Goal: Information Seeking & Learning: Learn about a topic

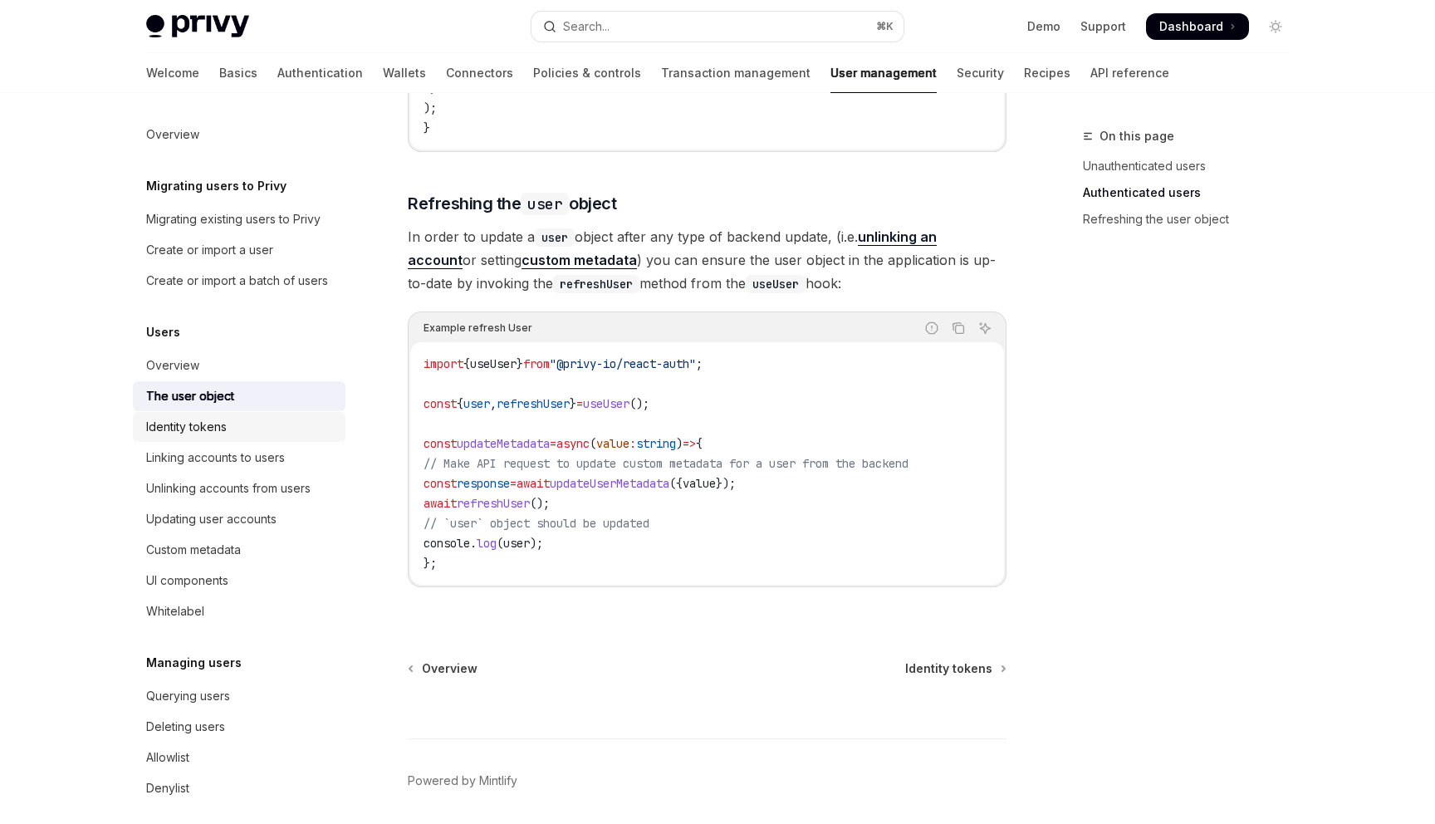
click at [277, 424] on div "Identity tokens" at bounding box center [240, 427] width 189 height 20
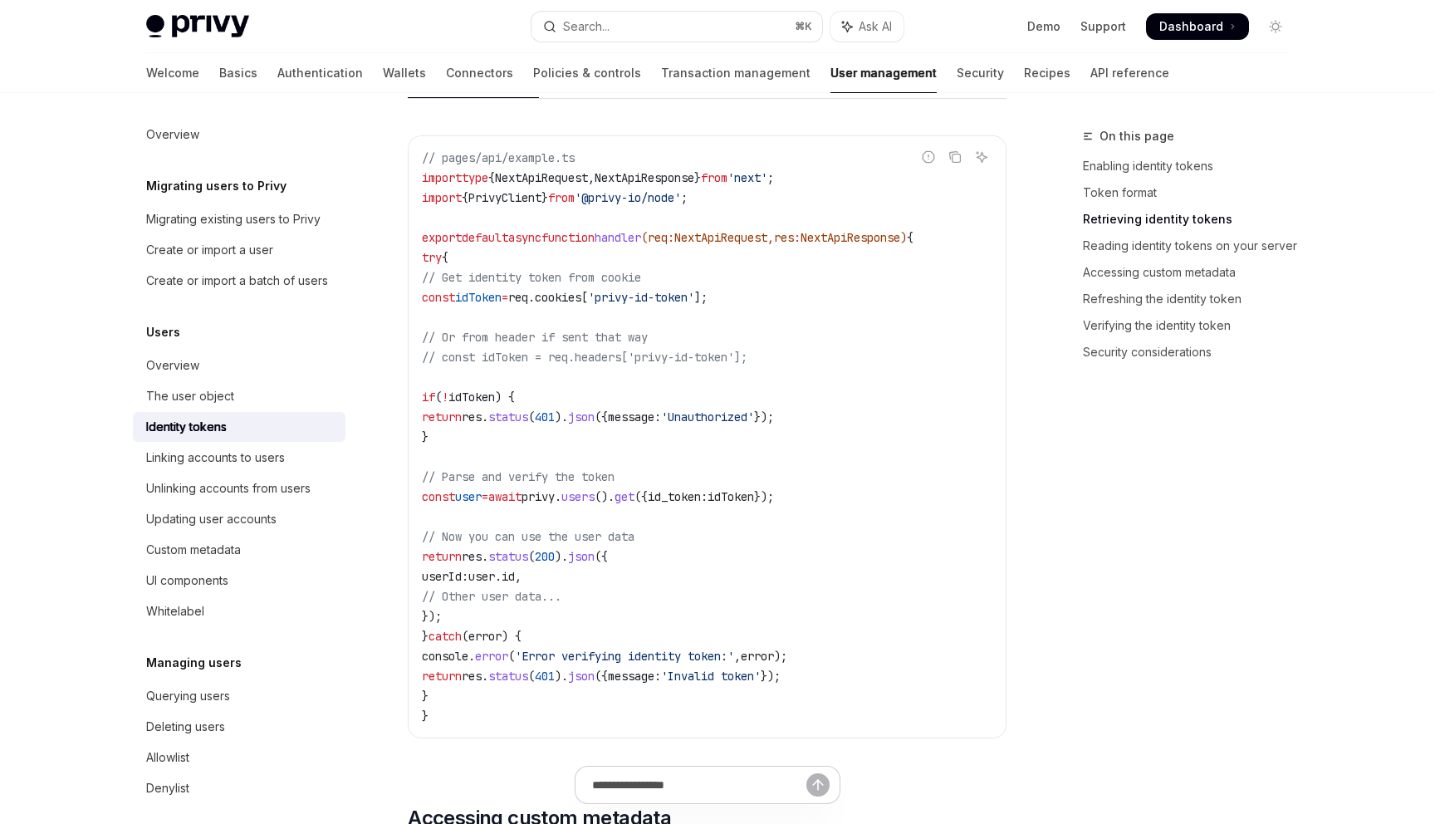
scroll to position [2074, 0]
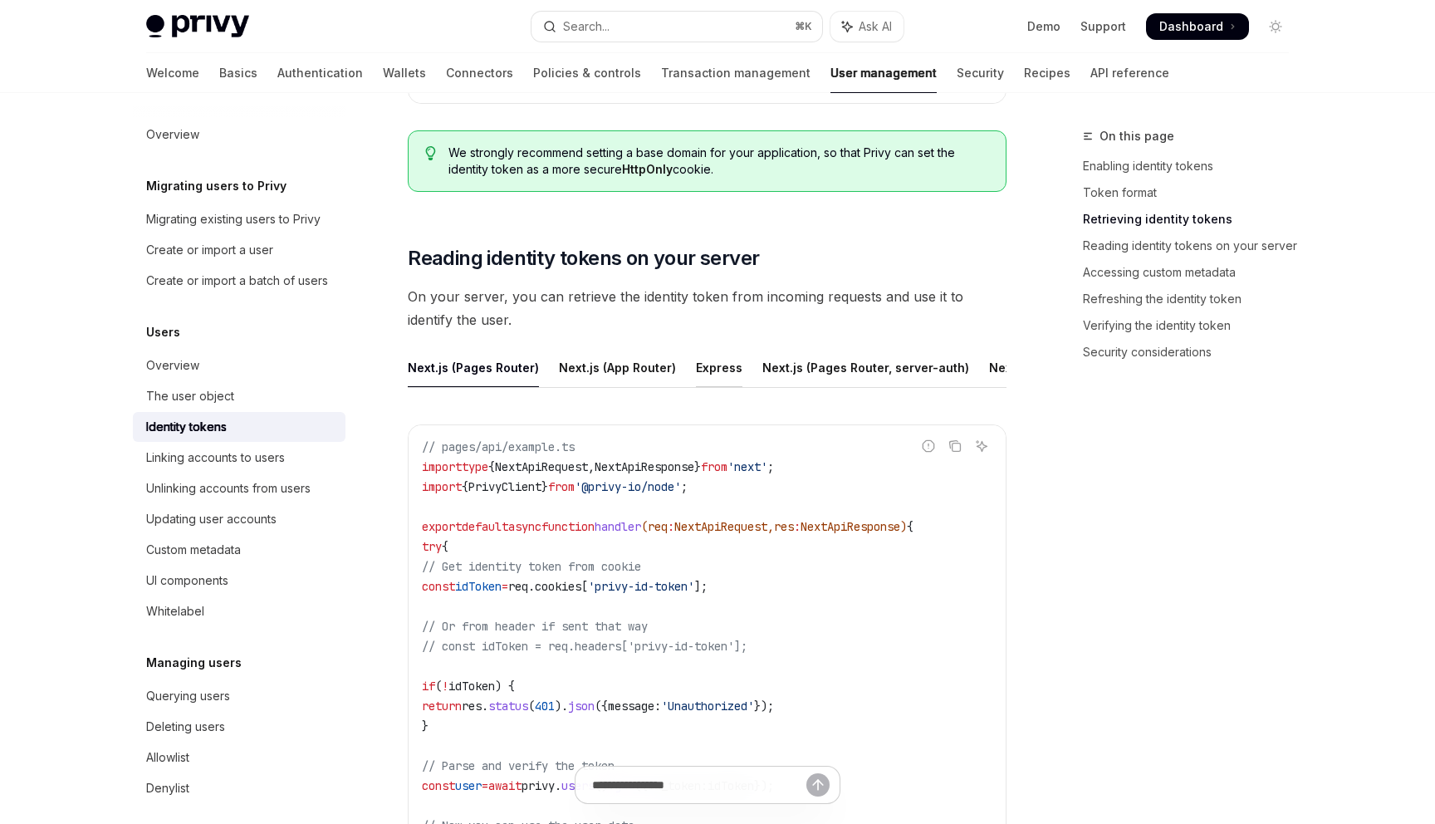
click at [726, 377] on div "Express" at bounding box center [719, 367] width 47 height 39
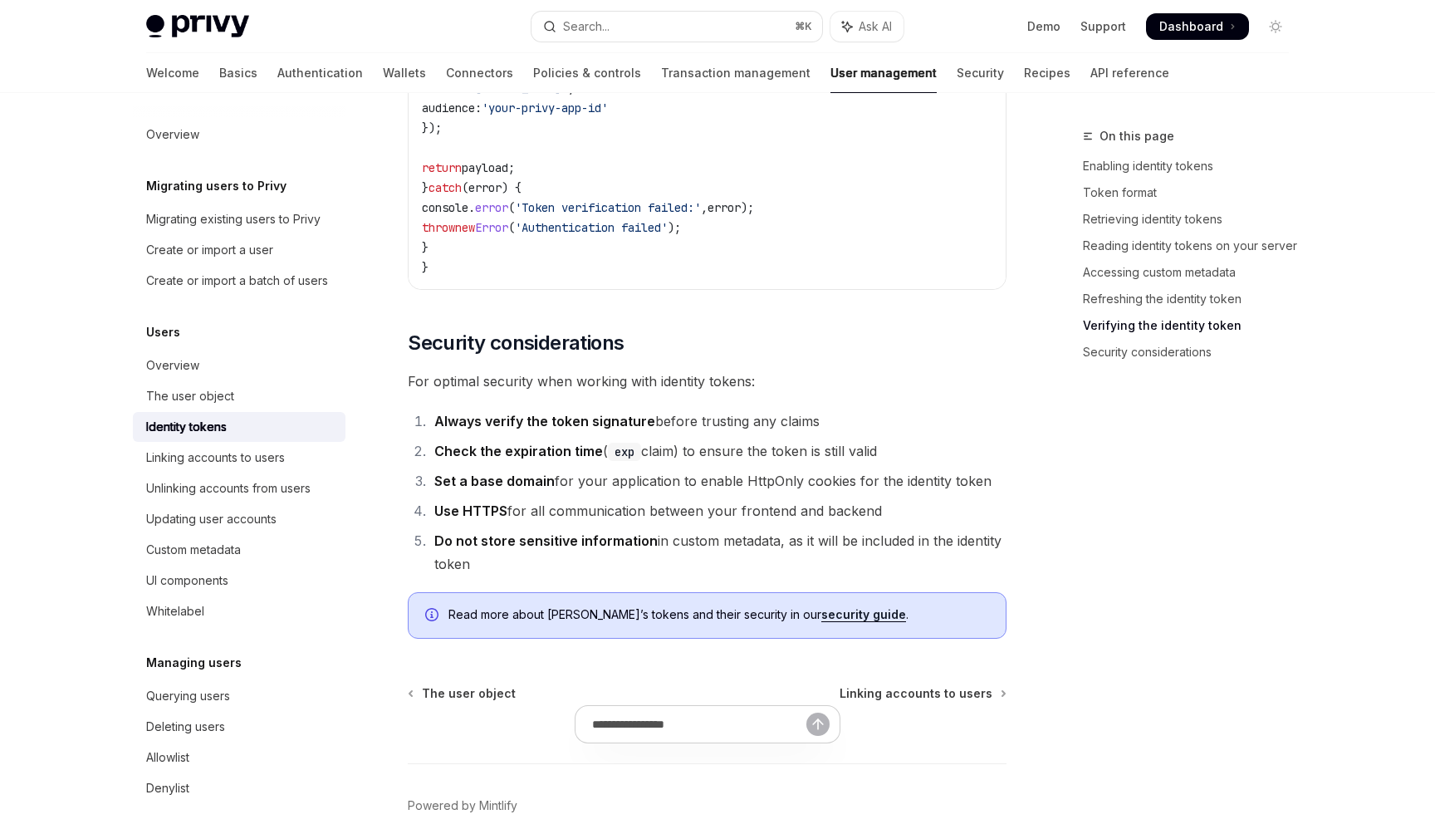
scroll to position [5580, 0]
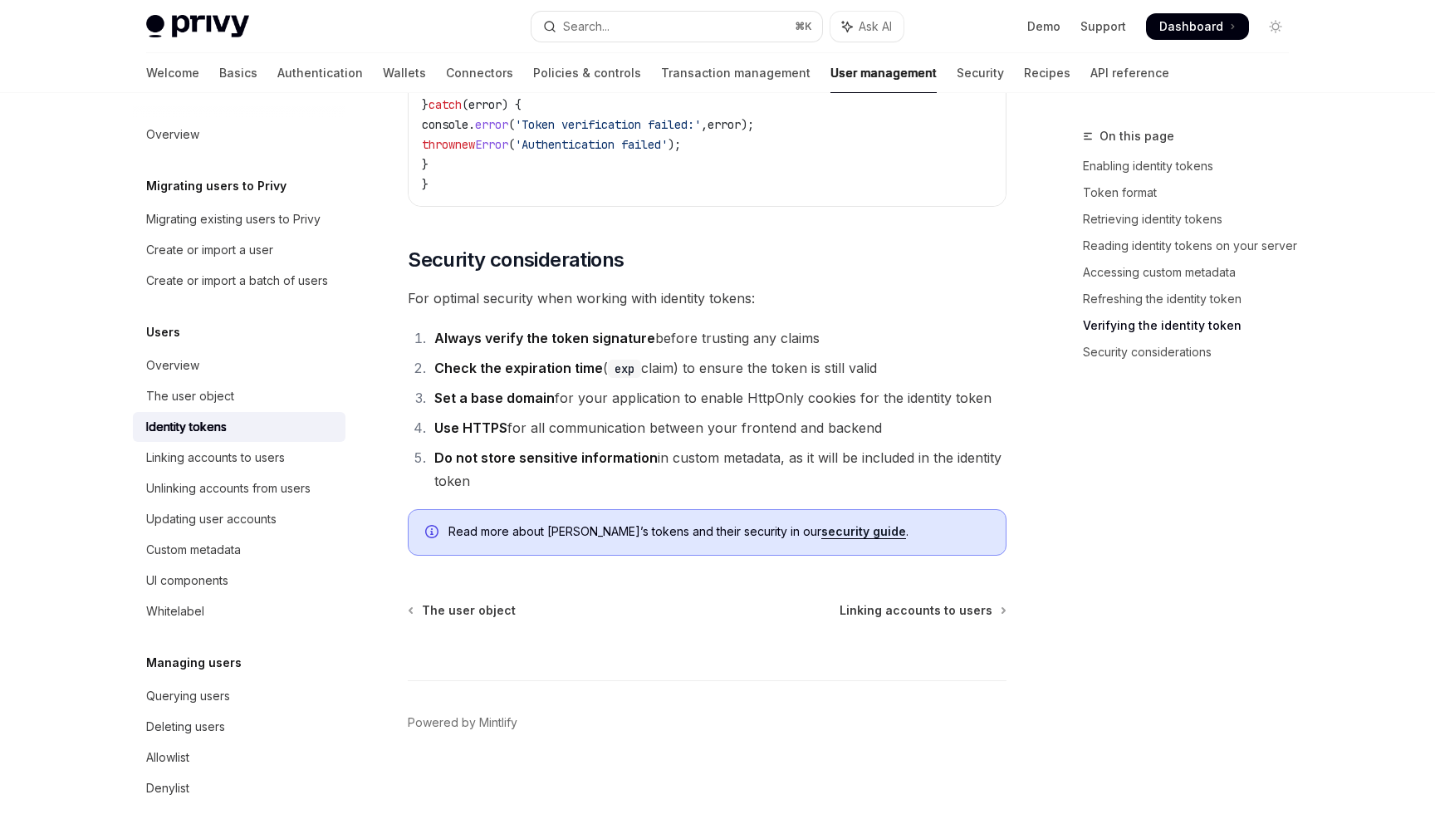
click at [821, 528] on link "security guide" at bounding box center [863, 531] width 85 height 15
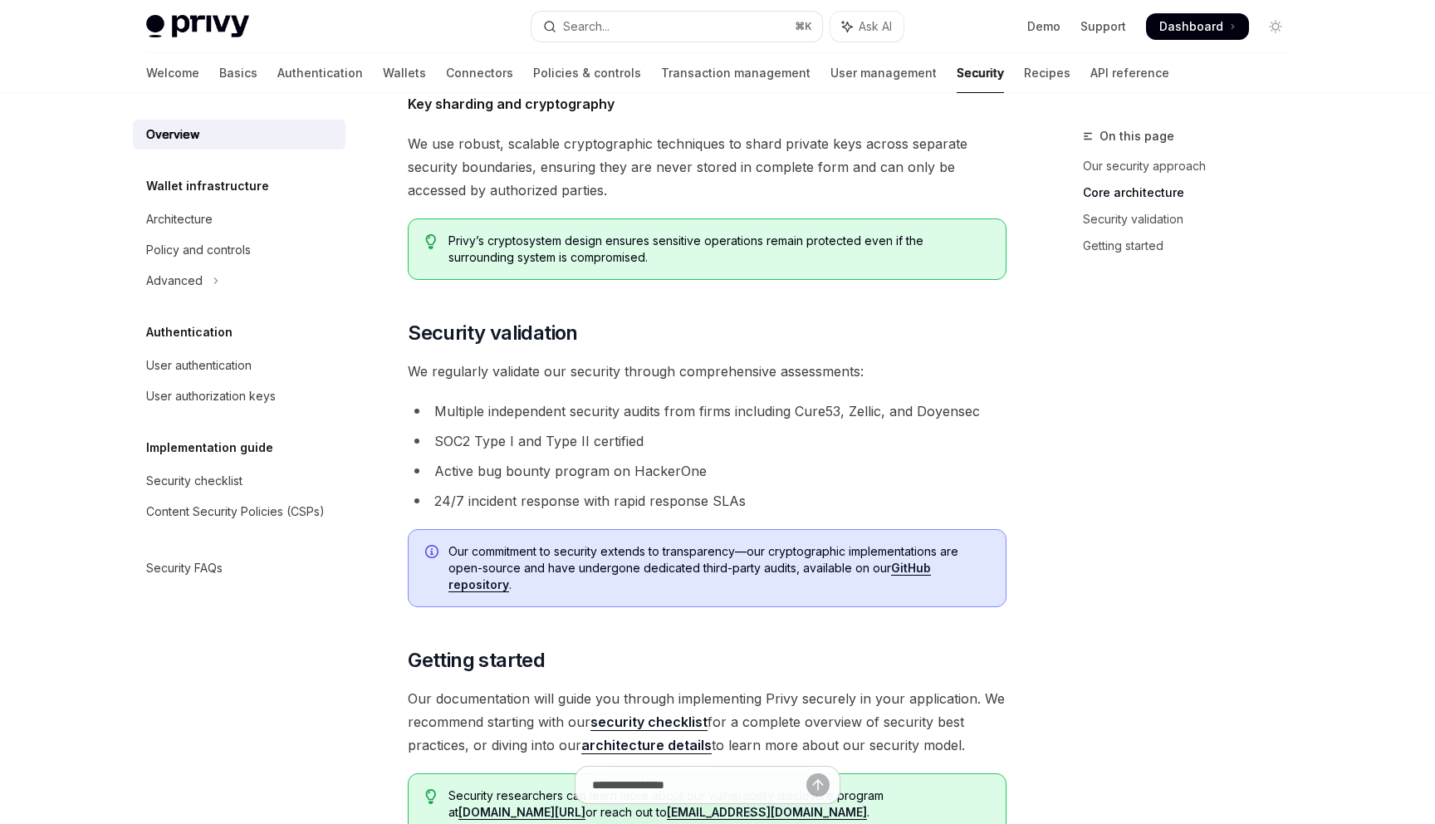
scroll to position [1029, 0]
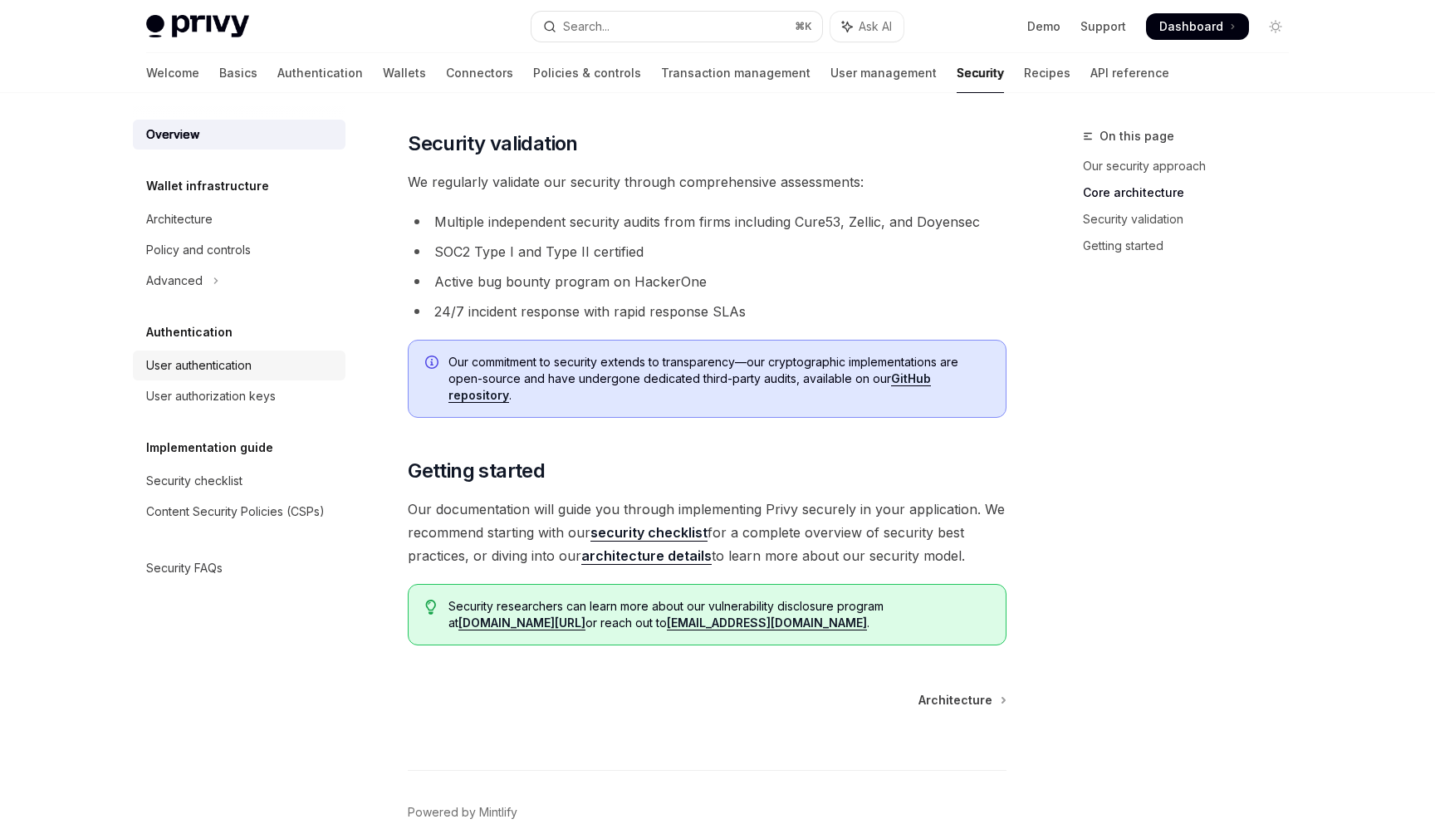
click at [213, 354] on link "User authentication" at bounding box center [239, 365] width 213 height 30
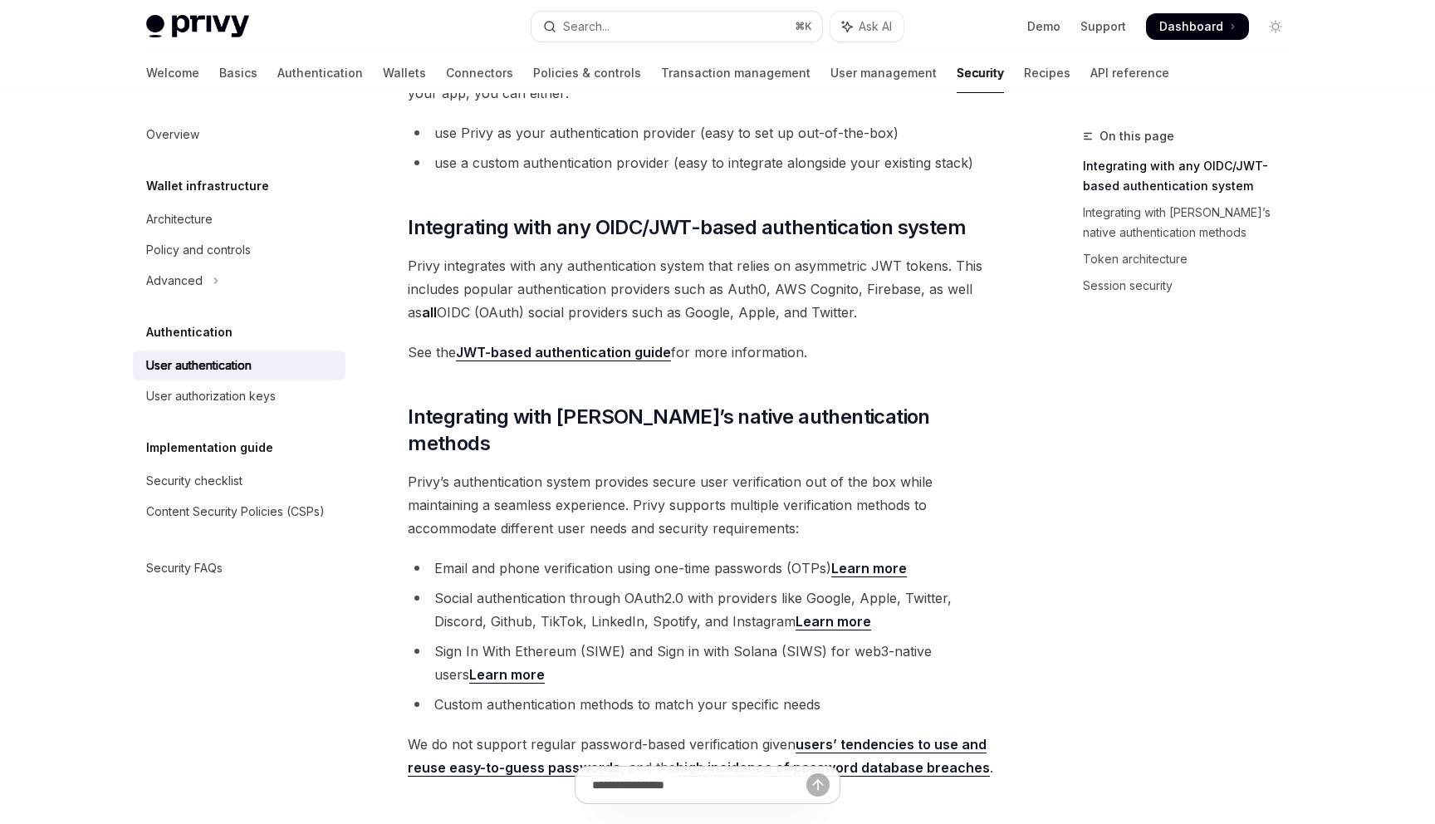
scroll to position [173, 0]
click at [653, 358] on link "JWT-based authentication guide" at bounding box center [563, 353] width 215 height 17
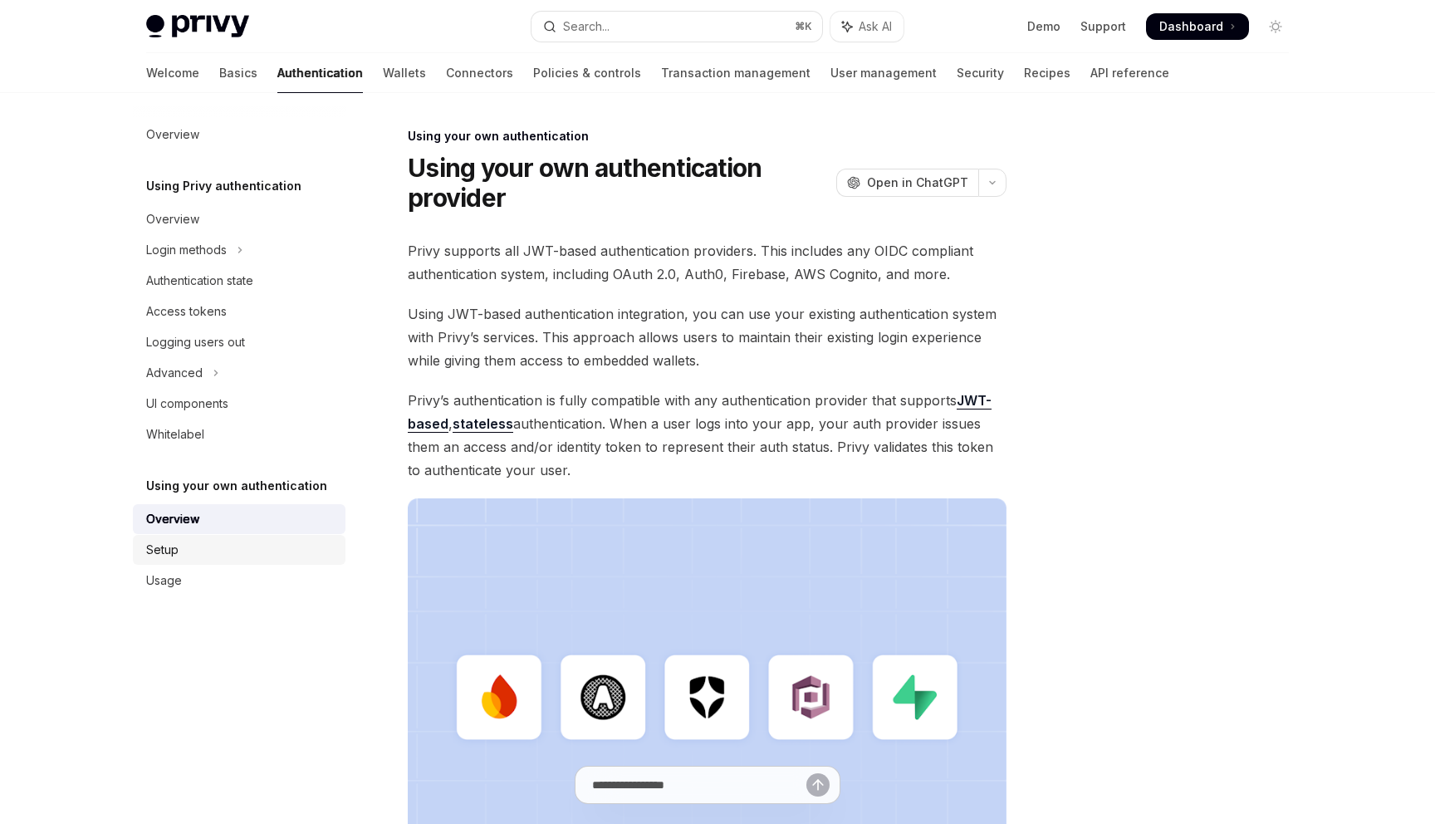
click at [181, 535] on link "Setup" at bounding box center [239, 550] width 213 height 30
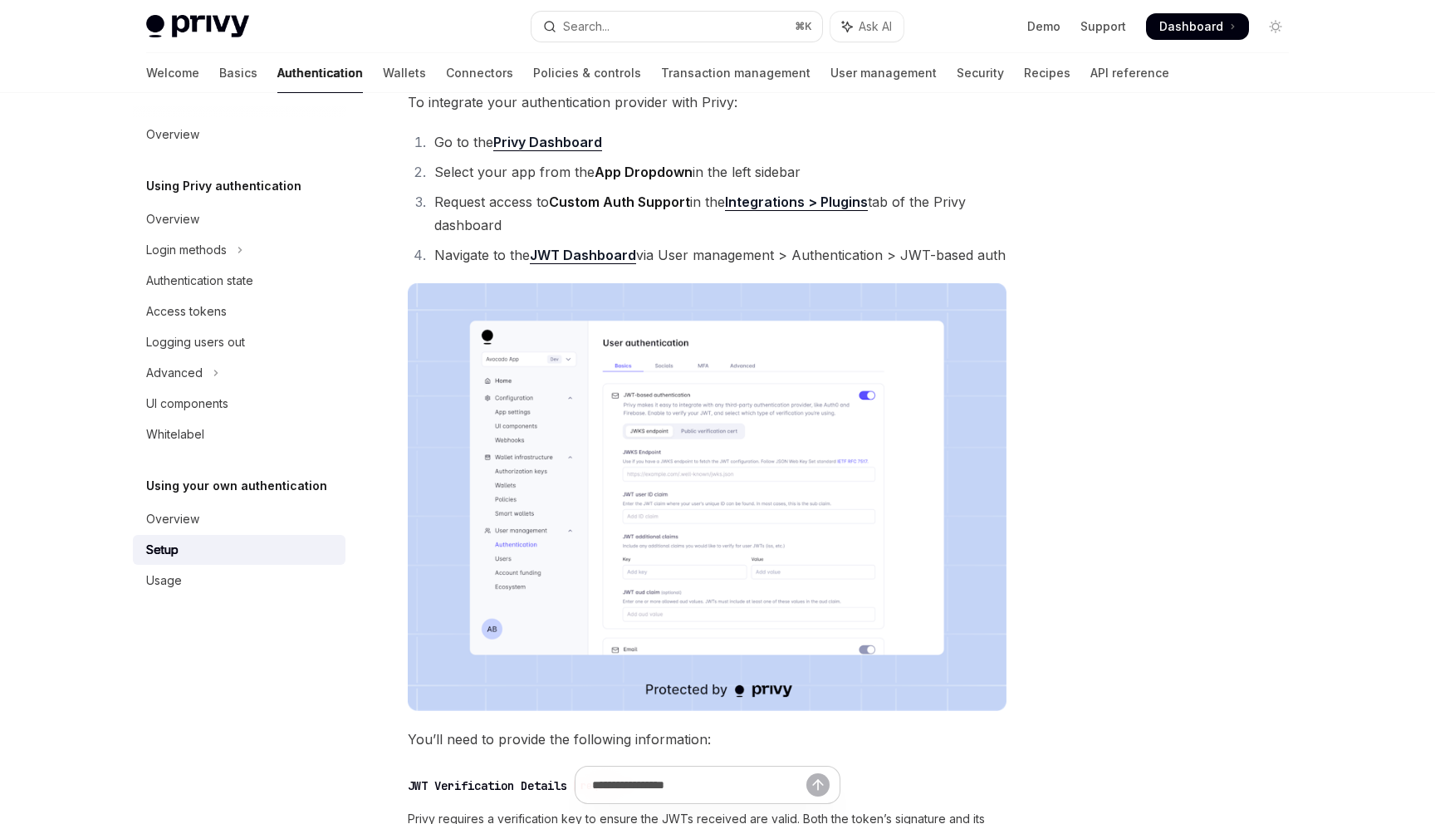
scroll to position [588, 0]
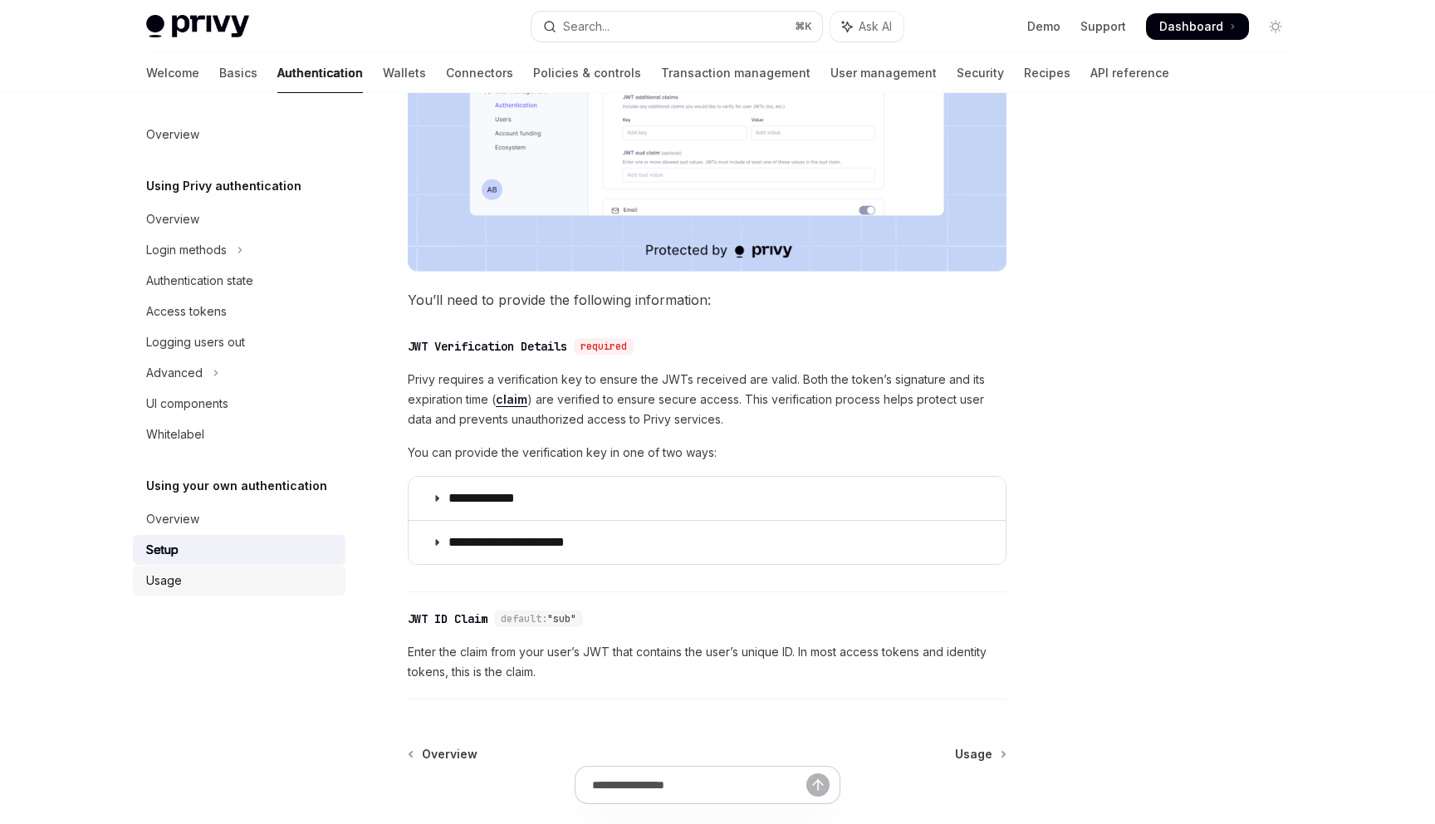
click at [177, 589] on div "Usage" at bounding box center [164, 581] width 36 height 20
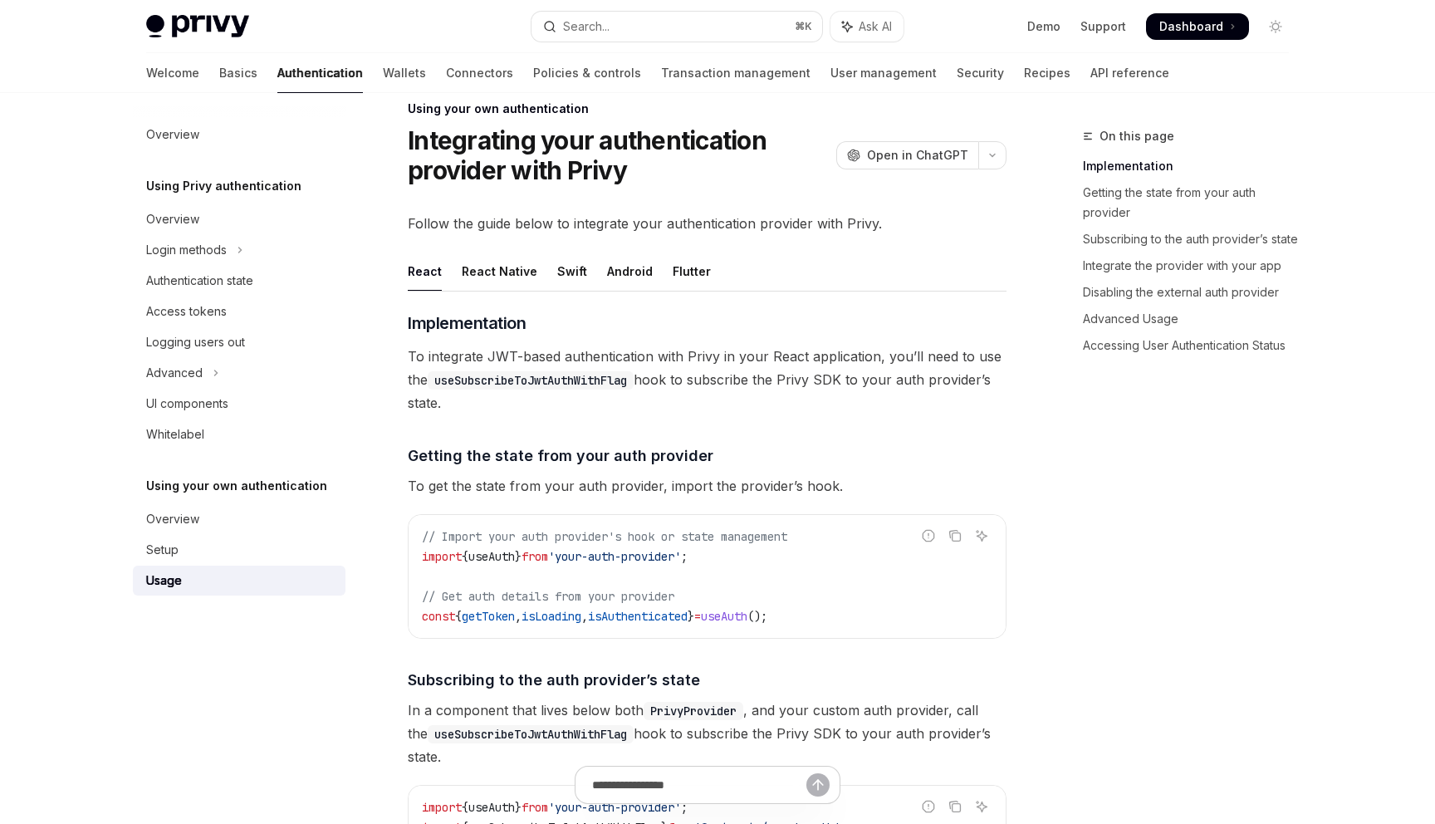
scroll to position [10, 0]
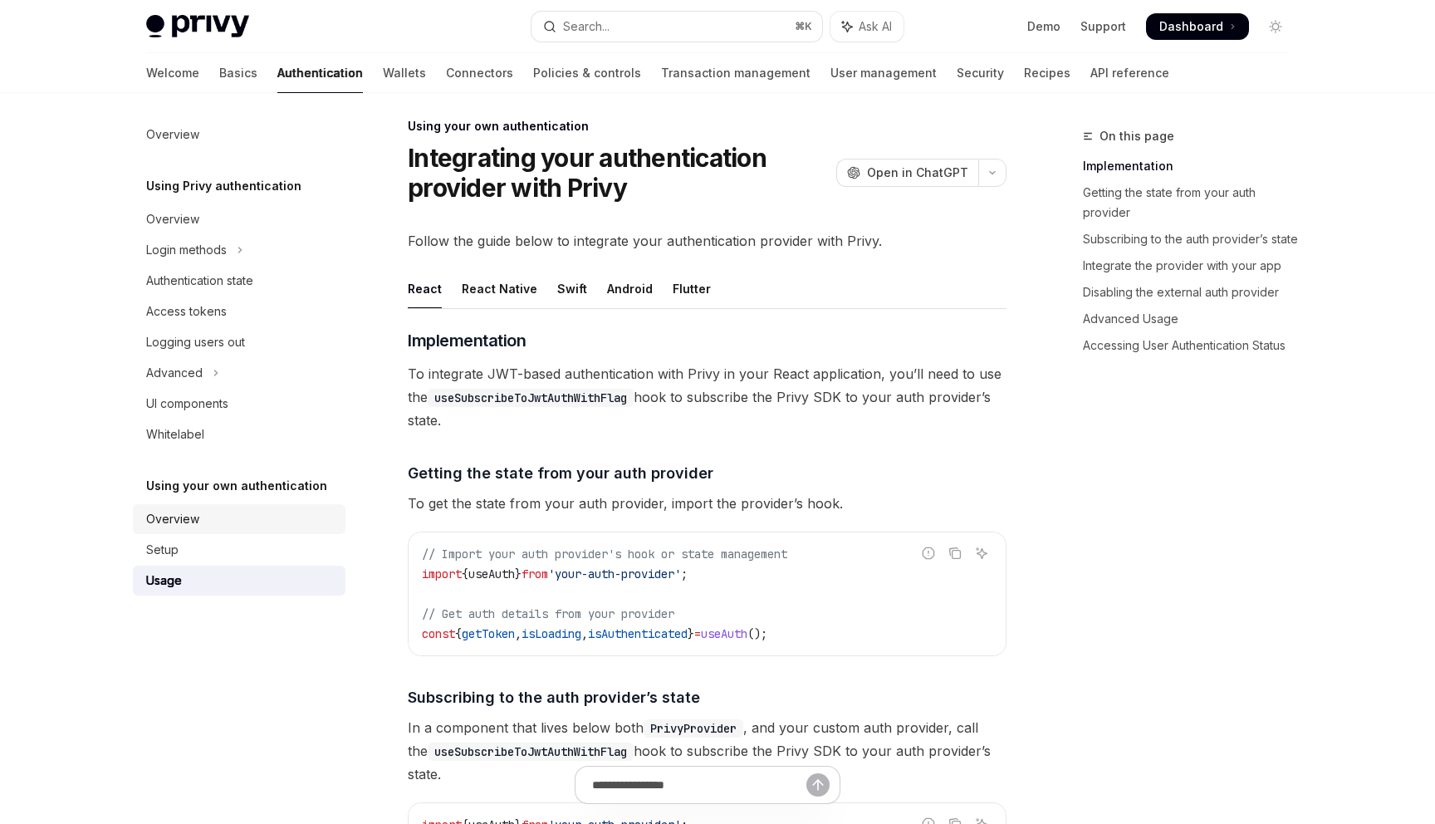
click at [273, 532] on link "Overview" at bounding box center [239, 519] width 213 height 30
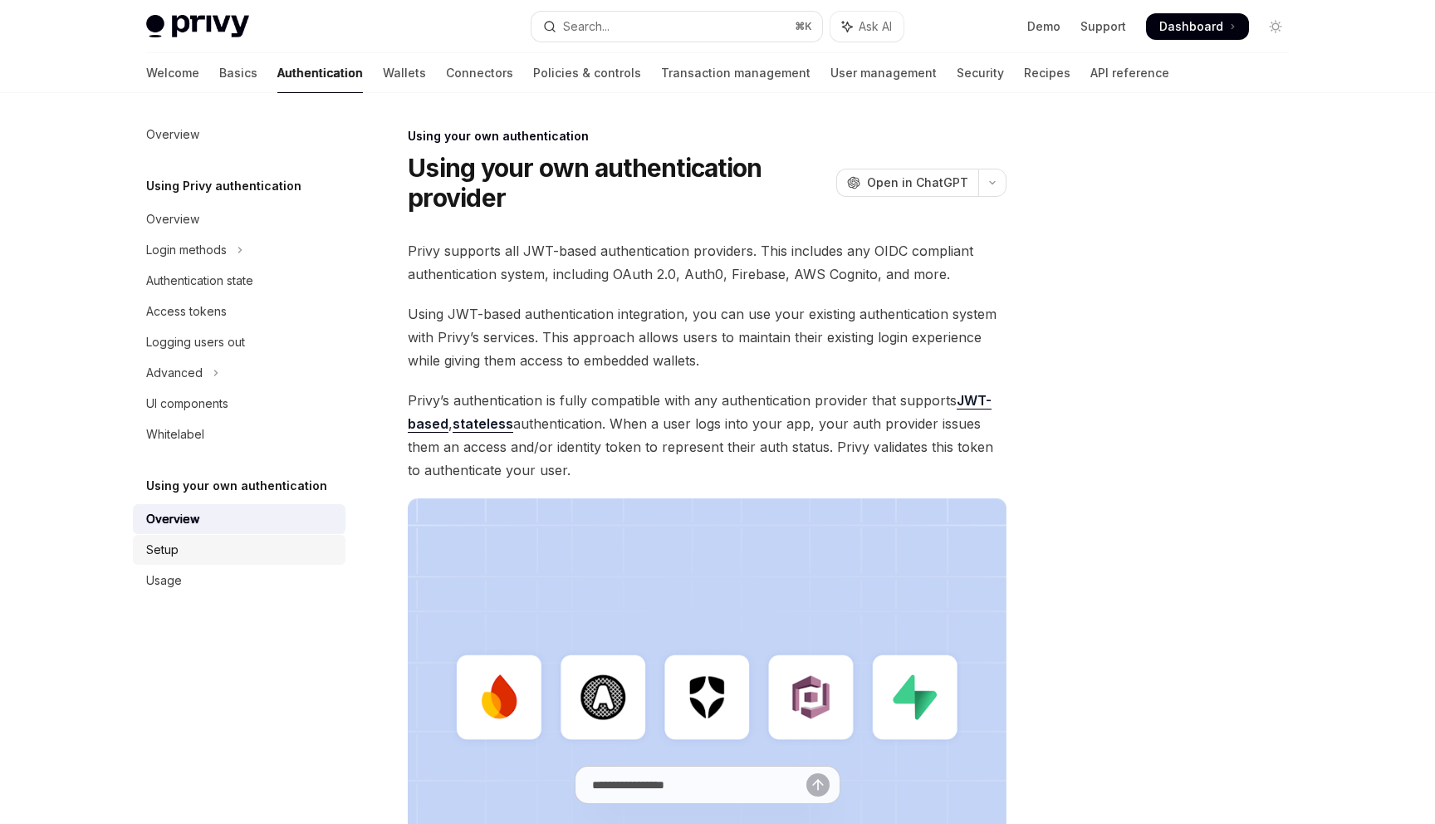
click at [221, 559] on div "Setup" at bounding box center [240, 550] width 189 height 20
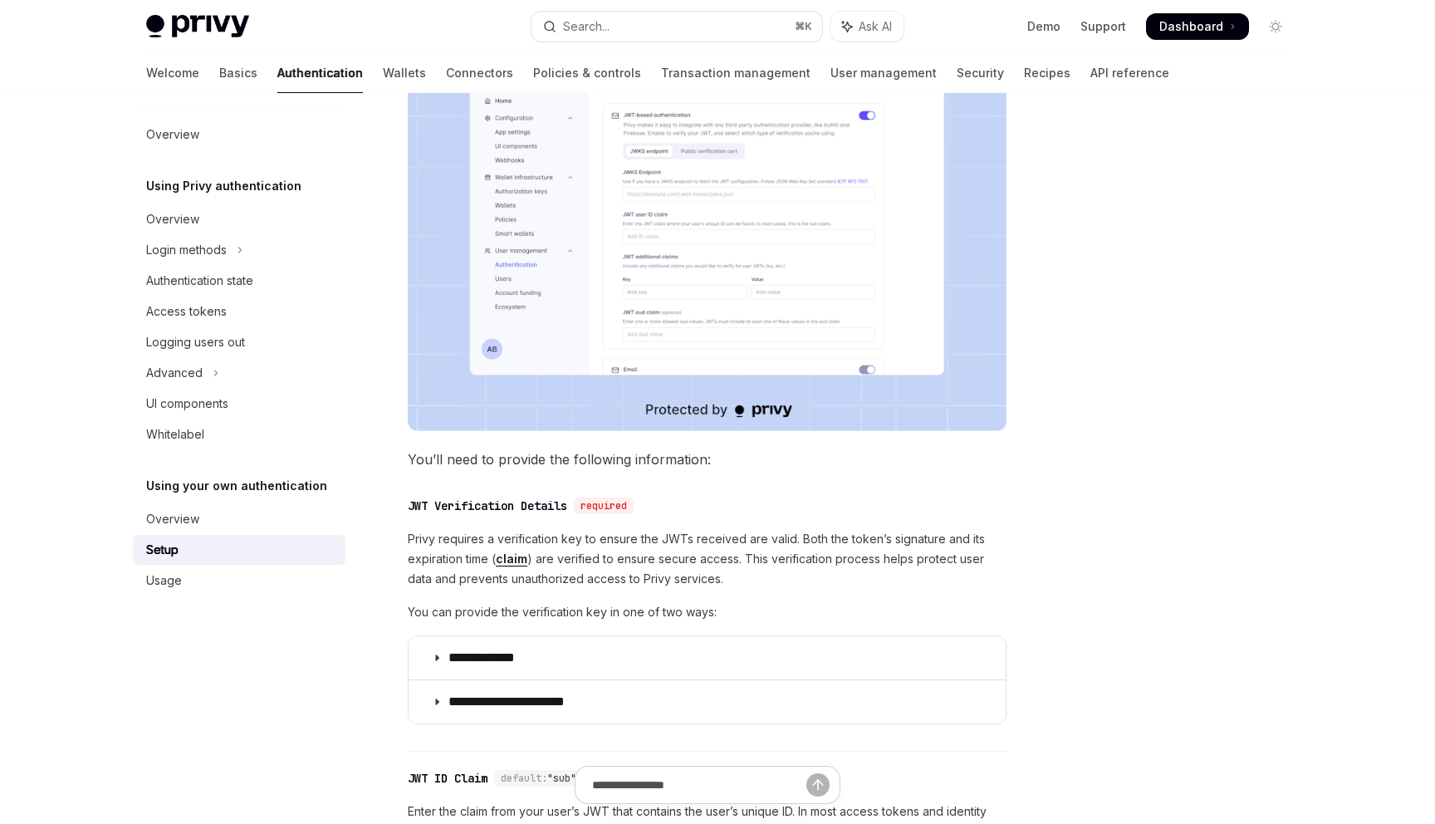
scroll to position [732, 0]
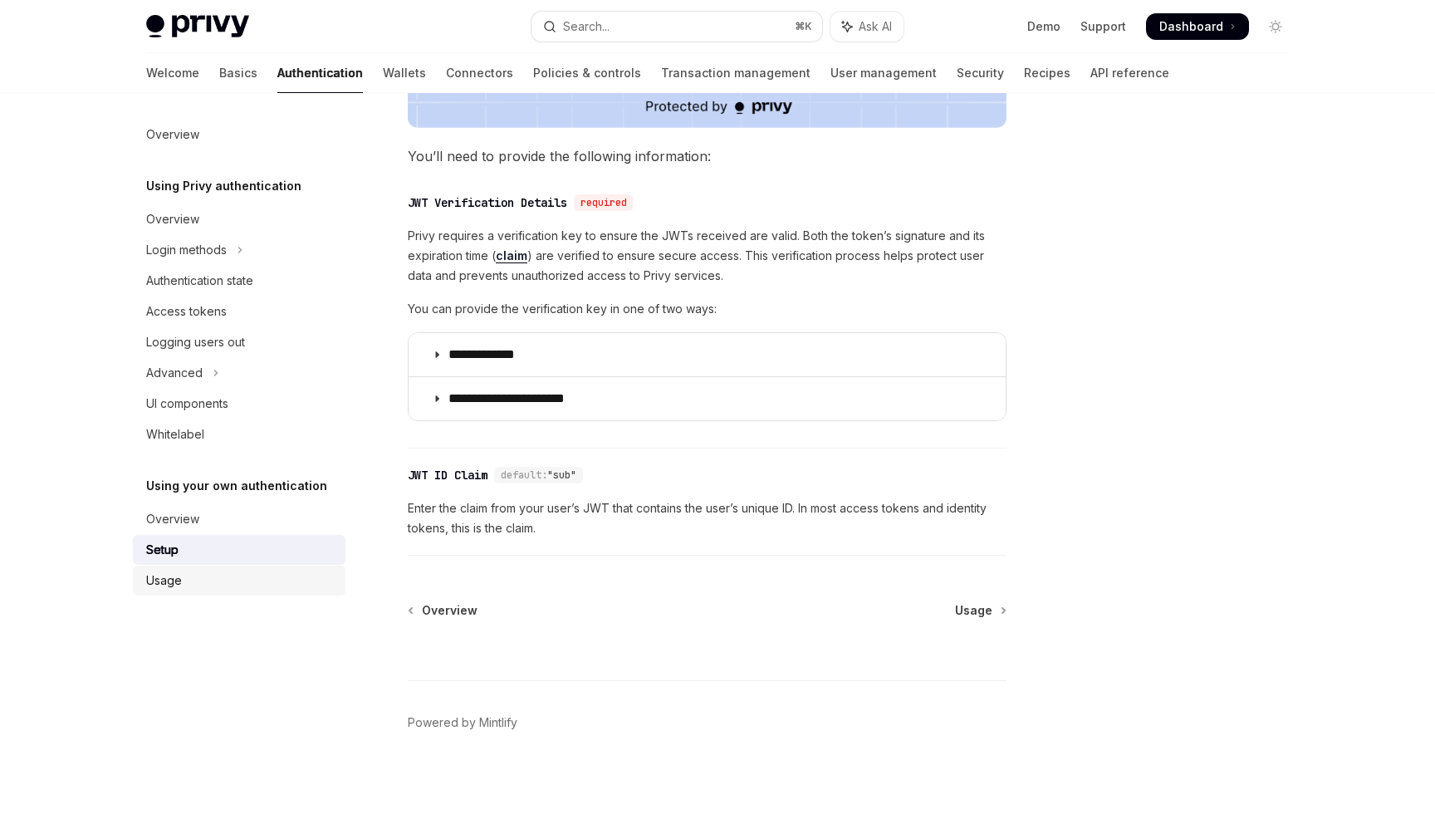
click at [198, 583] on div "Usage" at bounding box center [240, 581] width 189 height 20
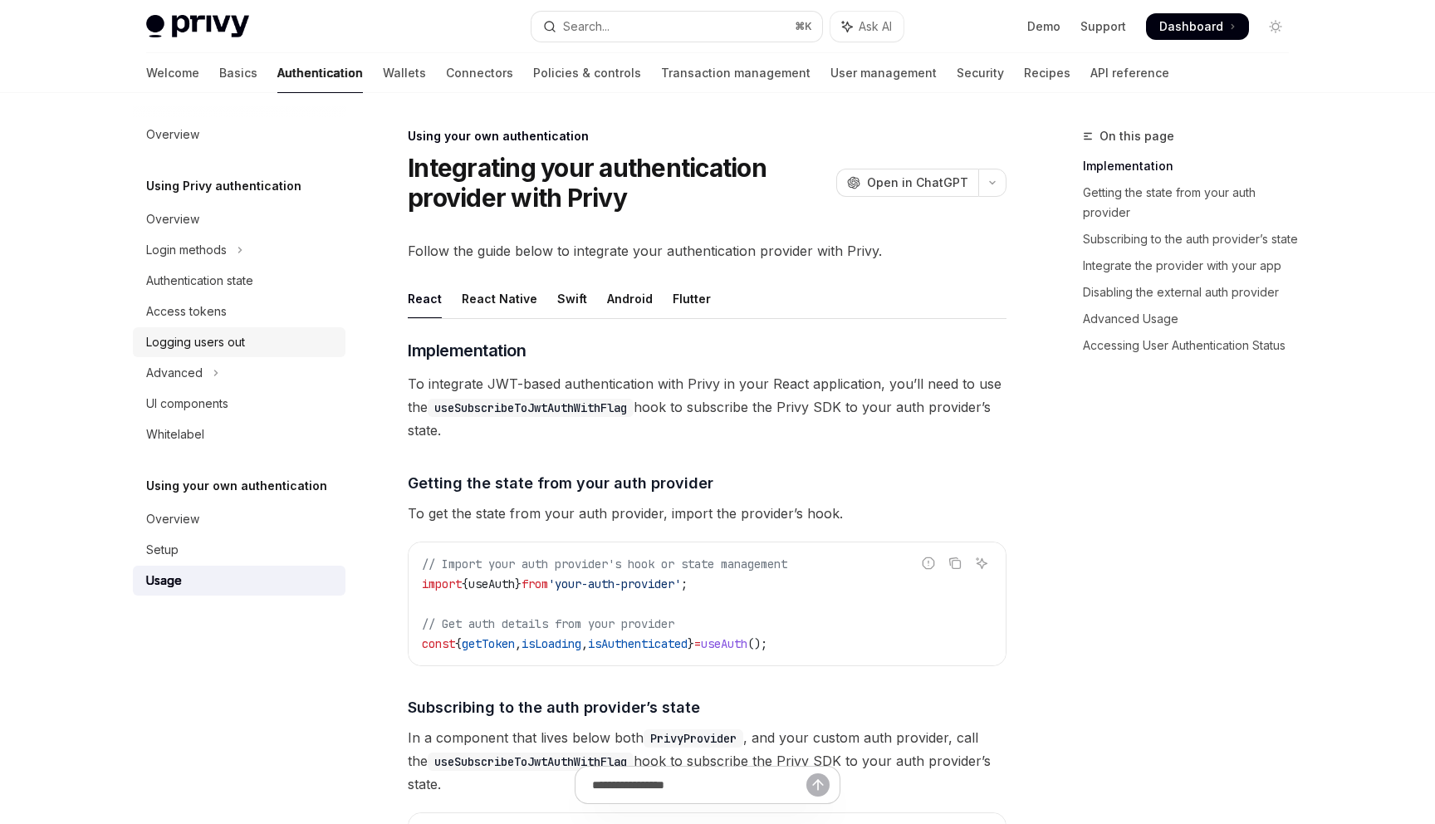
click at [253, 330] on link "Logging users out" at bounding box center [239, 342] width 213 height 30
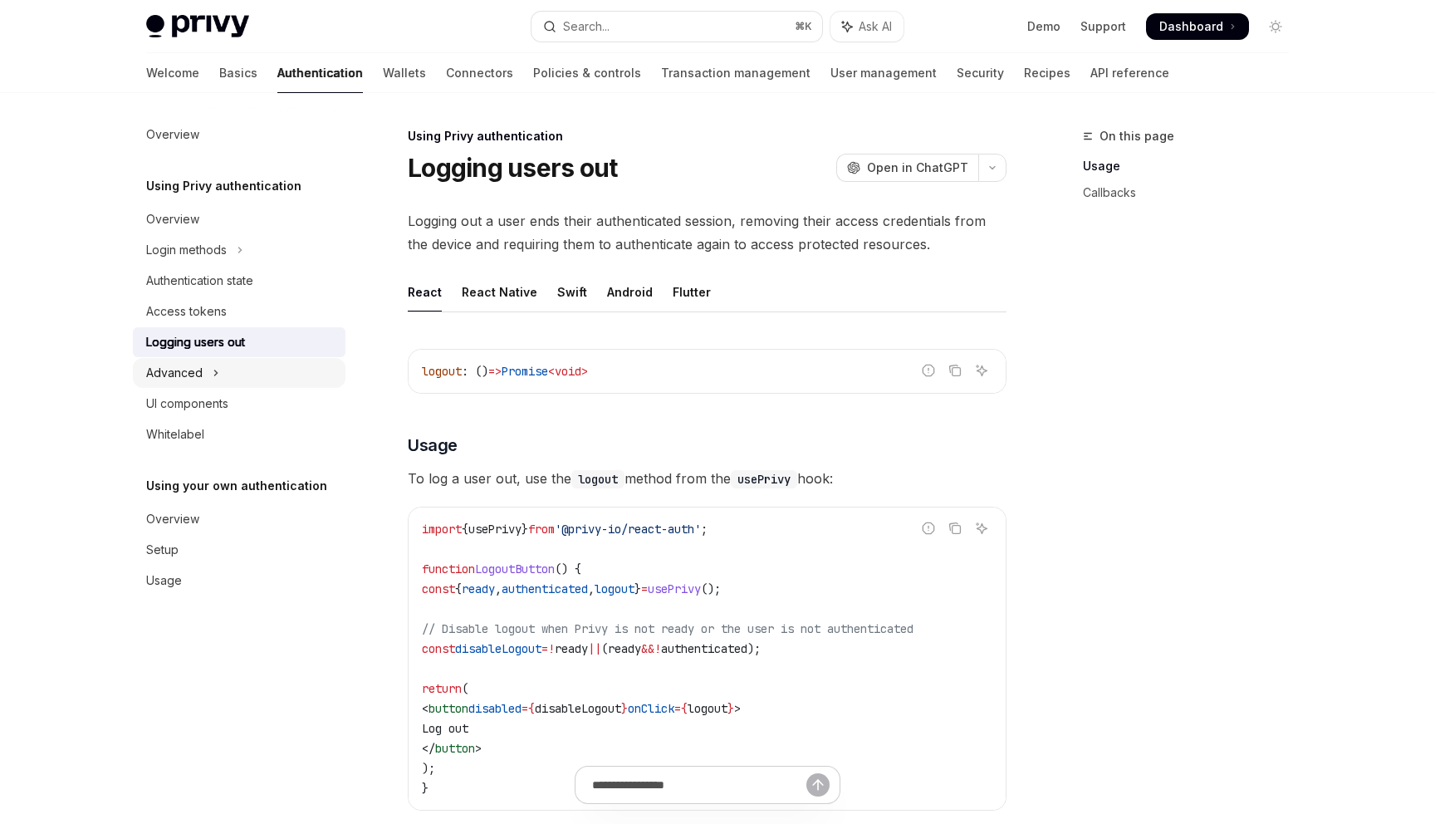
click at [183, 363] on div "Advanced" at bounding box center [174, 373] width 56 height 20
click at [253, 407] on button "MFA" at bounding box center [239, 404] width 213 height 30
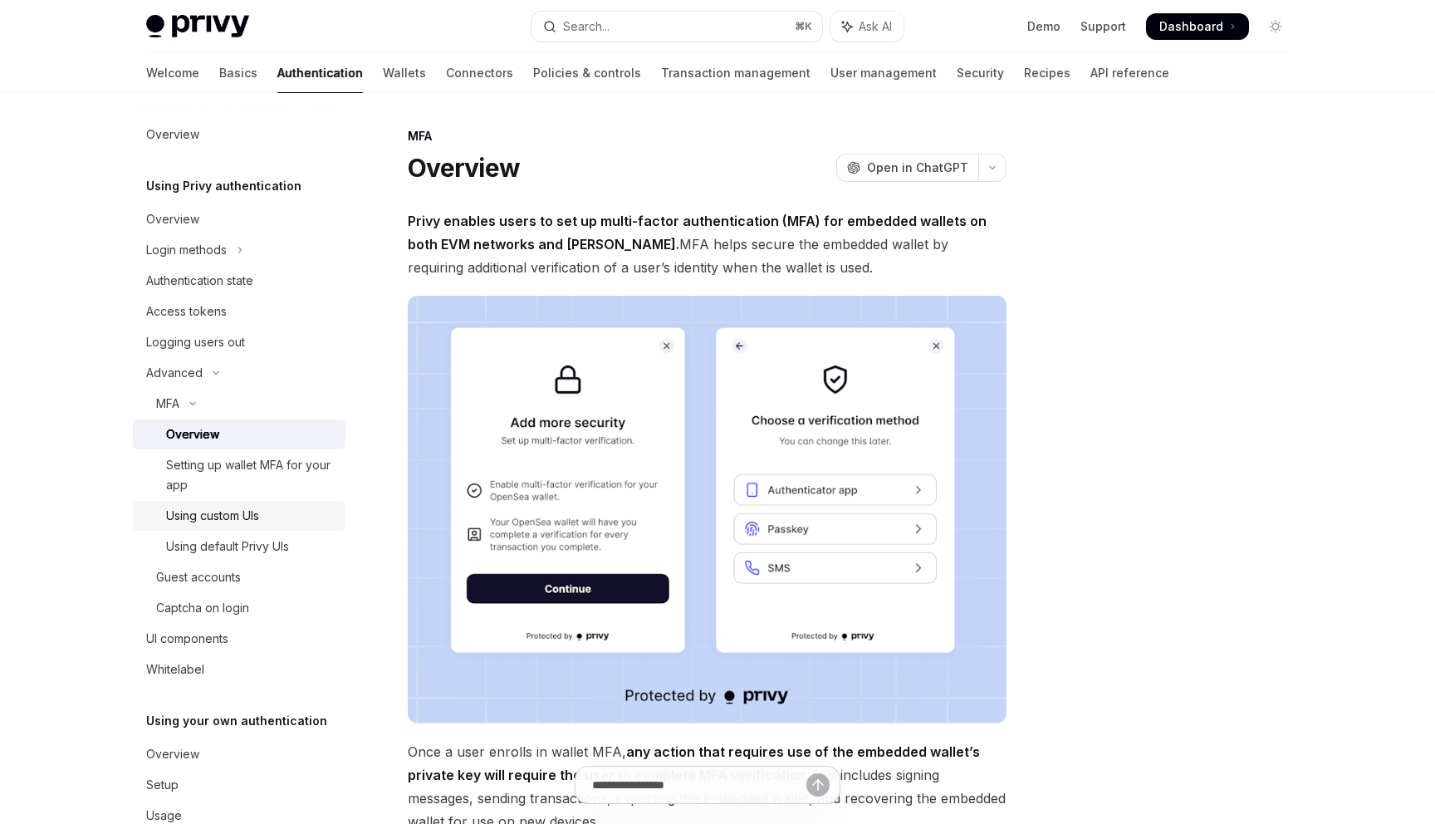
click at [228, 516] on div "Using custom UIs" at bounding box center [212, 516] width 93 height 20
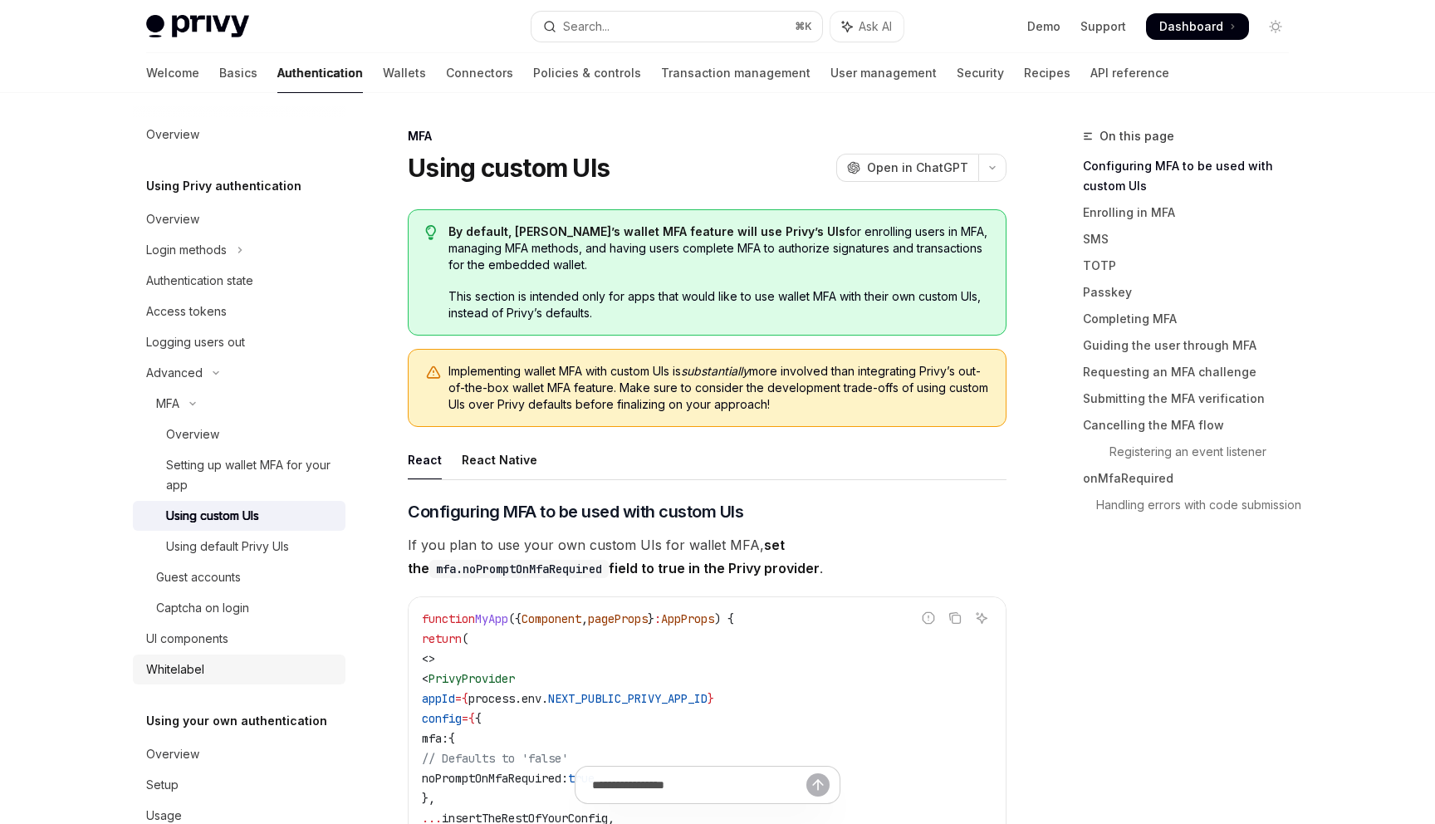
click at [218, 683] on link "Whitelabel" at bounding box center [239, 669] width 213 height 30
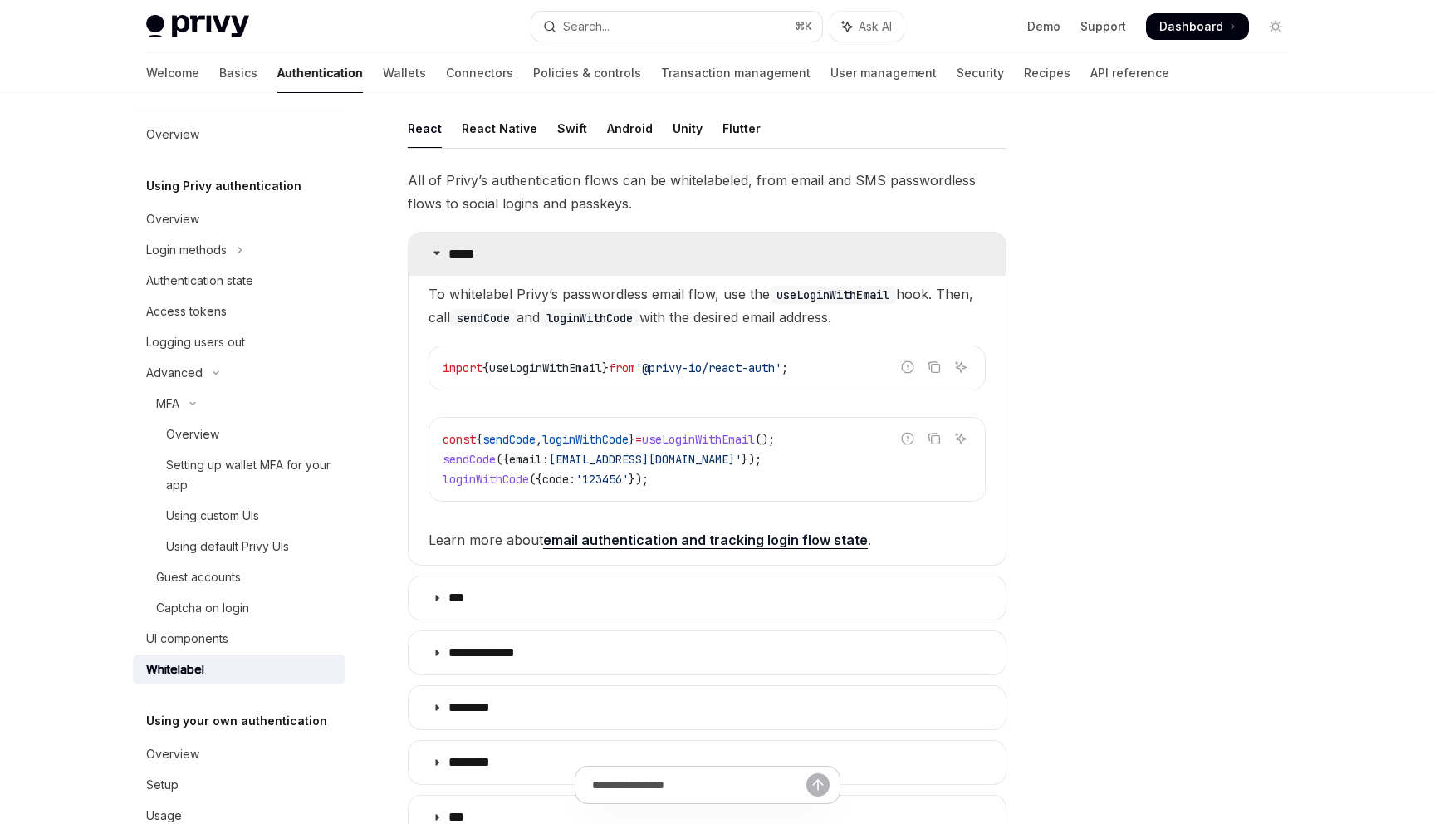
scroll to position [208, 0]
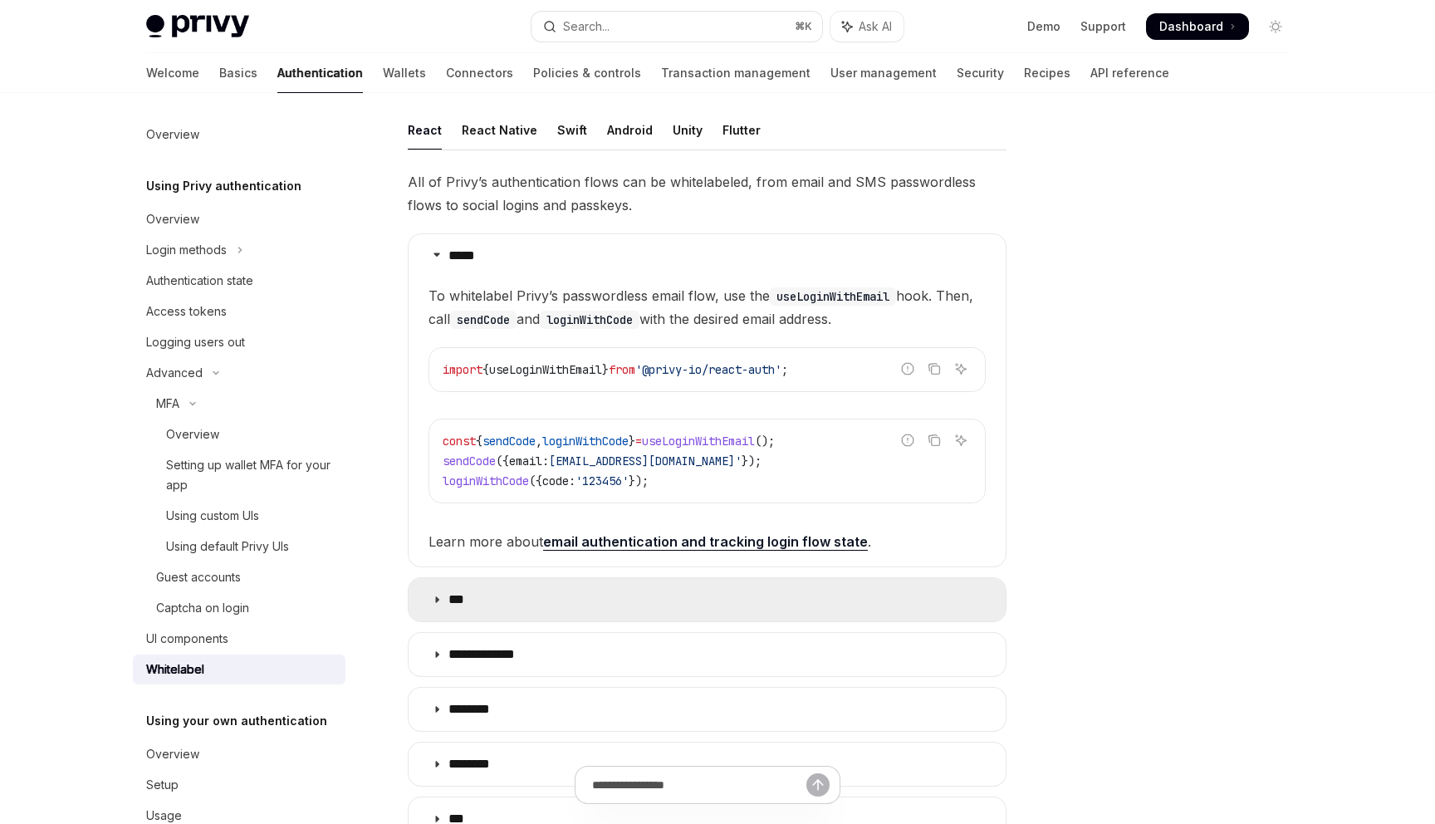
click at [611, 591] on summary "***" at bounding box center [707, 599] width 597 height 43
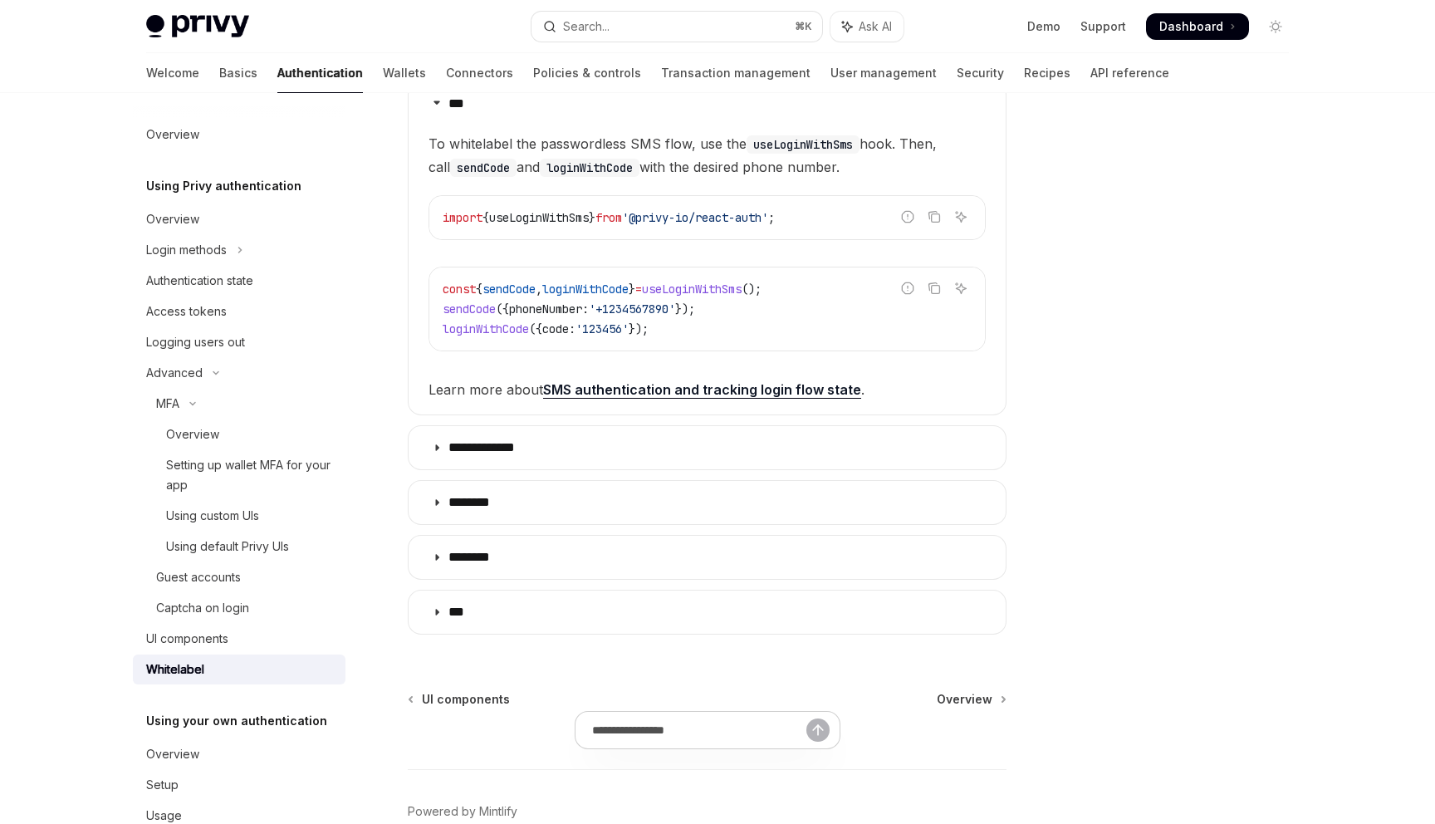
scroll to position [789, 0]
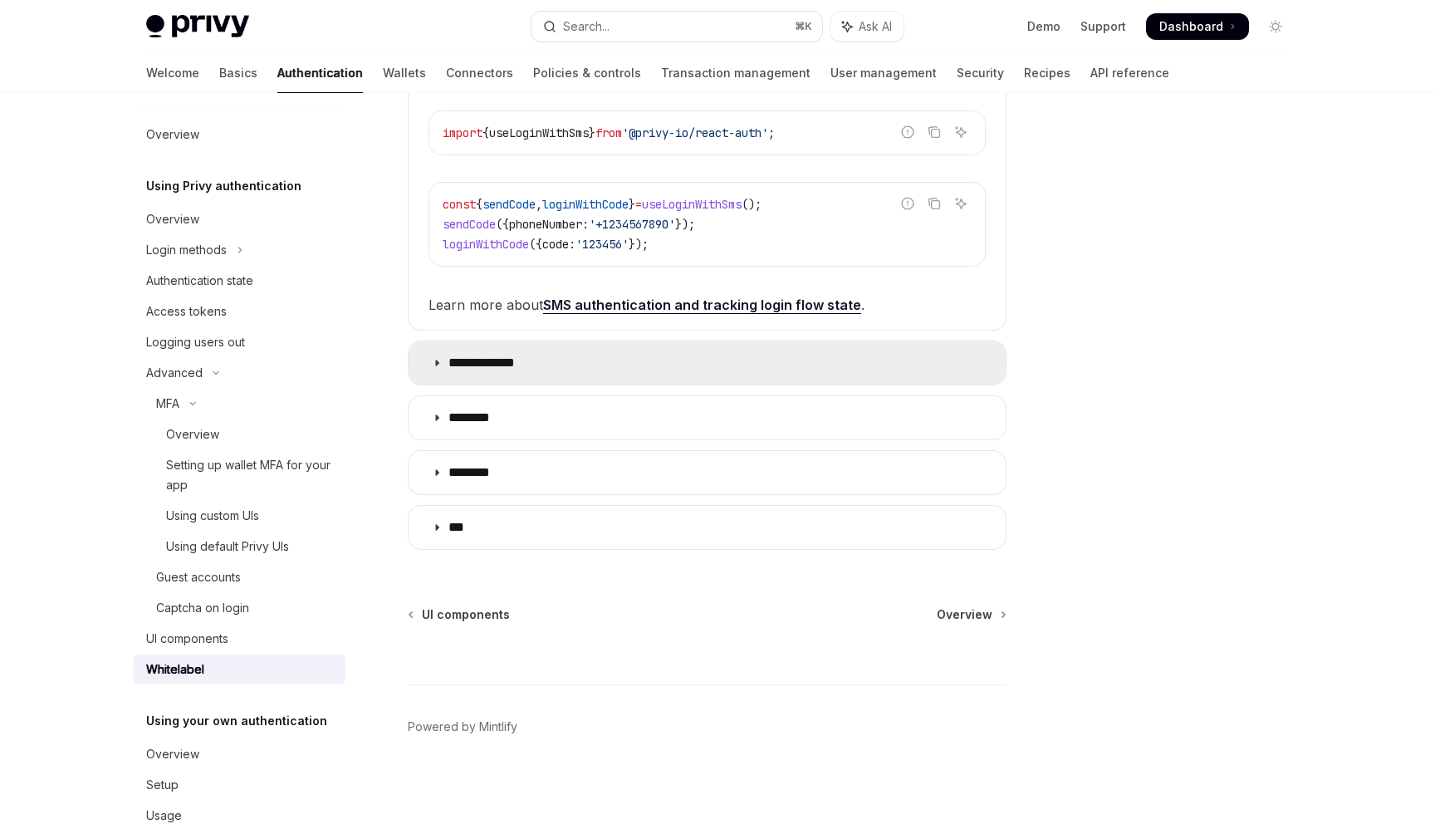
click at [554, 380] on summary "**********" at bounding box center [707, 362] width 597 height 43
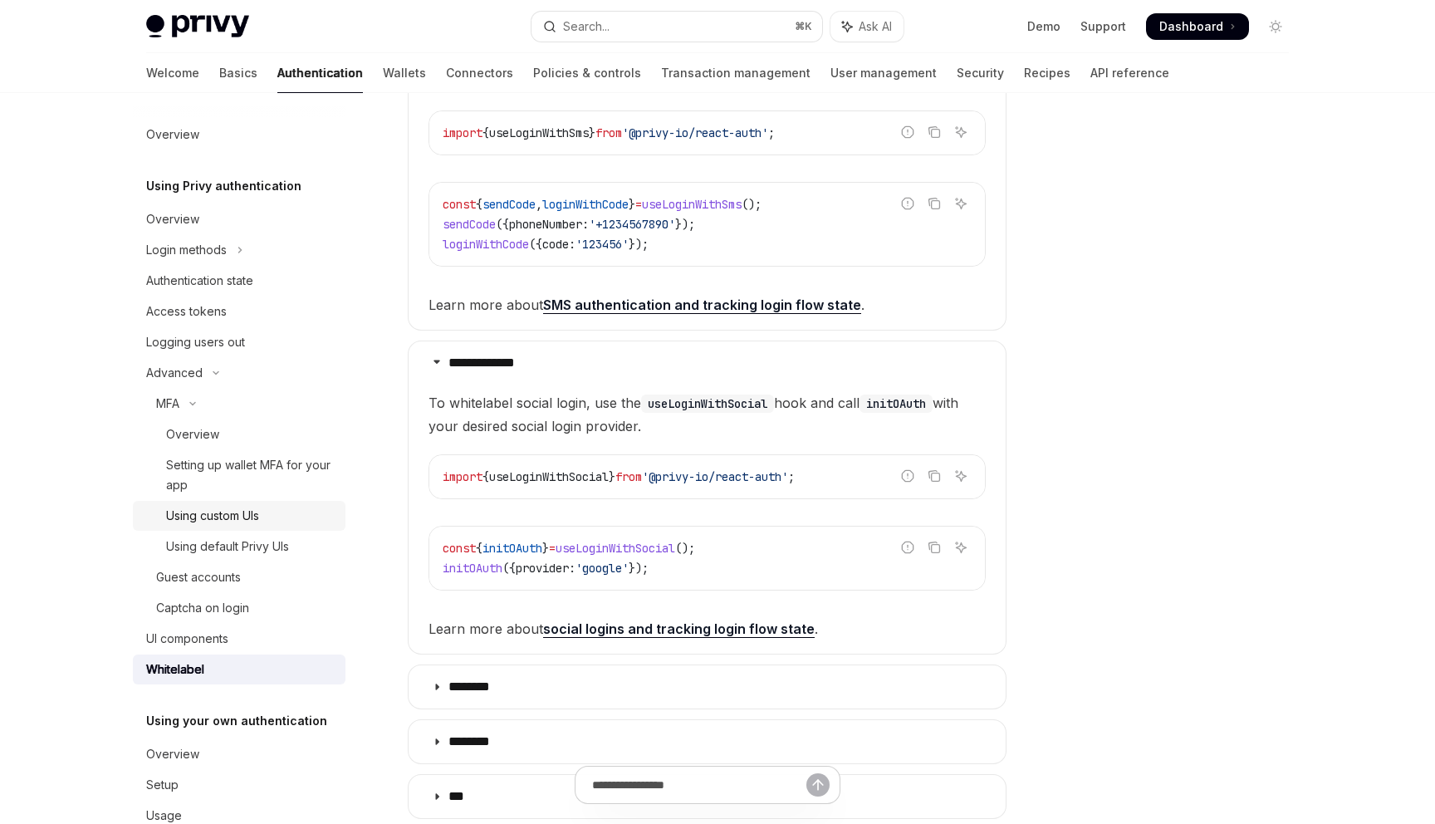
click at [237, 522] on div "Using custom UIs" at bounding box center [212, 516] width 93 height 20
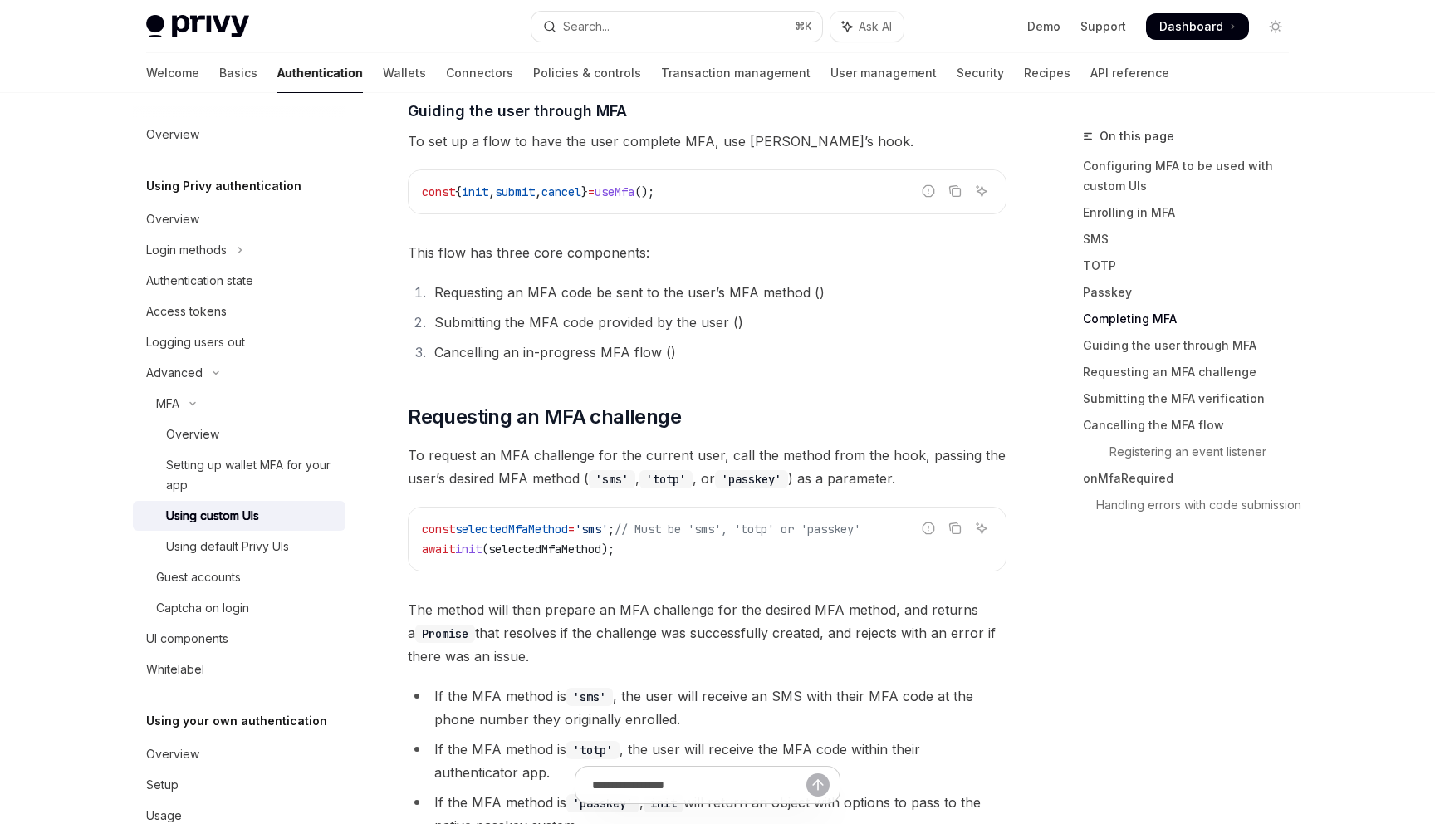
scroll to position [4642, 0]
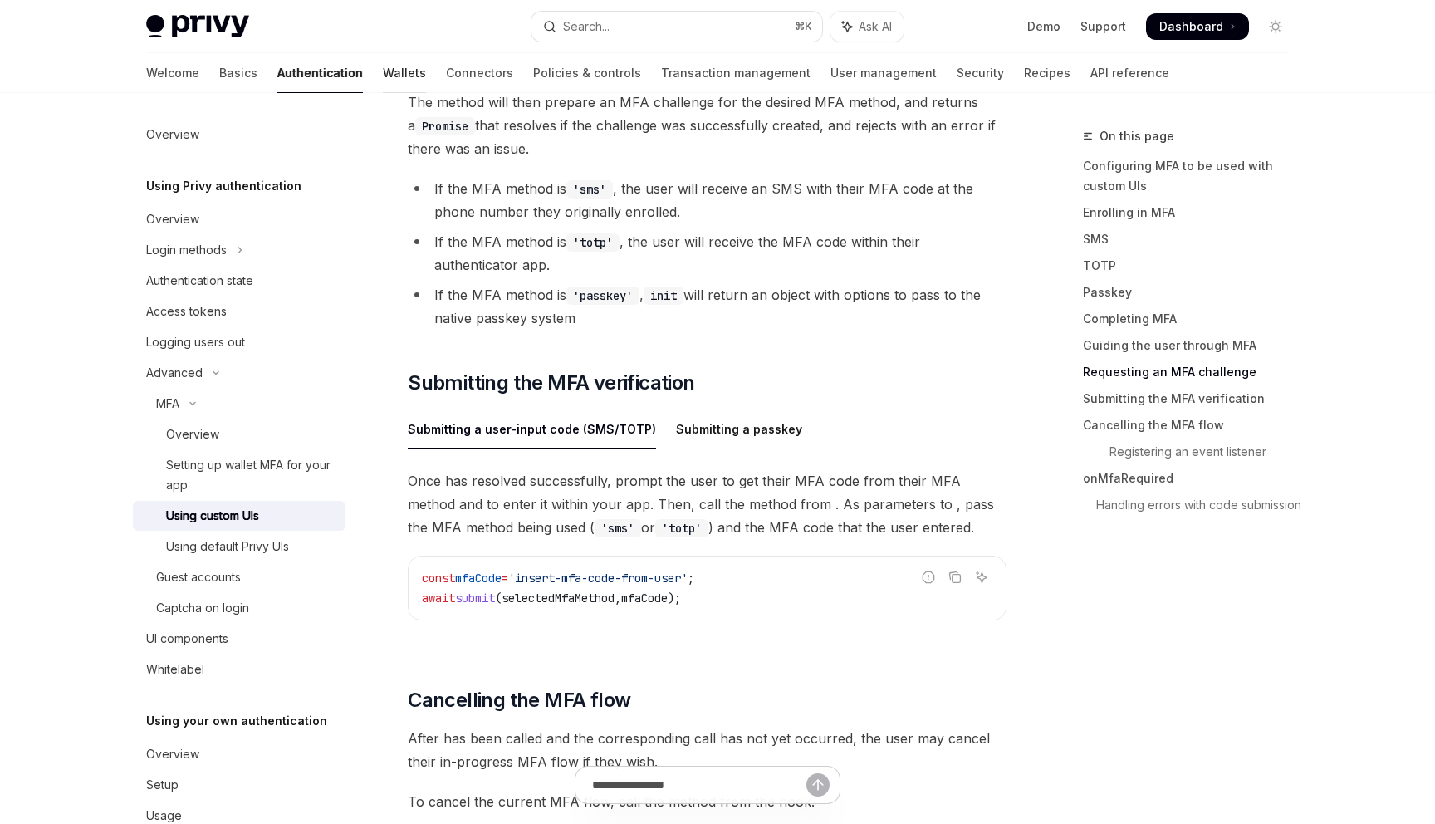
click at [383, 70] on link "Wallets" at bounding box center [404, 73] width 43 height 40
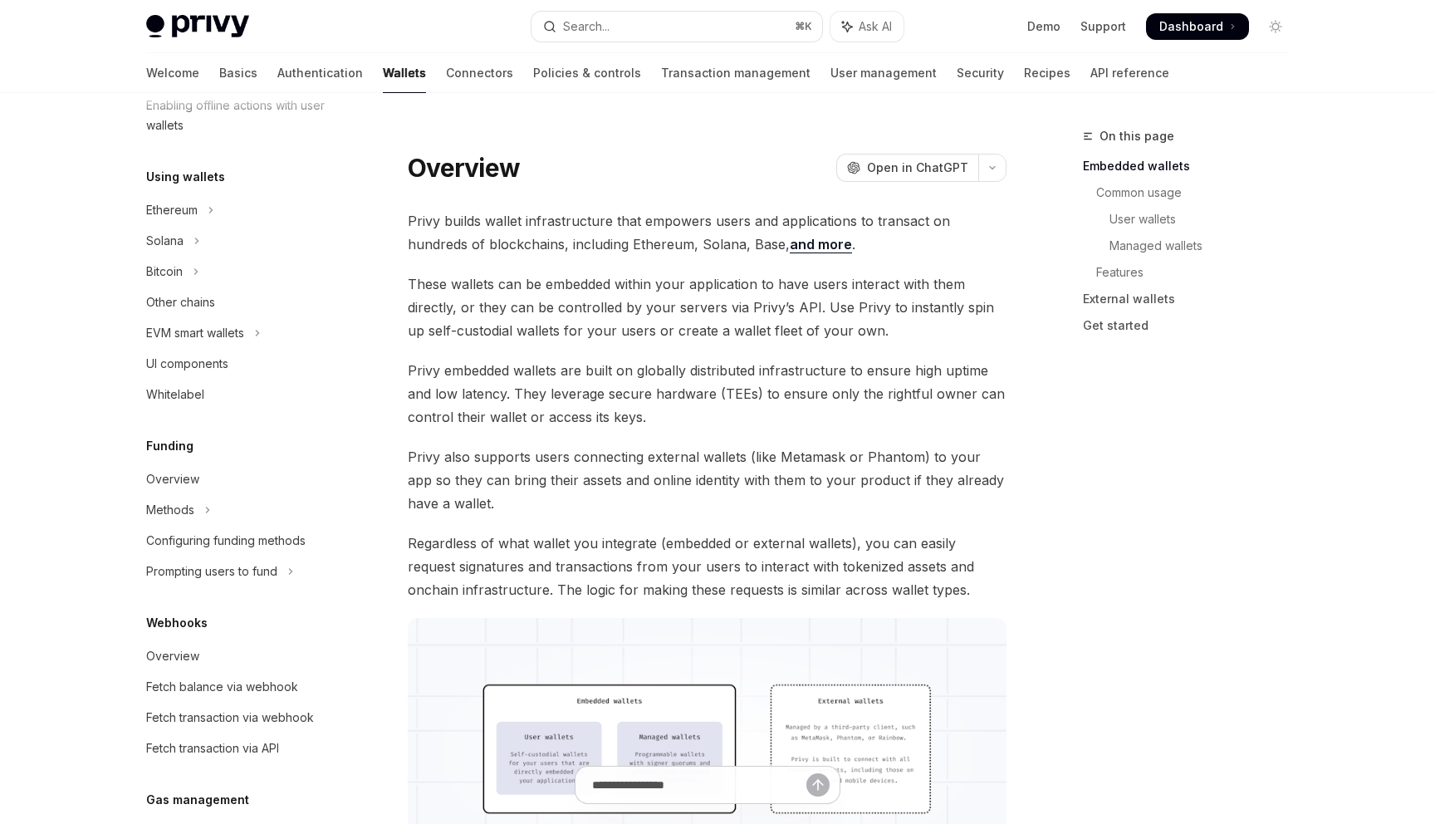
scroll to position [284, 0]
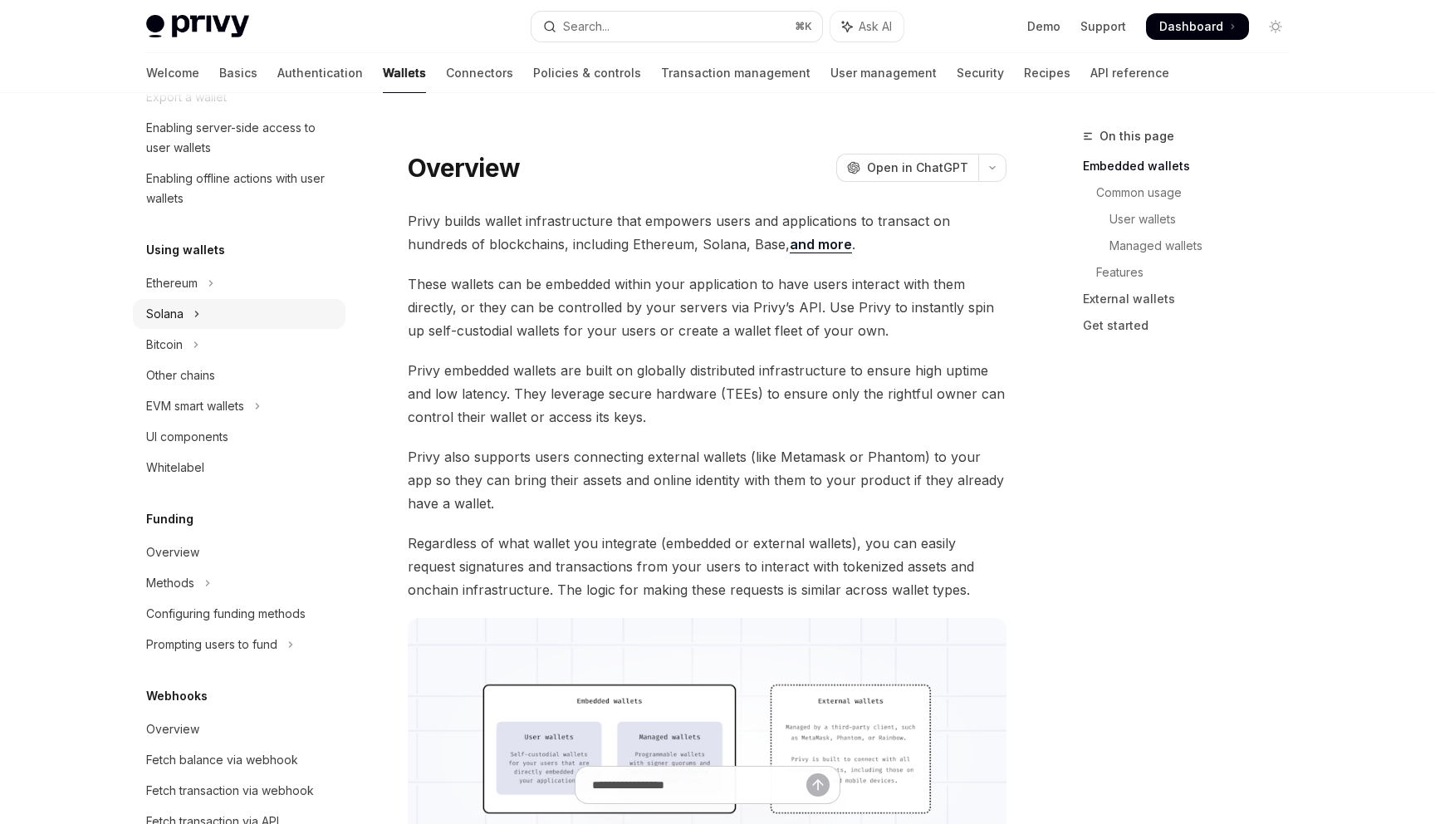
click at [182, 317] on div "Solana" at bounding box center [164, 314] width 37 height 20
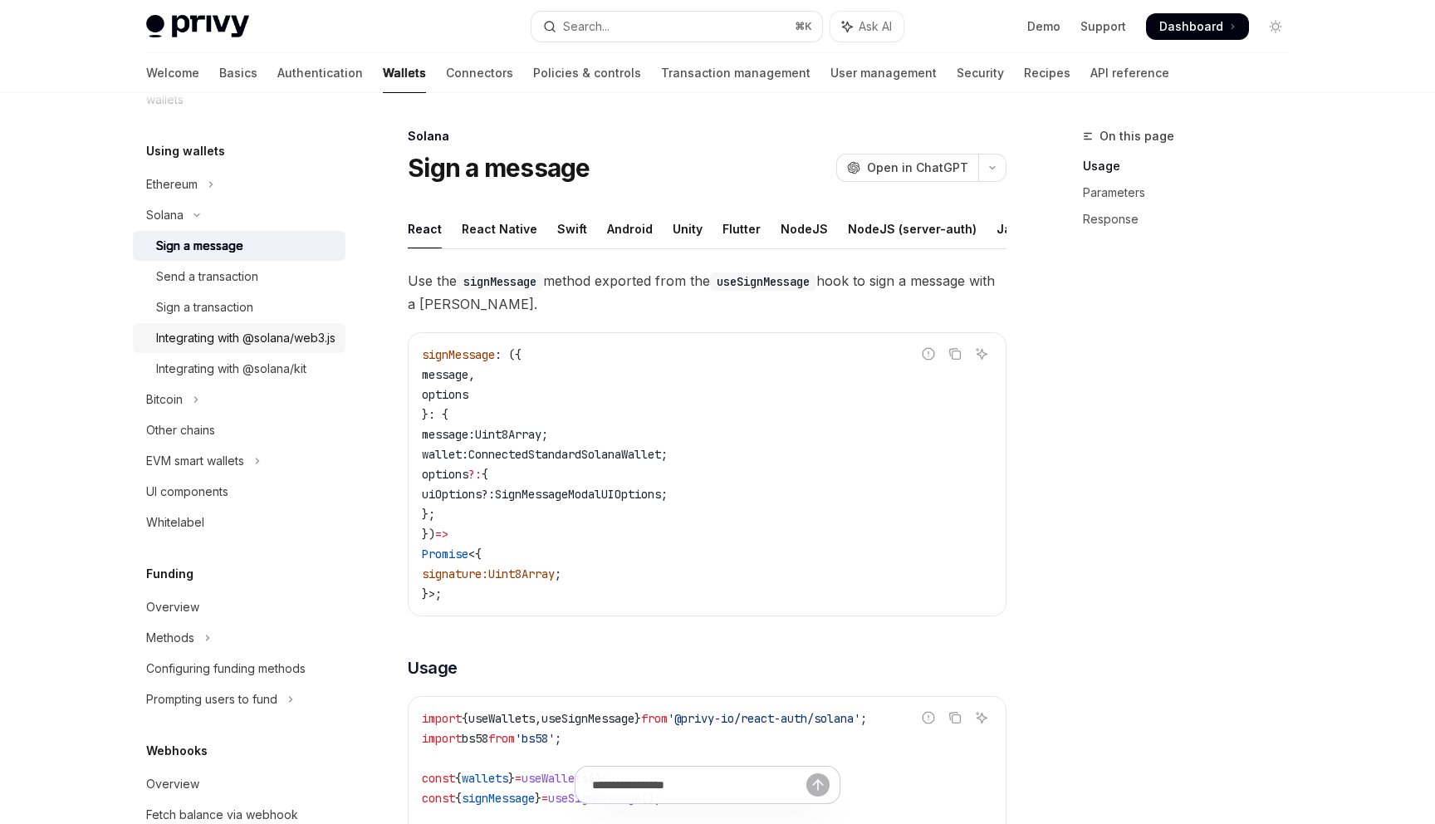
scroll to position [448, 0]
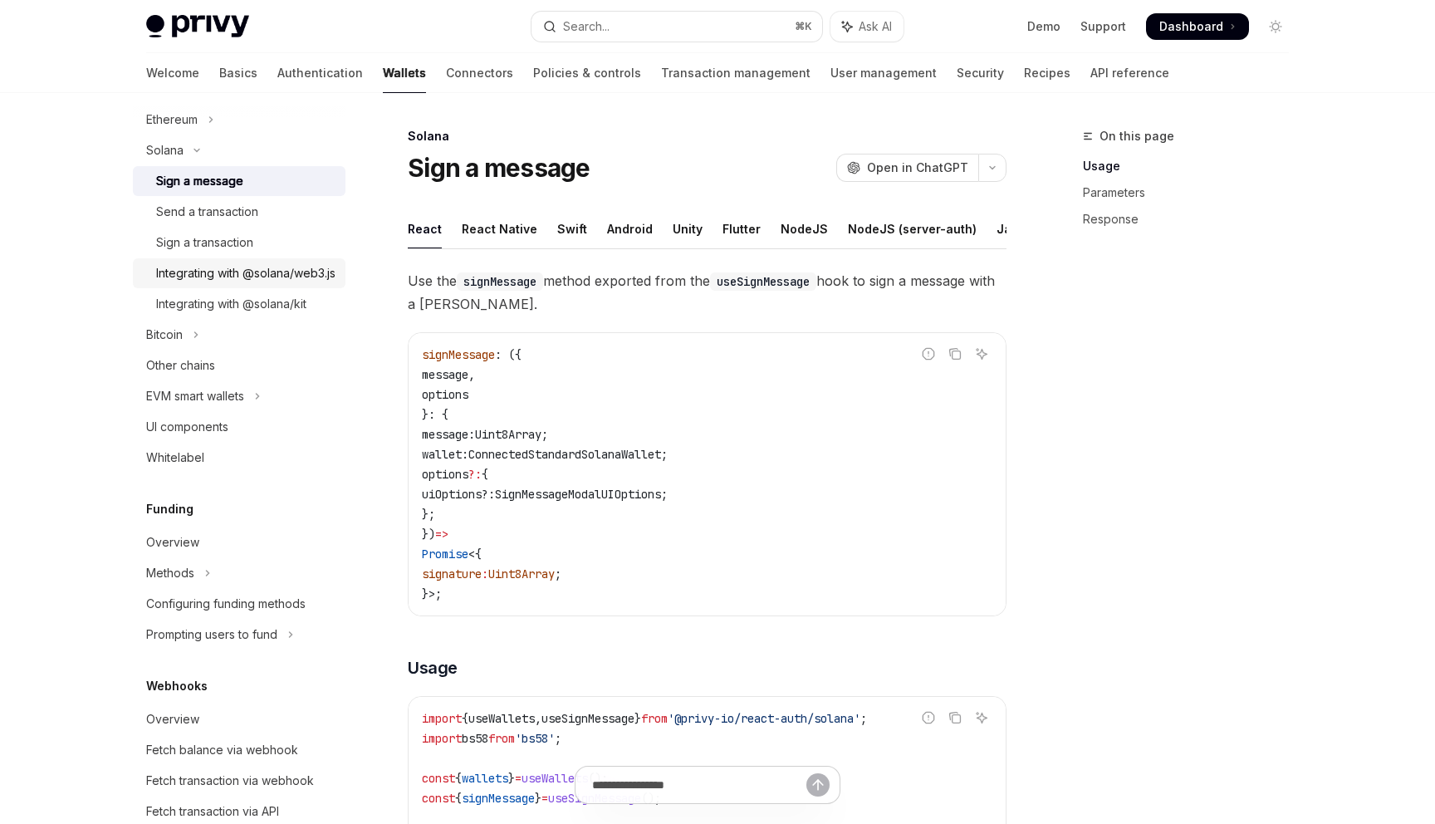
click at [218, 437] on div "UI components" at bounding box center [187, 427] width 82 height 20
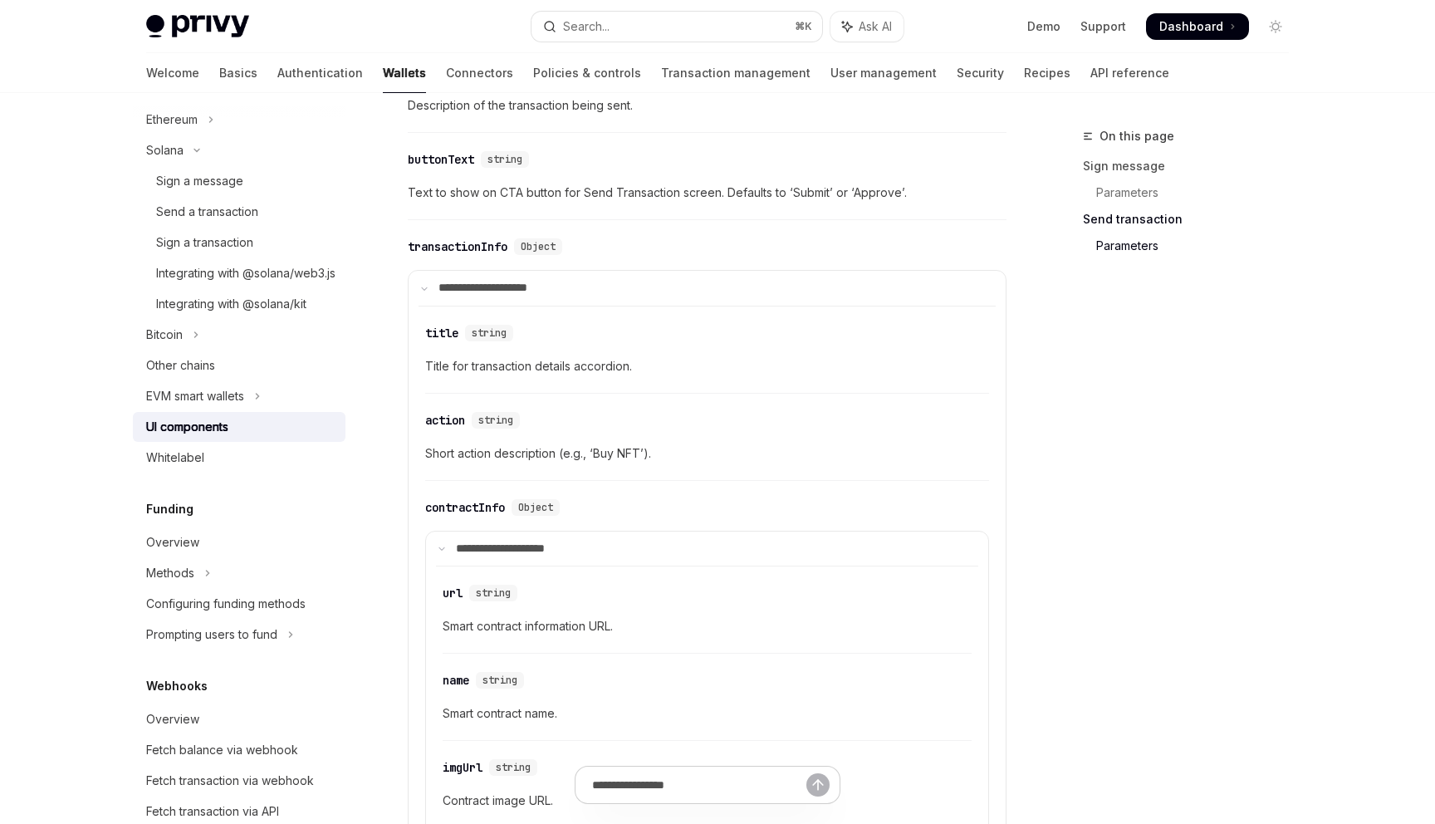
scroll to position [2886, 0]
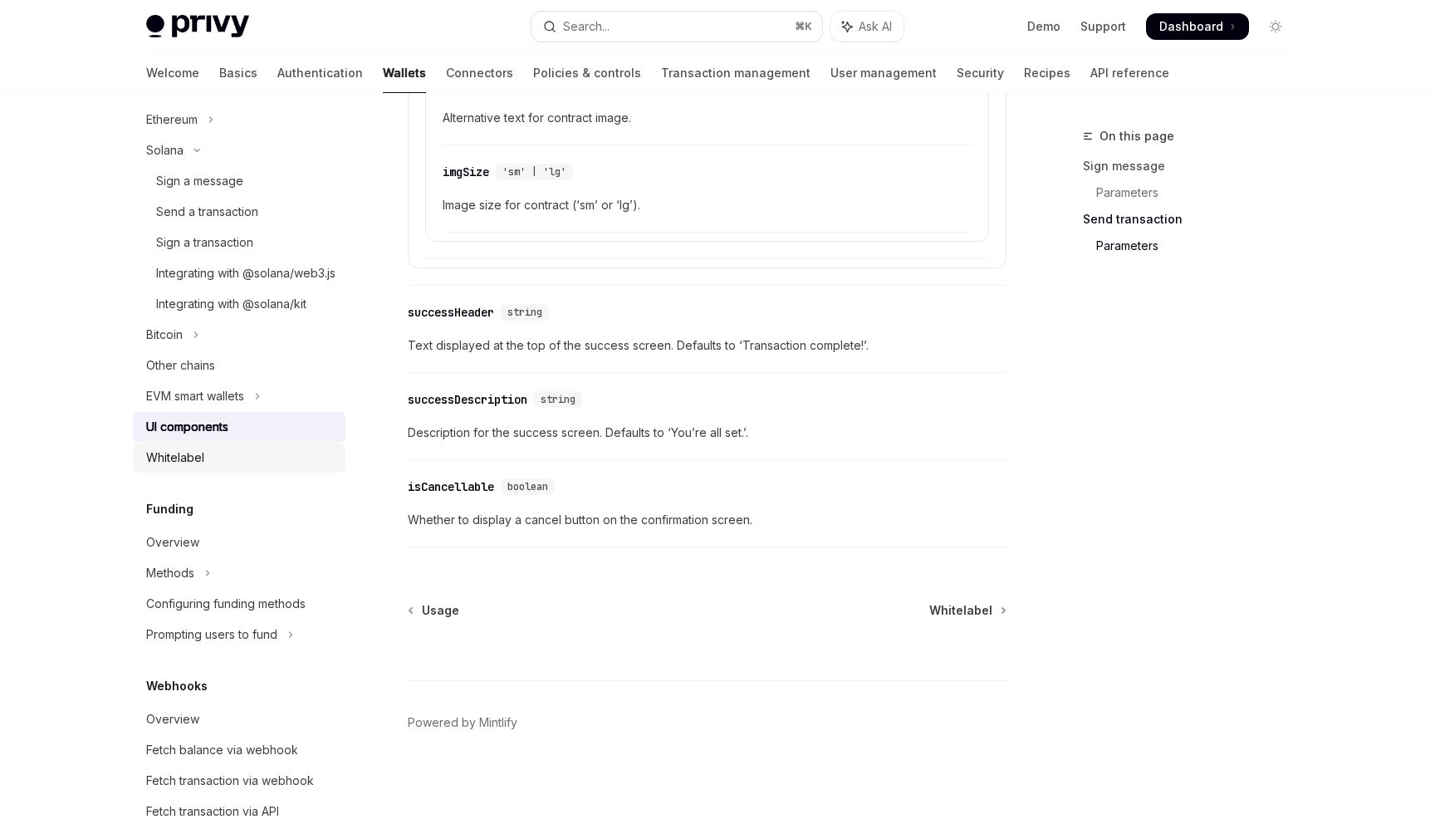
click at [155, 468] on div "Whitelabel" at bounding box center [175, 458] width 58 height 20
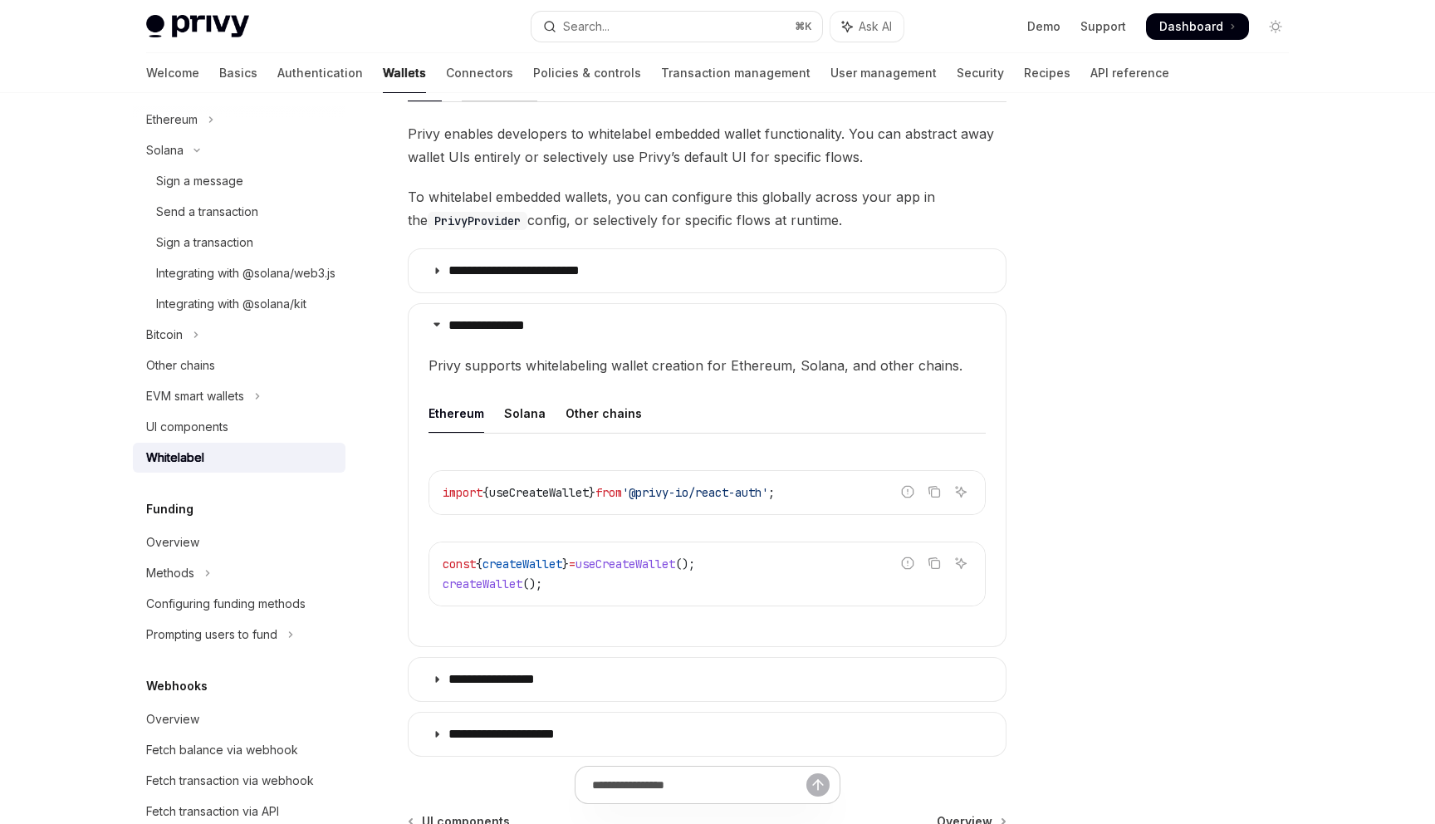
scroll to position [325, 0]
click at [518, 423] on div "Solana" at bounding box center [525, 414] width 42 height 39
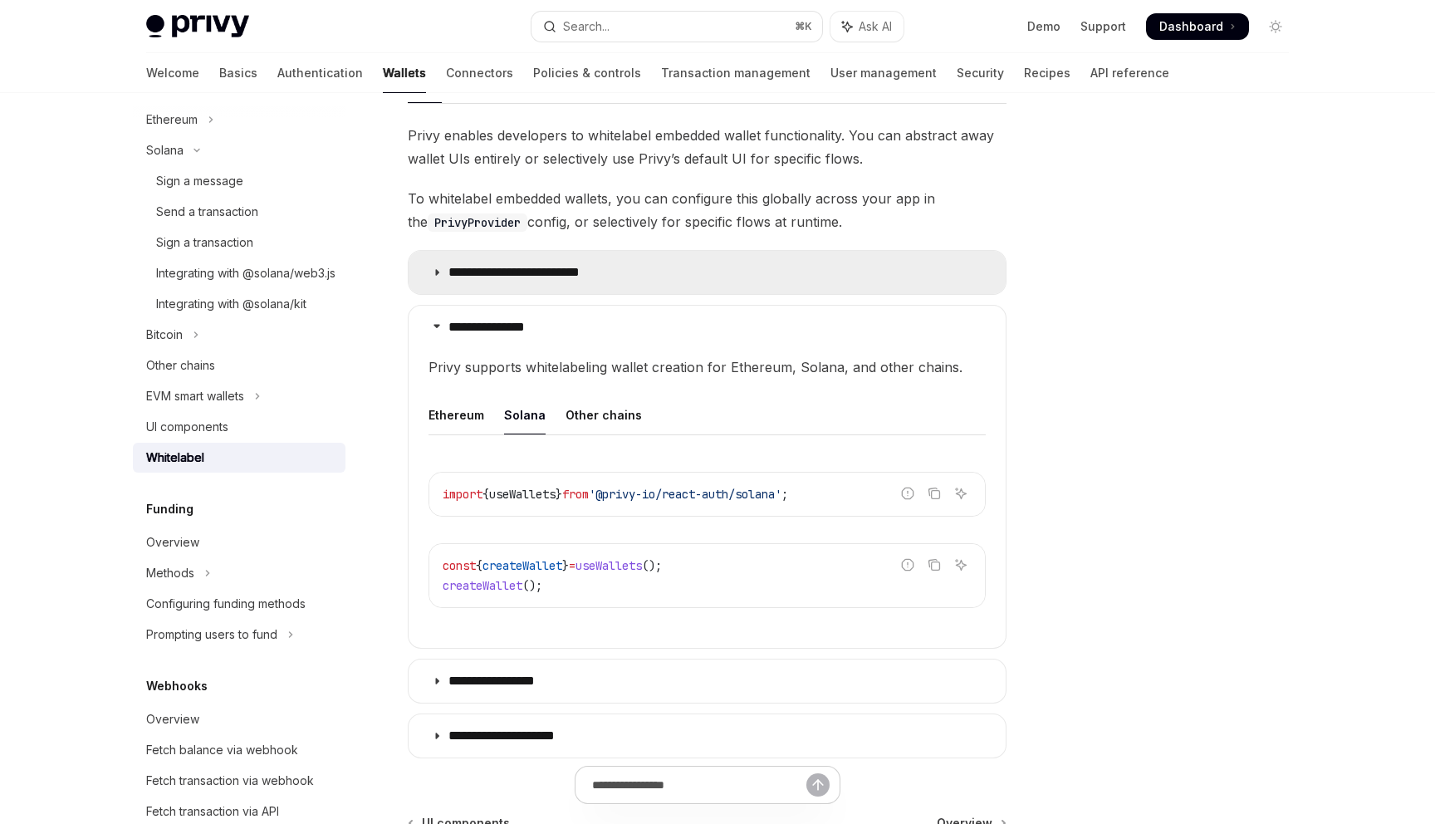
click at [517, 279] on p "**********" at bounding box center [528, 272] width 160 height 17
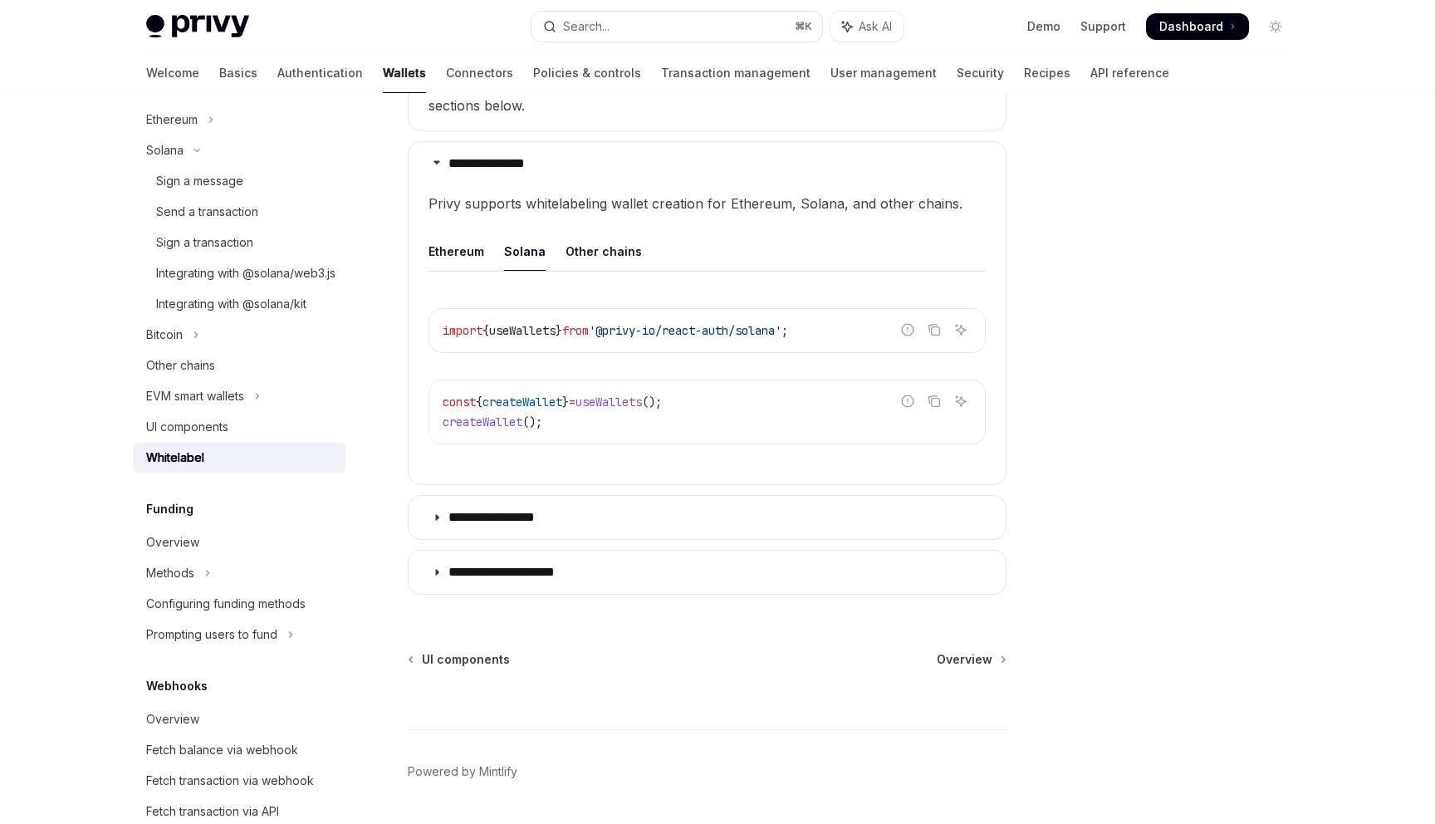
scroll to position [884, 0]
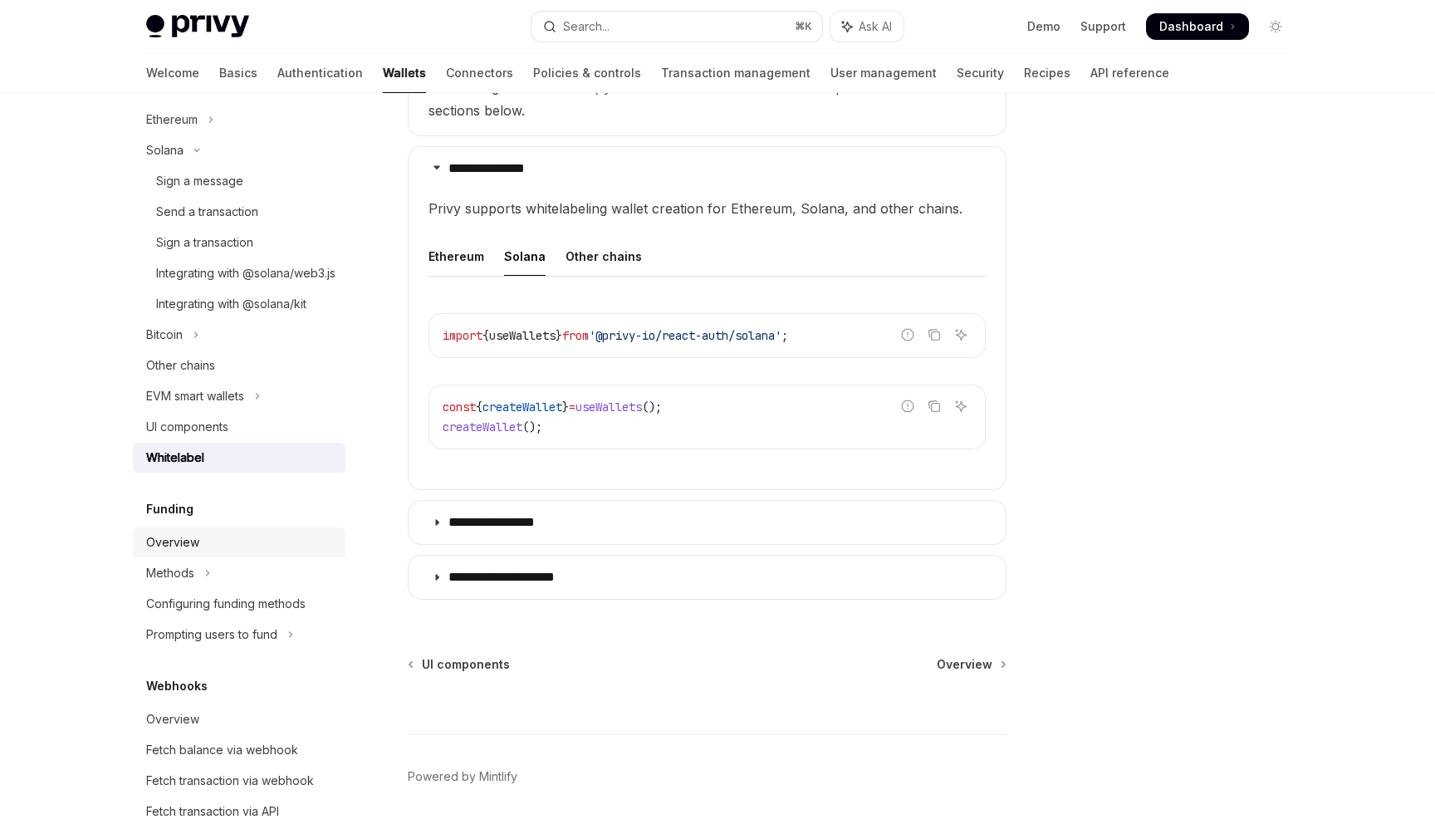
click at [211, 552] on div "Overview" at bounding box center [240, 542] width 189 height 20
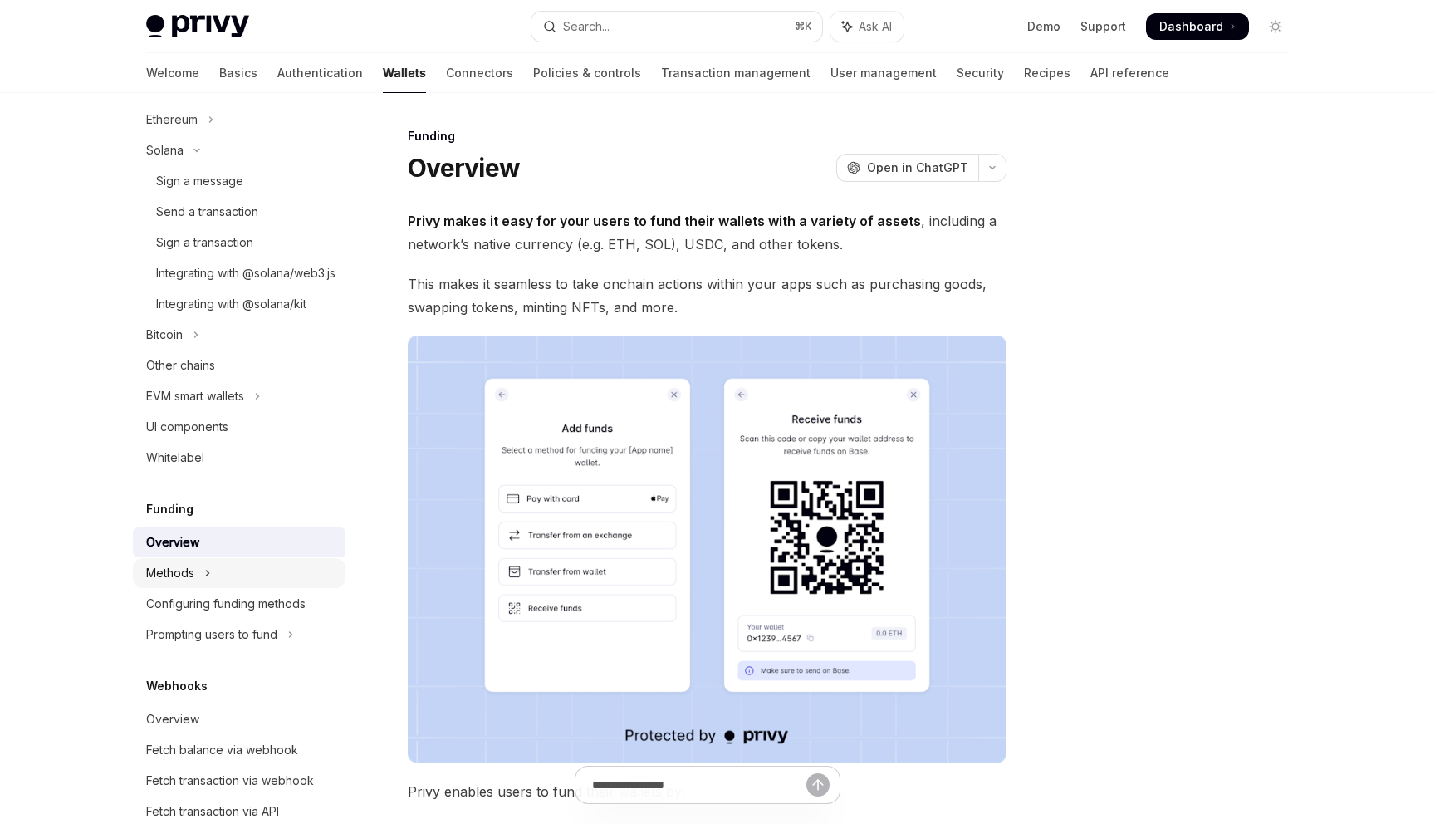
click at [220, 588] on button "Methods" at bounding box center [239, 573] width 213 height 30
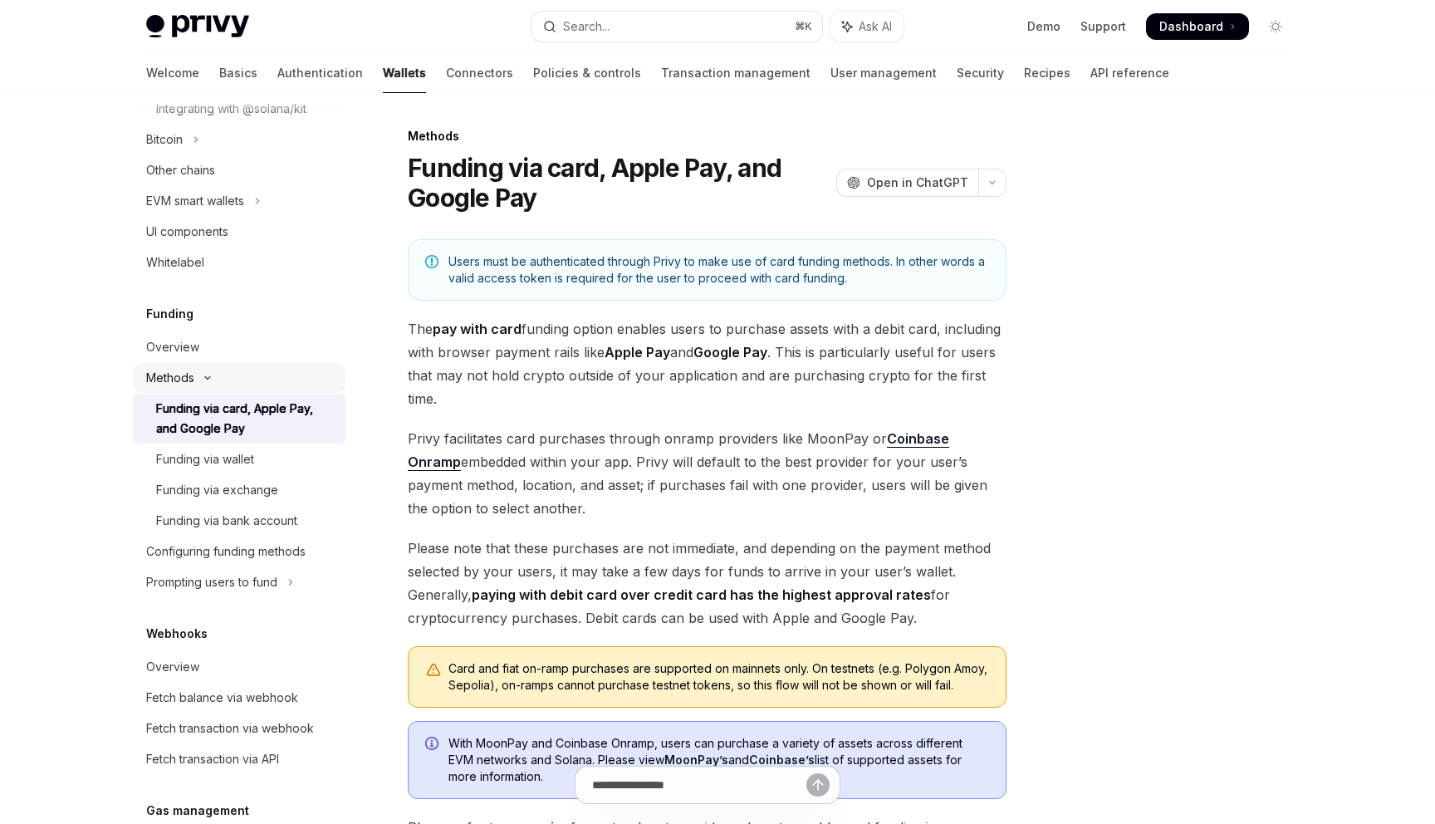
scroll to position [839, 0]
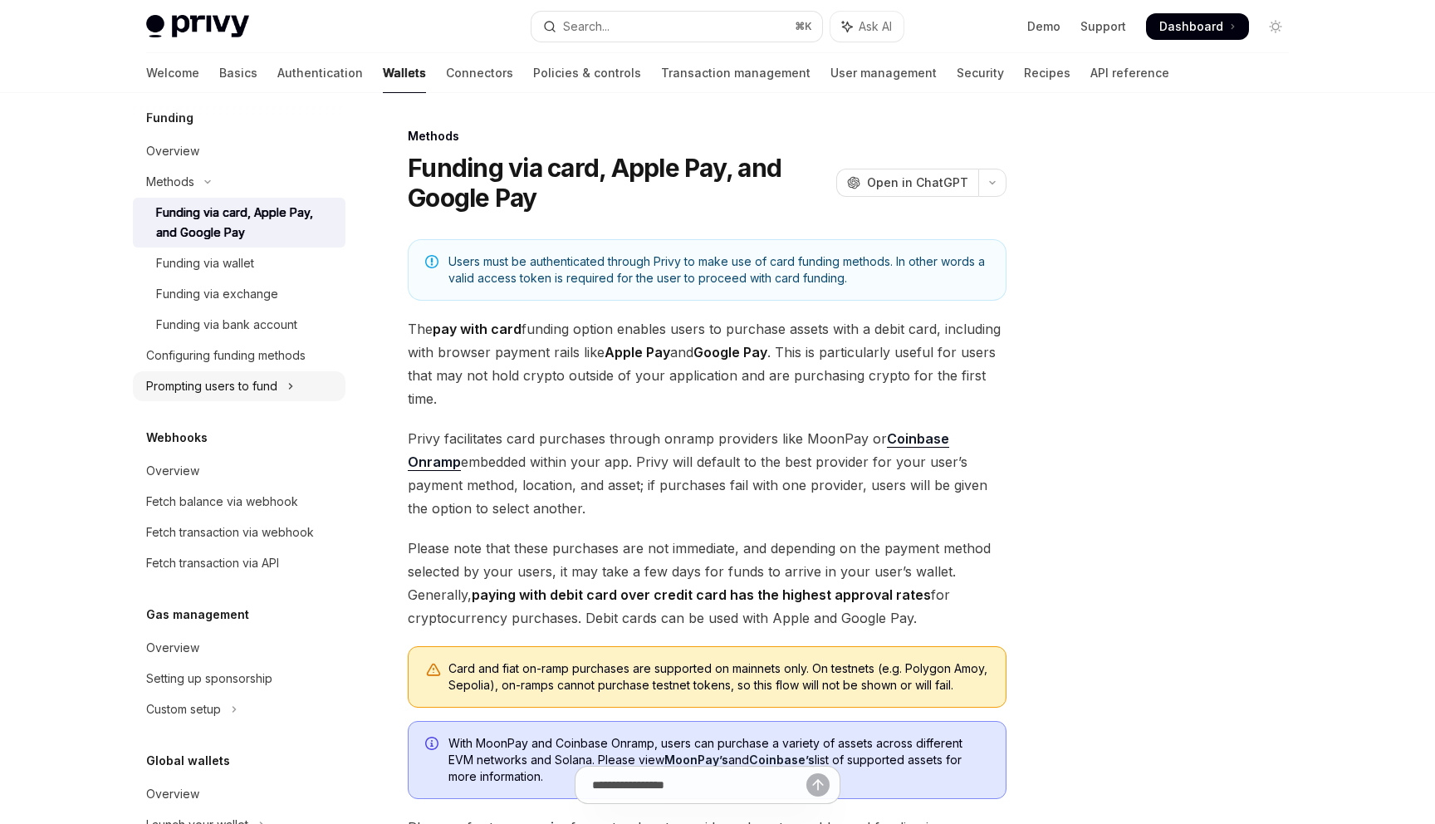
click at [232, 396] on div "Prompting users to fund" at bounding box center [211, 386] width 131 height 20
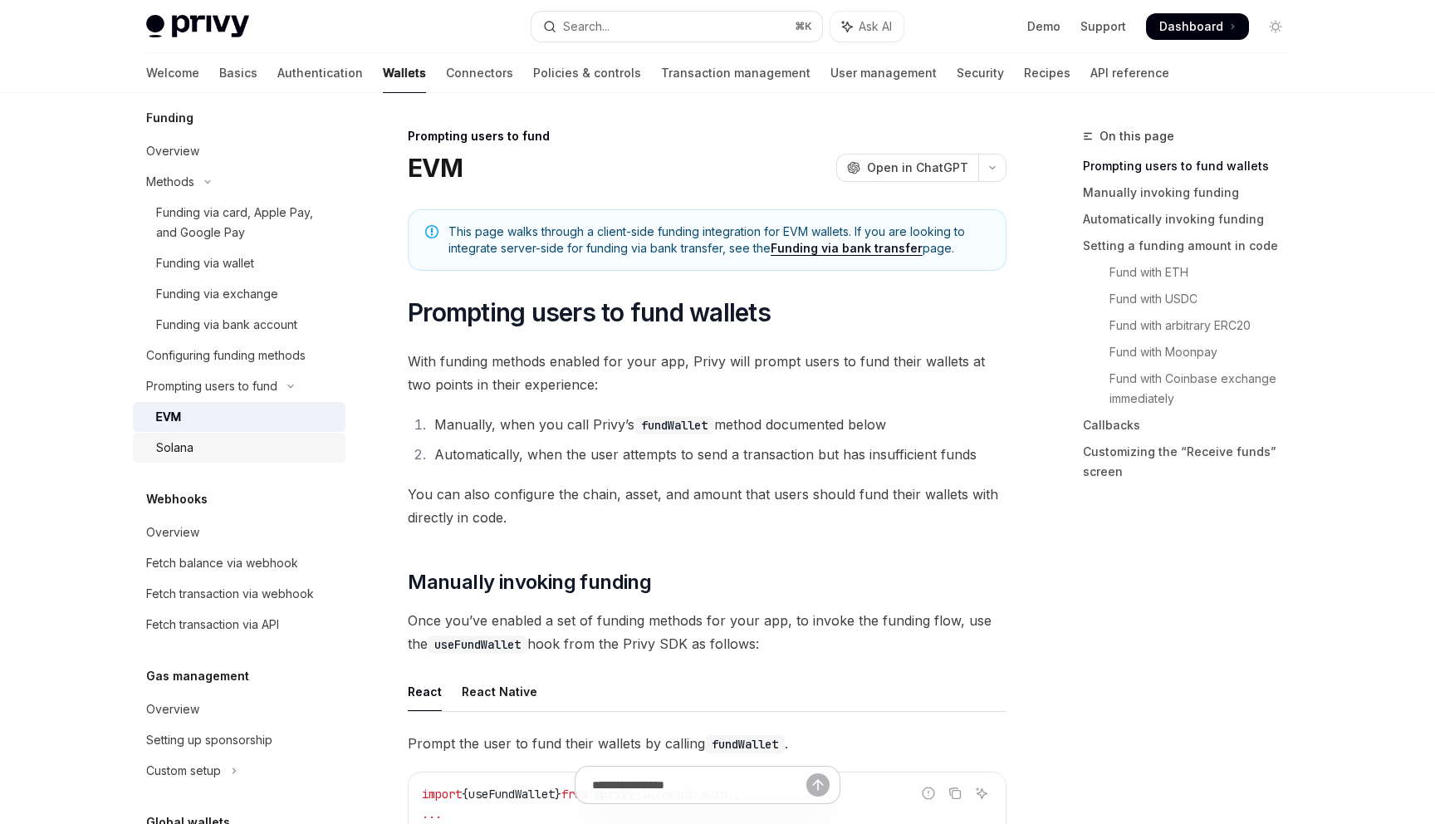
click at [243, 458] on div "Solana" at bounding box center [245, 448] width 179 height 20
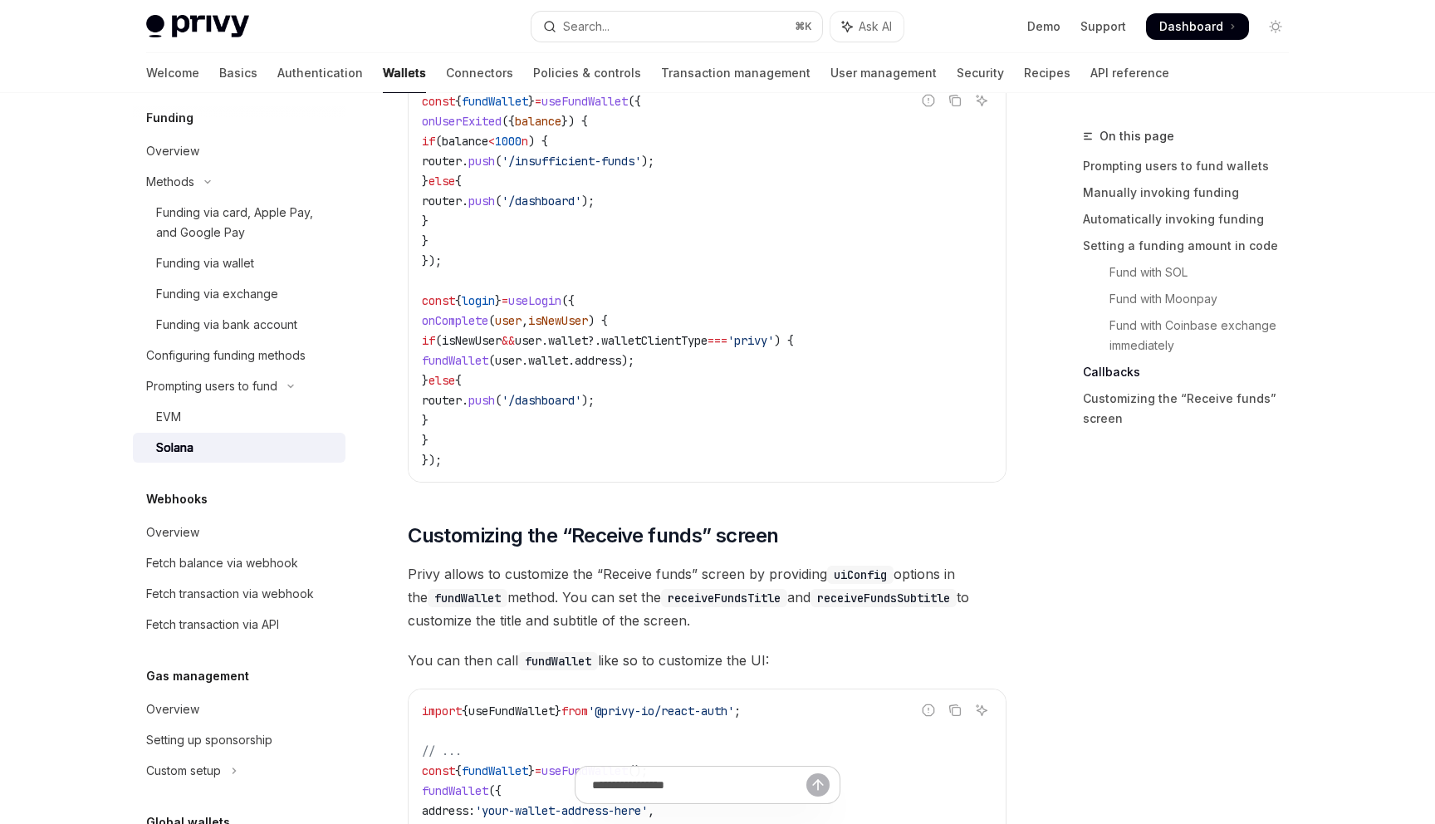
scroll to position [2861, 0]
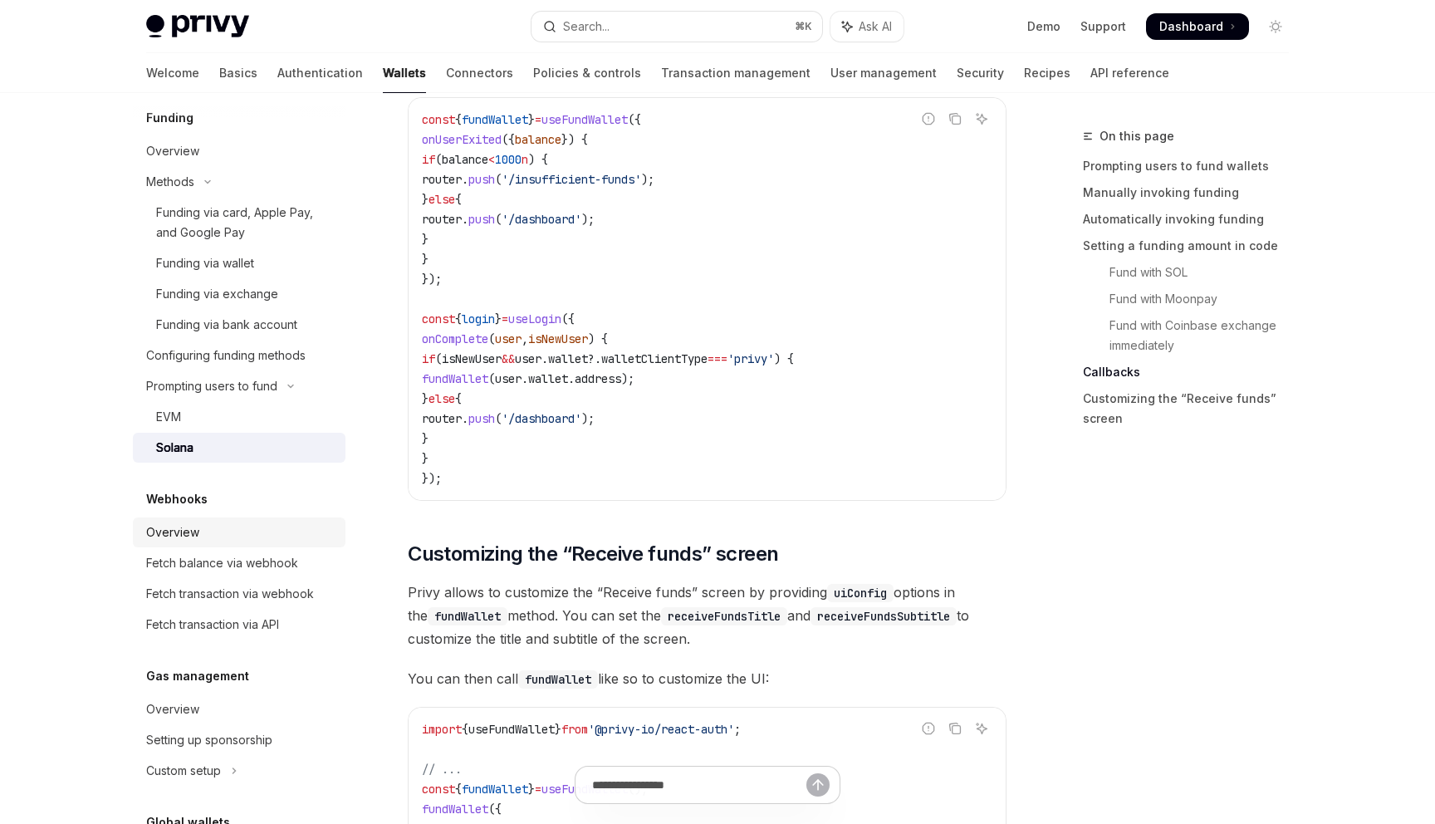
click at [172, 542] on div "Overview" at bounding box center [172, 532] width 53 height 20
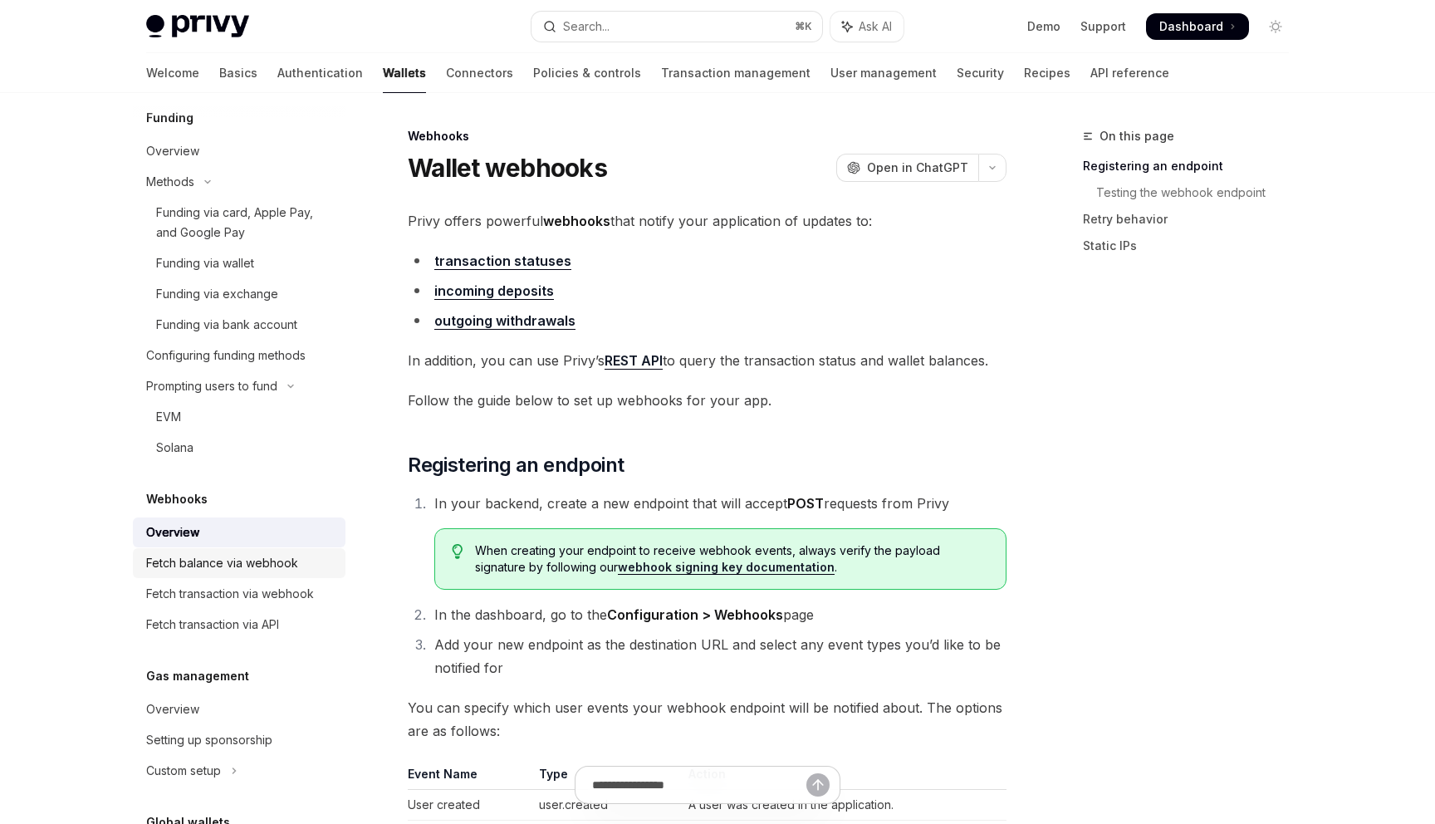
click at [235, 573] on div "Fetch balance via webhook" at bounding box center [222, 563] width 152 height 20
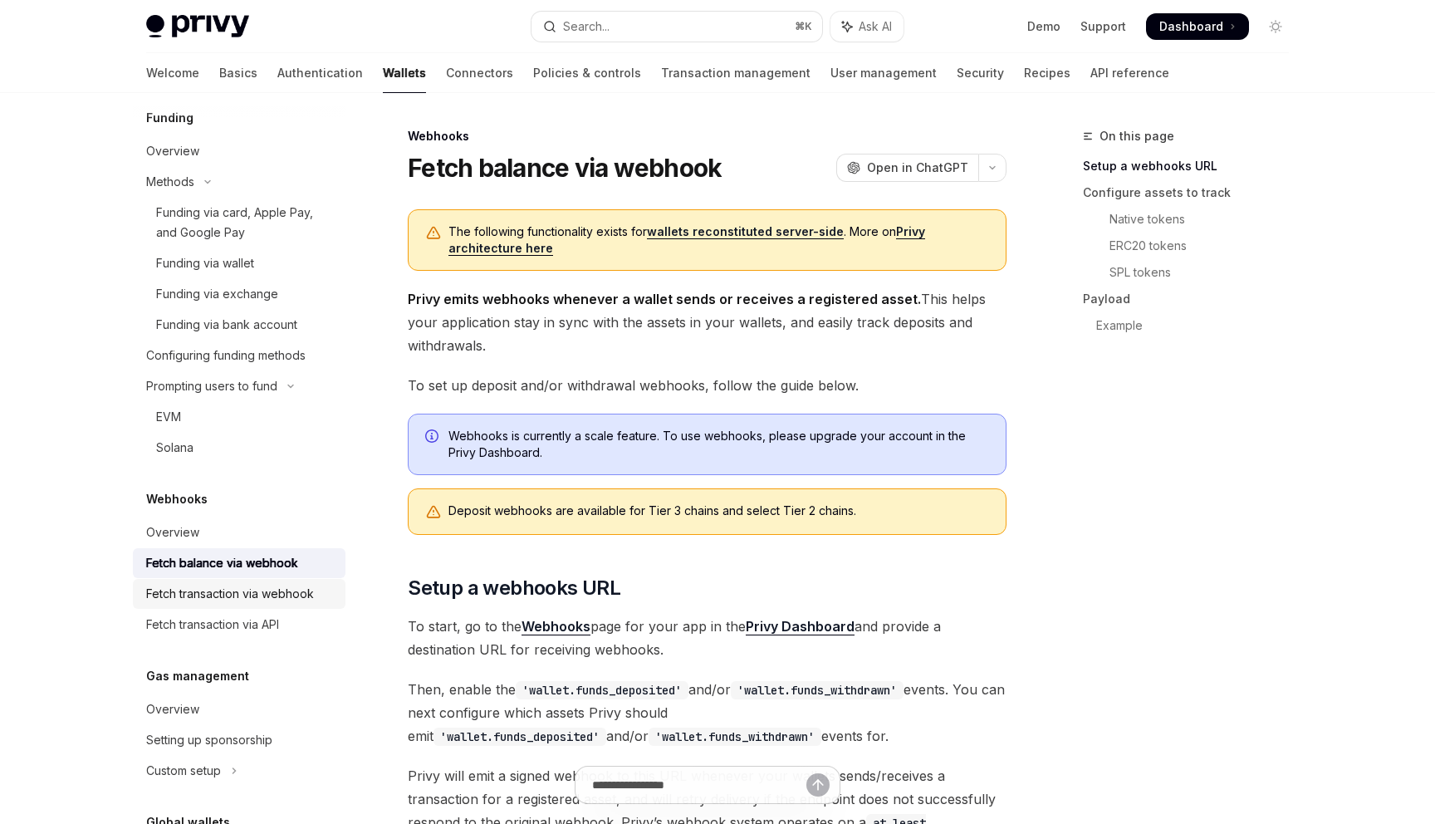
click at [274, 602] on link "Fetch transaction via webhook" at bounding box center [239, 594] width 213 height 30
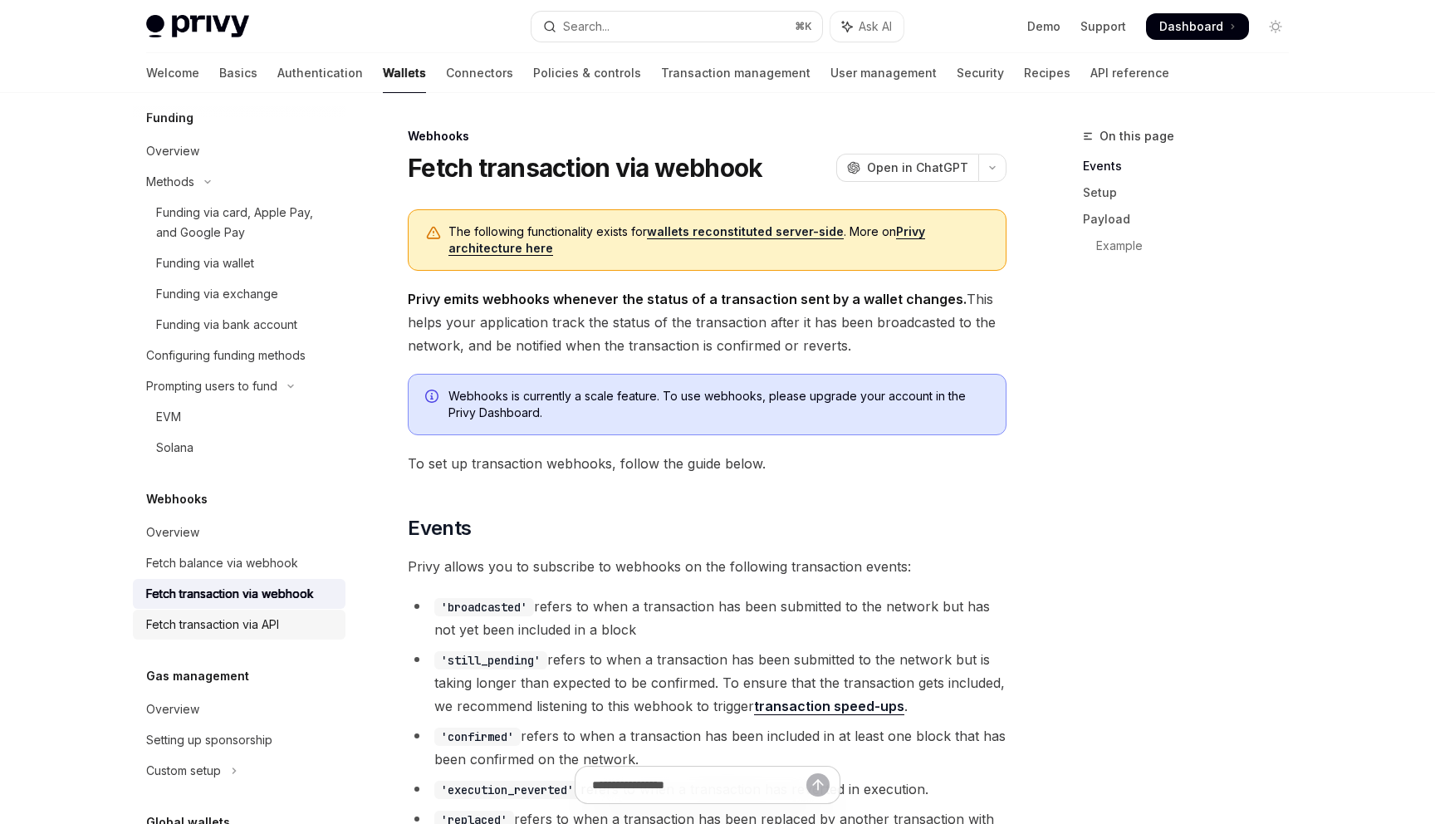
click at [237, 634] on div "Fetch transaction via API" at bounding box center [212, 625] width 133 height 20
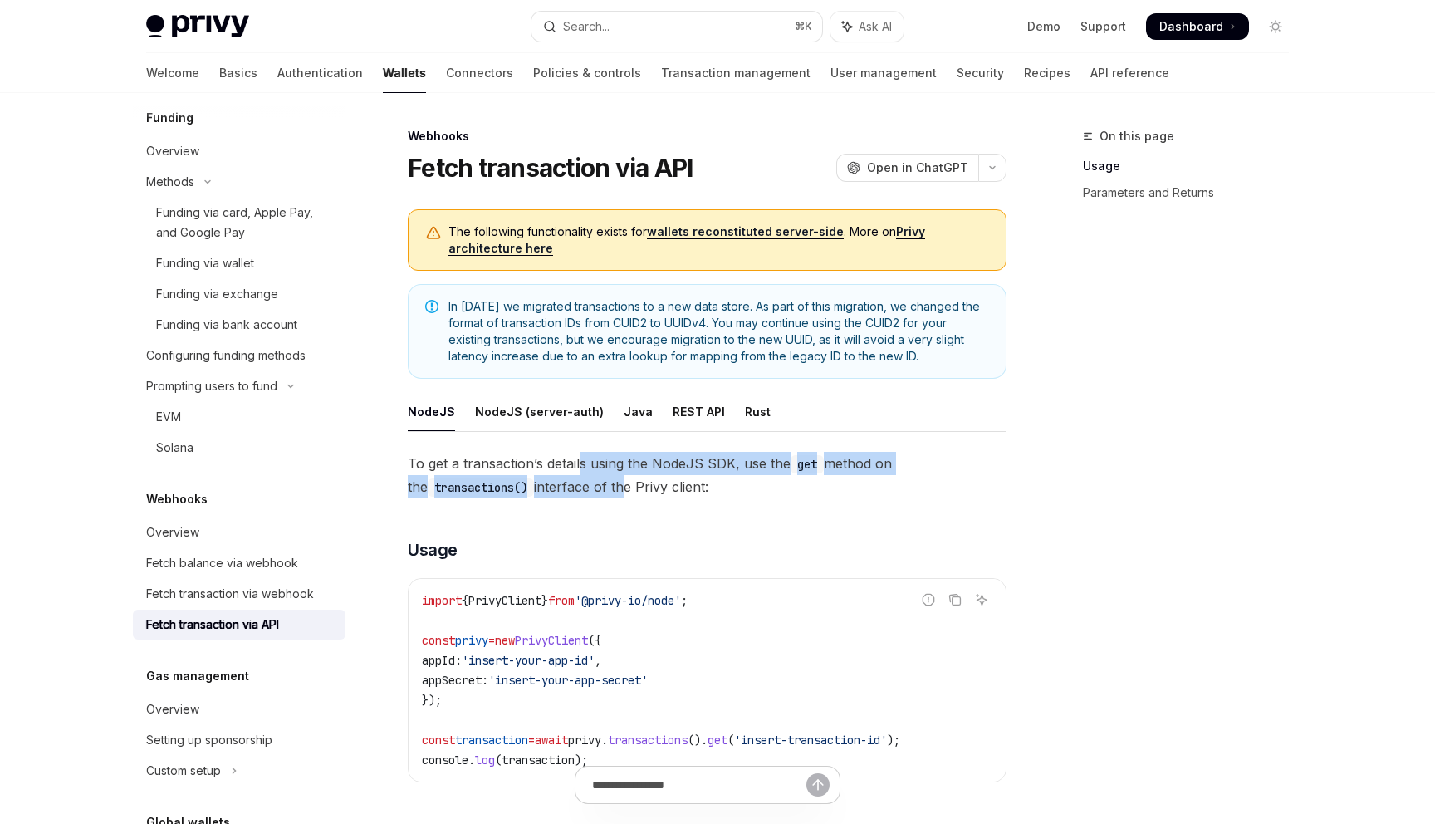
drag, startPoint x: 605, startPoint y: 494, endPoint x: 583, endPoint y: 461, distance: 39.6
click at [583, 461] on span "To get a transaction’s details using the NodeJS SDK, use the get method on the …" at bounding box center [707, 475] width 599 height 47
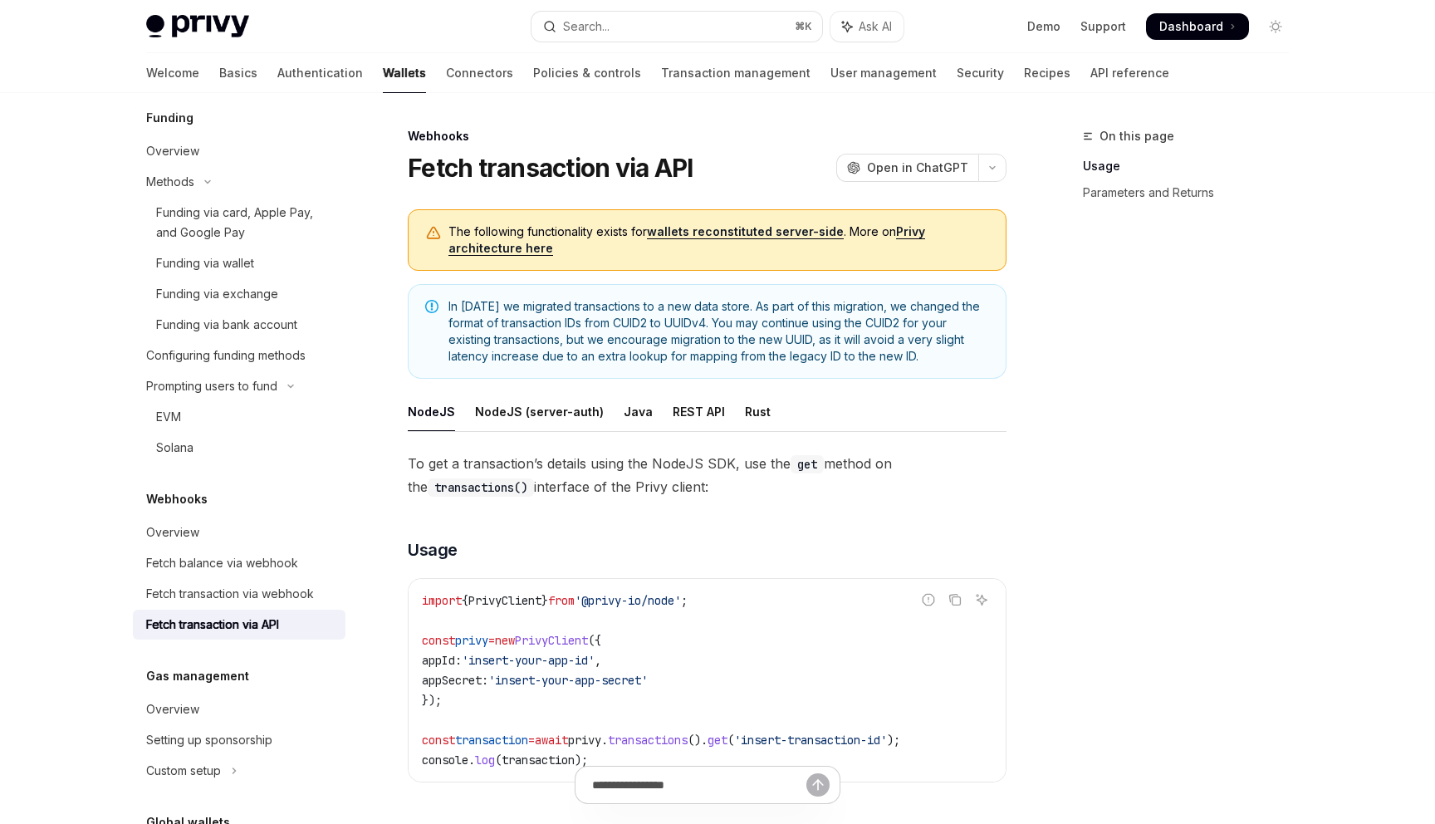
drag, startPoint x: 583, startPoint y: 462, endPoint x: 601, endPoint y: 487, distance: 30.9
click at [601, 487] on span "To get a transaction’s details using the NodeJS SDK, use the get method on the …" at bounding box center [707, 475] width 599 height 47
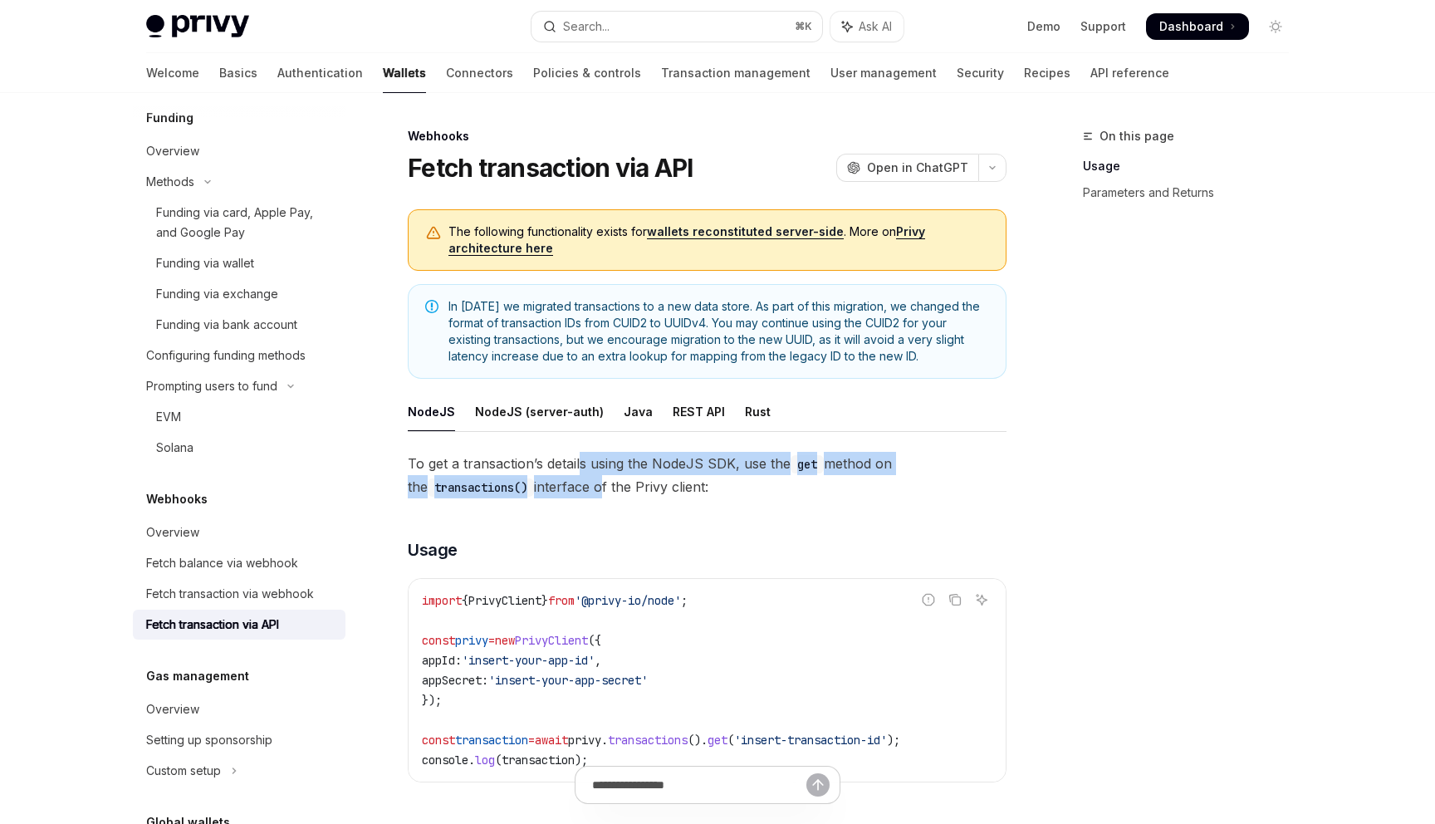
drag, startPoint x: 585, startPoint y: 488, endPoint x: 579, endPoint y: 463, distance: 26.4
click at [579, 463] on span "To get a transaction’s details using the NodeJS SDK, use the get method on the …" at bounding box center [707, 475] width 599 height 47
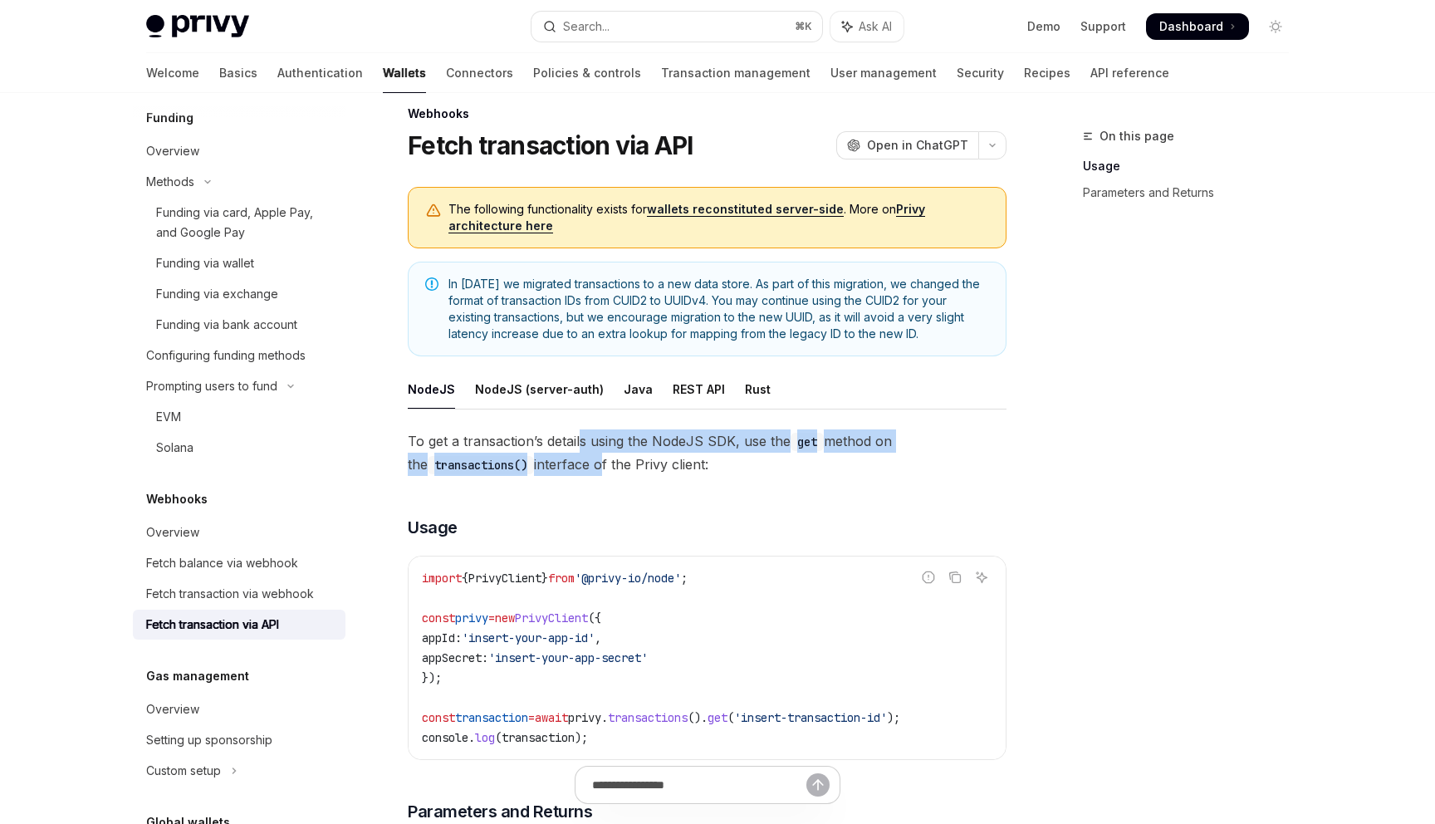
scroll to position [23, 0]
click at [249, 604] on div "Fetch transaction via webhook" at bounding box center [230, 594] width 168 height 20
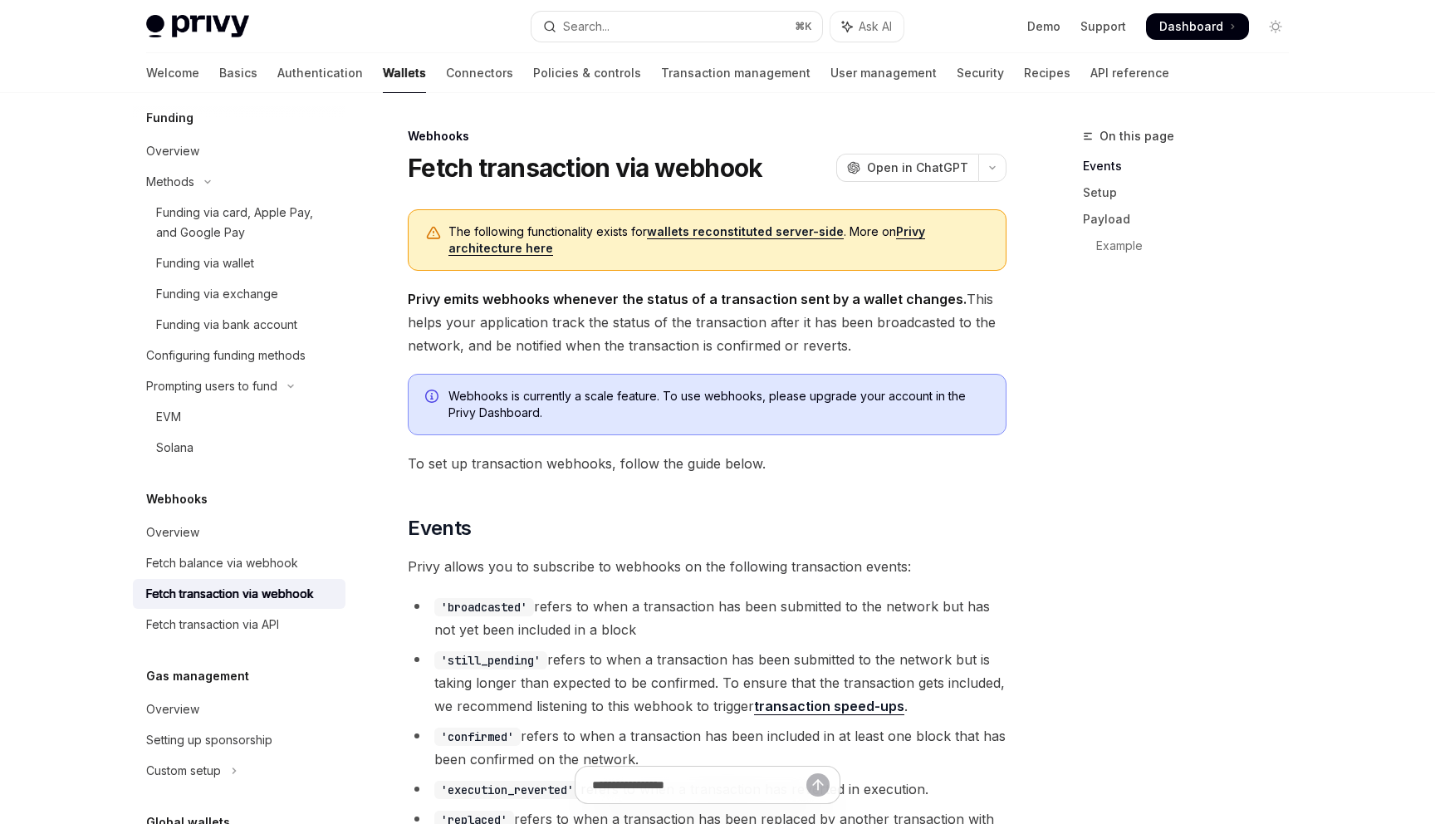
scroll to position [1000, 0]
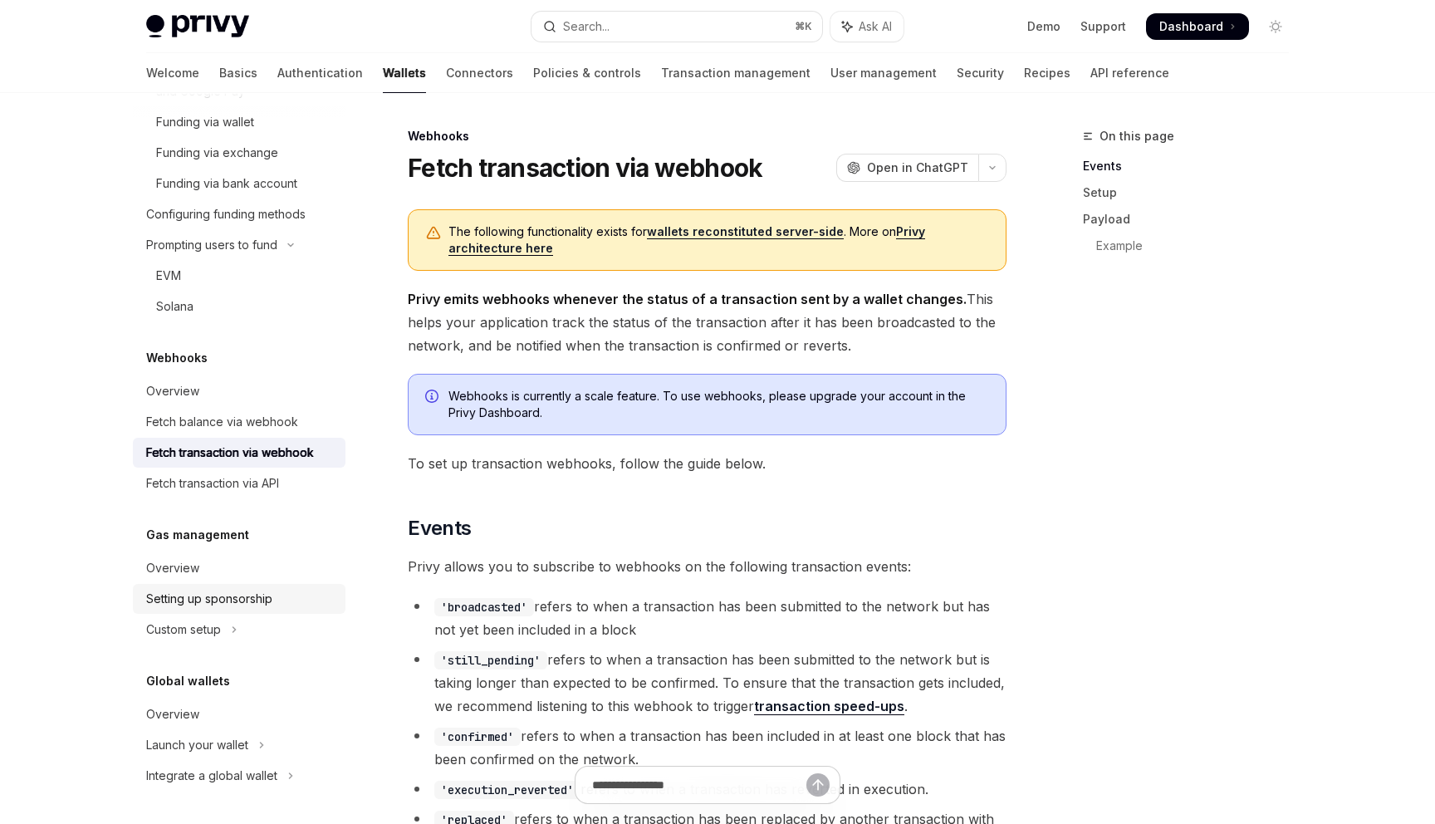
click at [238, 591] on div "Setting up sponsorship" at bounding box center [209, 599] width 126 height 20
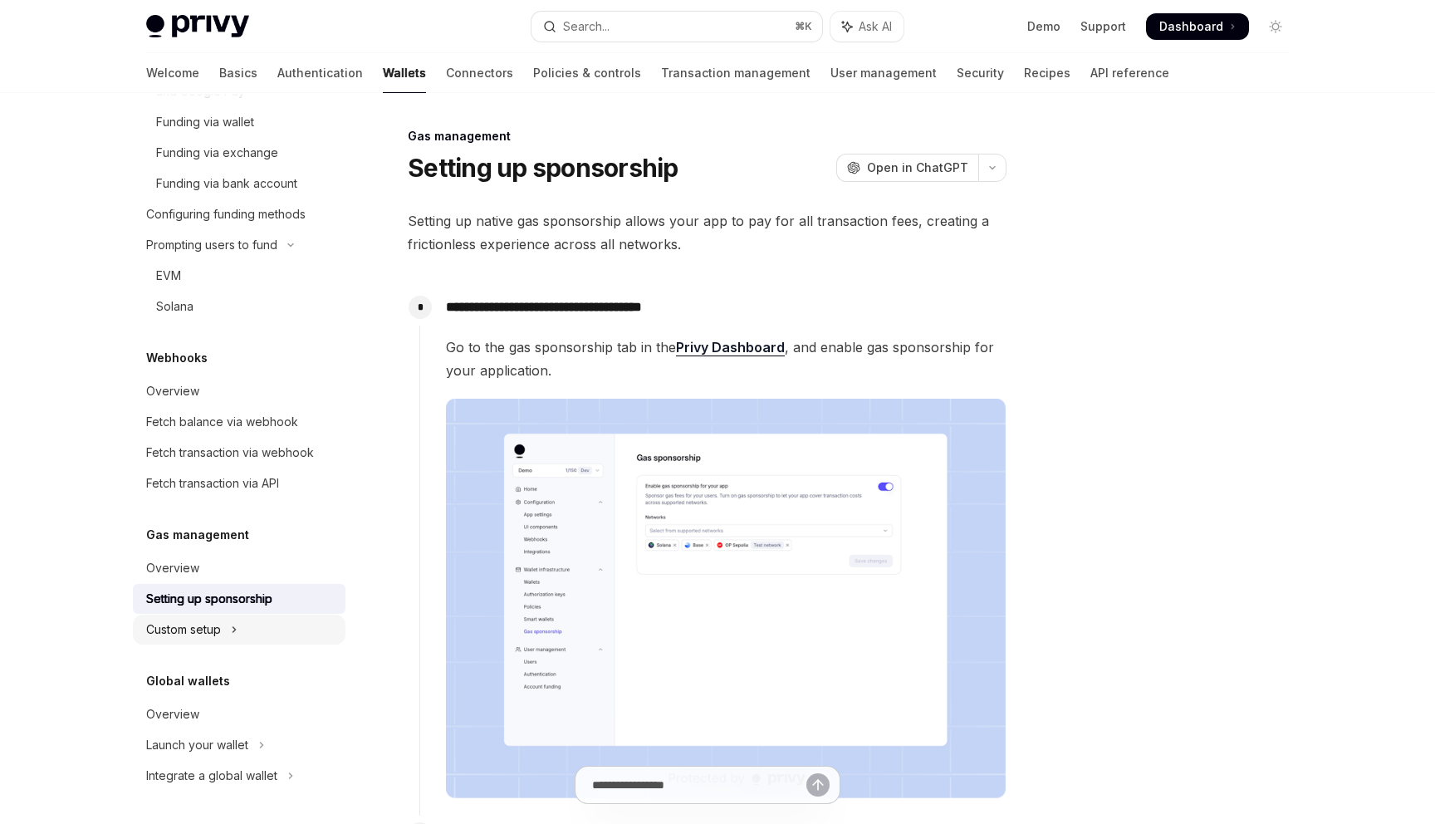
click at [228, 632] on button "Custom setup" at bounding box center [239, 630] width 213 height 30
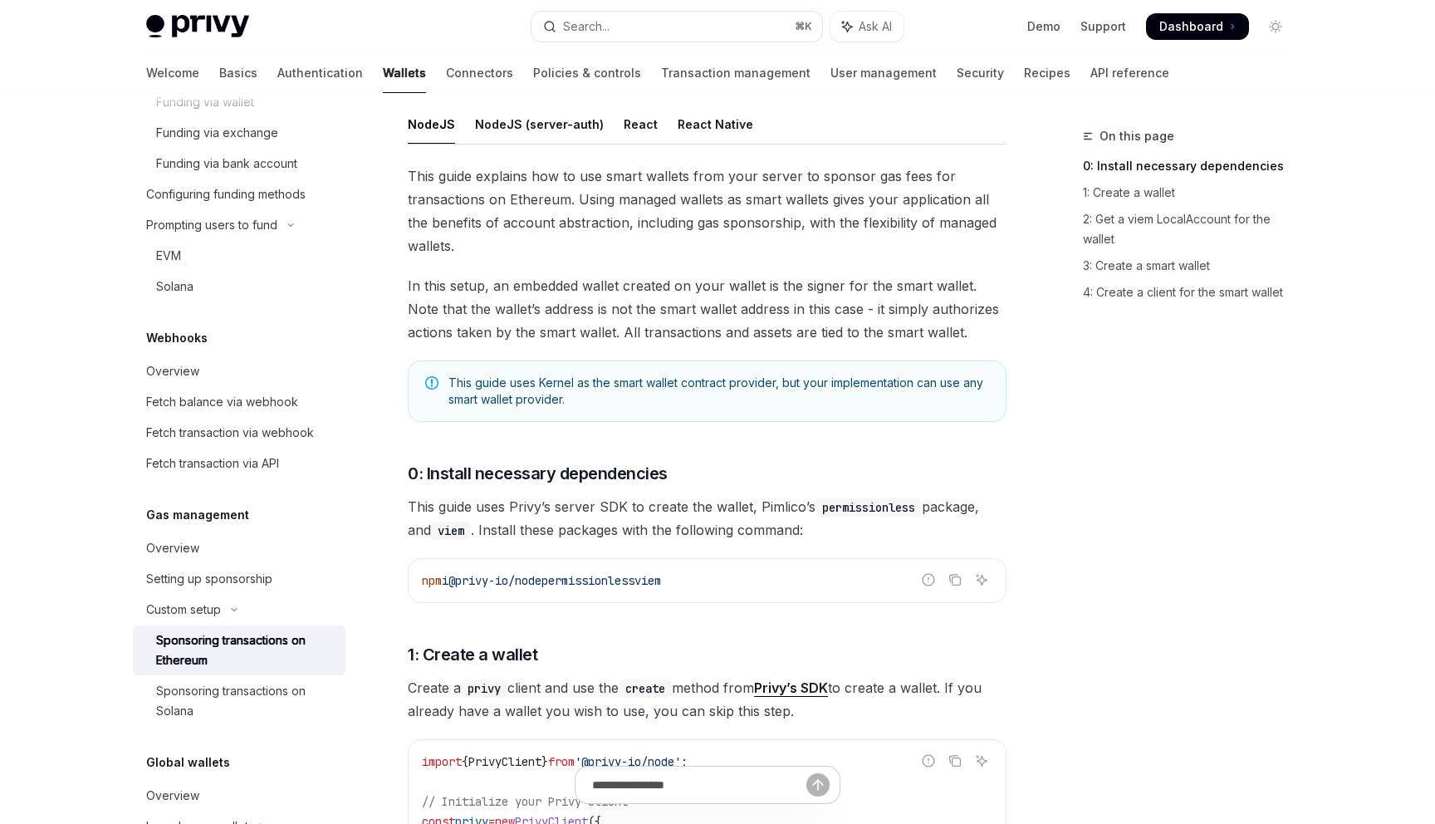
scroll to position [205, 0]
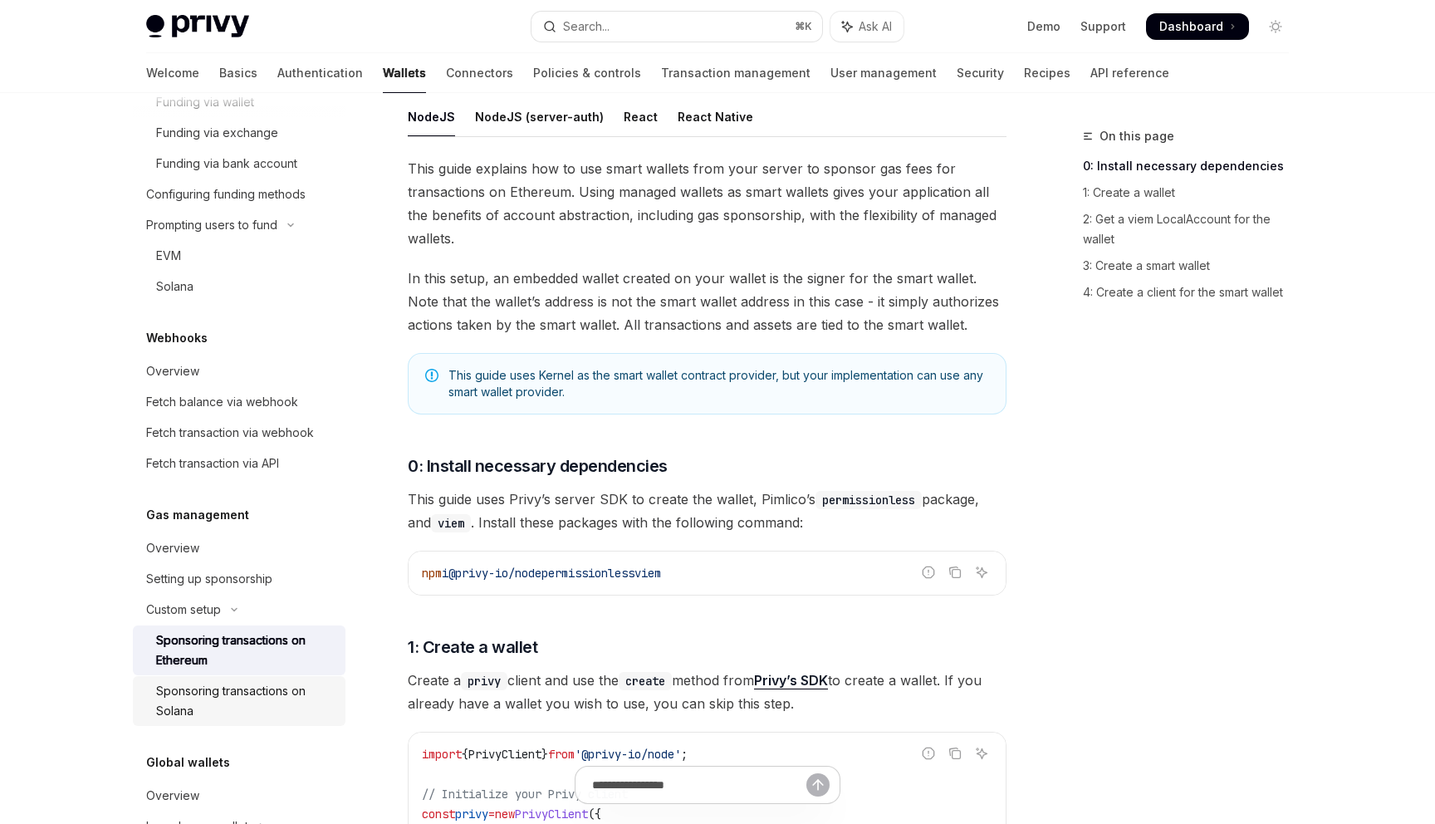
click at [246, 711] on div "Sponsoring transactions on Solana" at bounding box center [245, 701] width 179 height 40
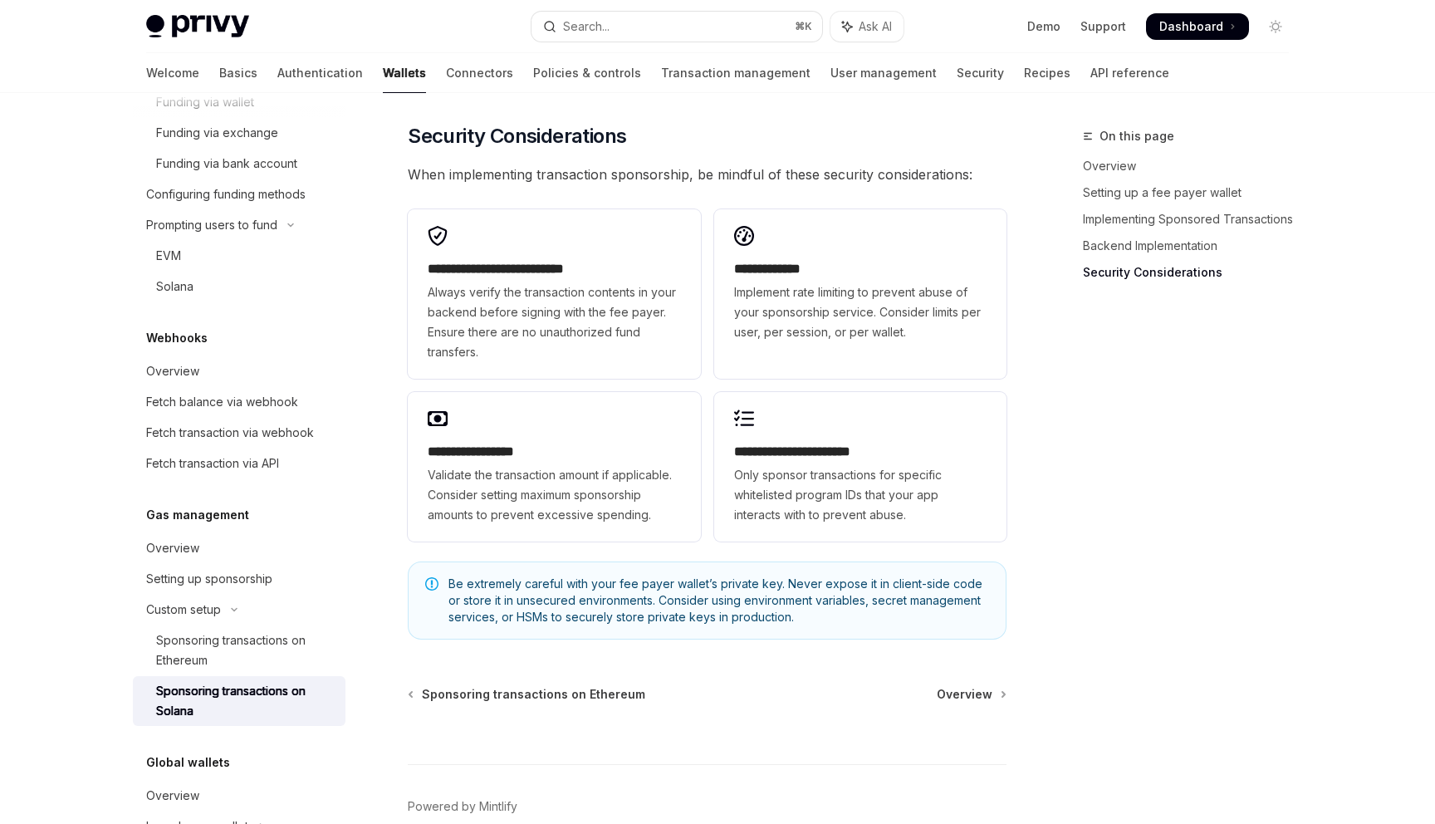
scroll to position [1101, 0]
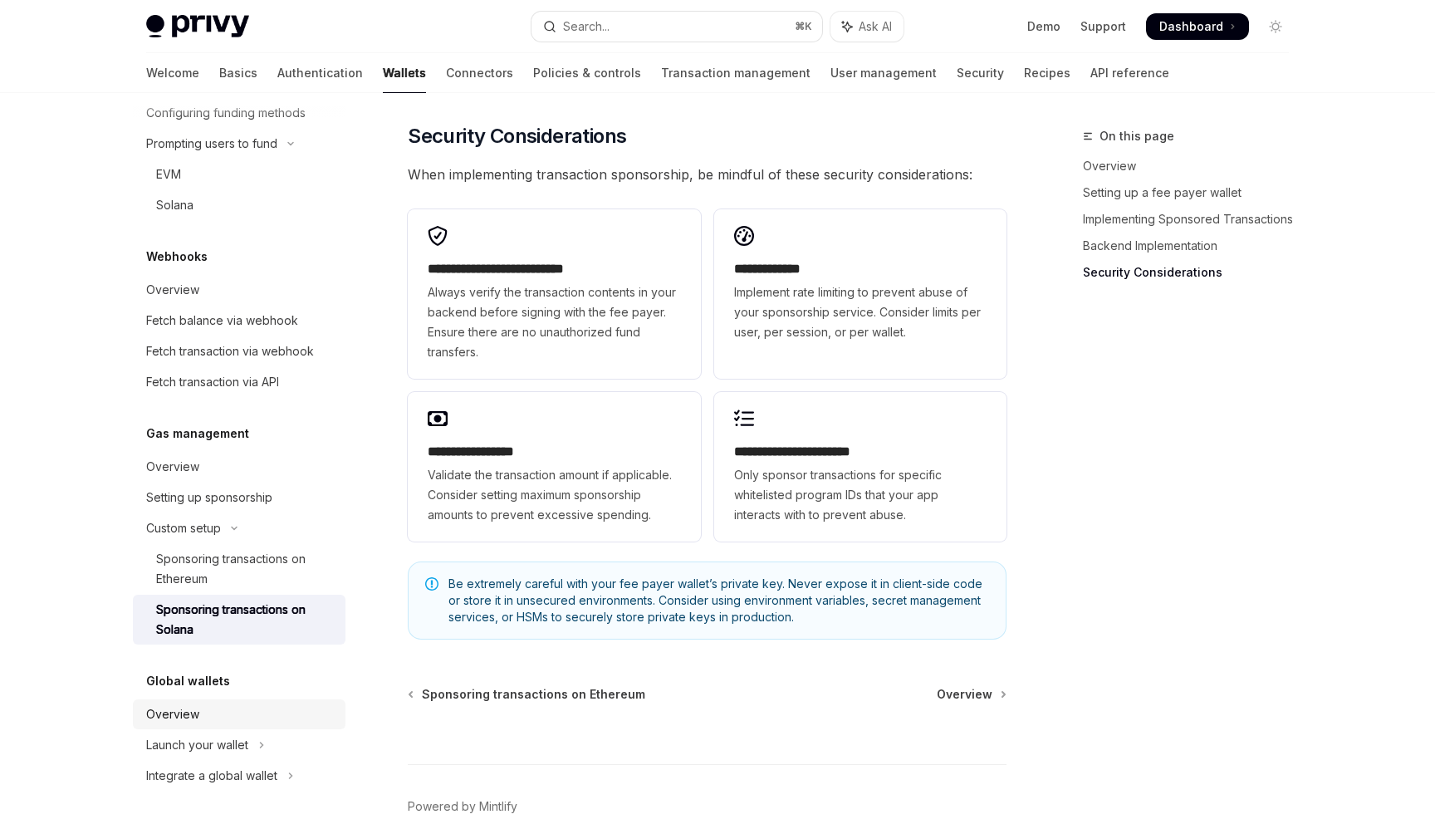
click at [233, 708] on div "Overview" at bounding box center [240, 714] width 189 height 20
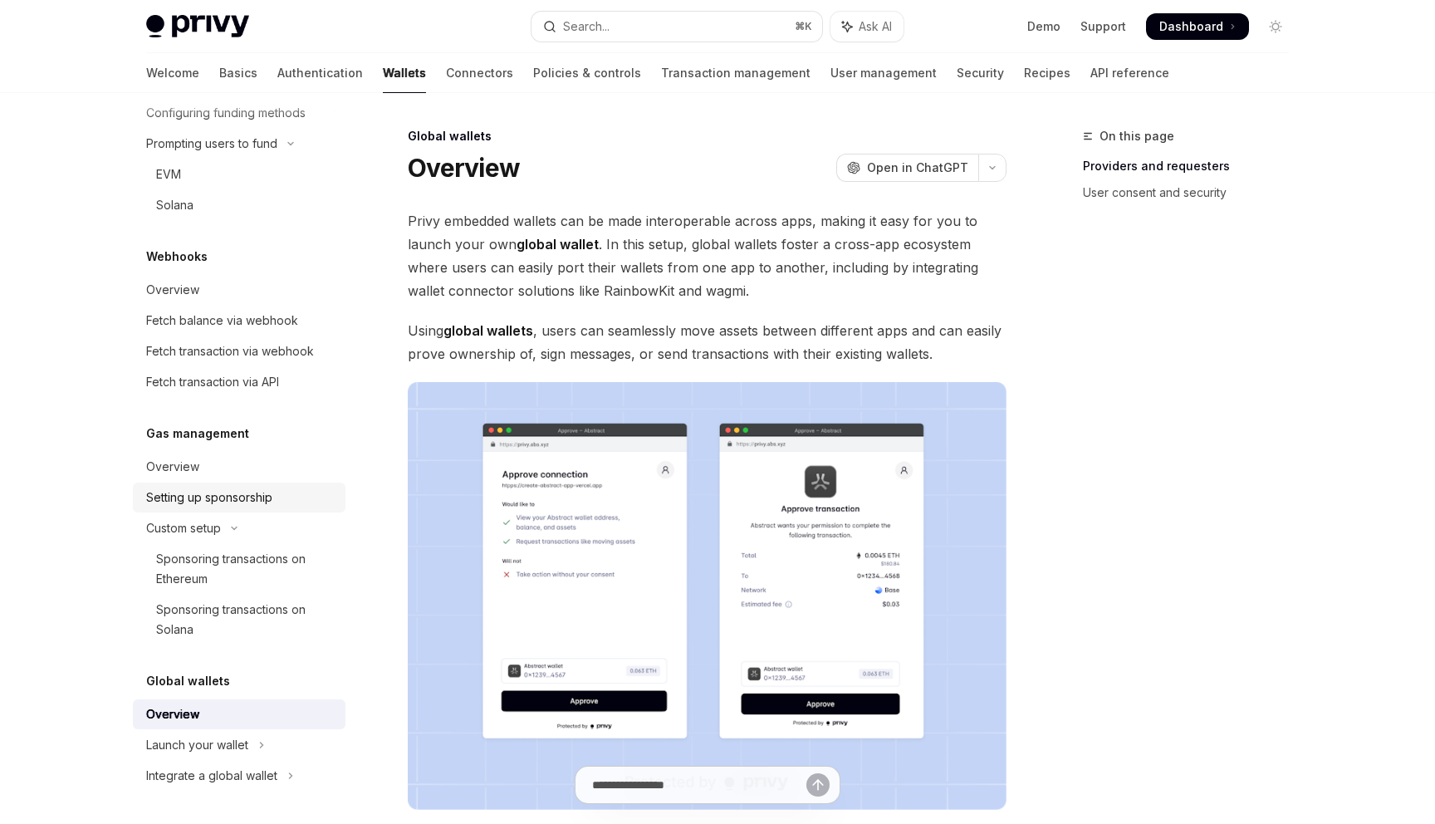
click at [239, 503] on div "Setting up sponsorship" at bounding box center [209, 497] width 126 height 20
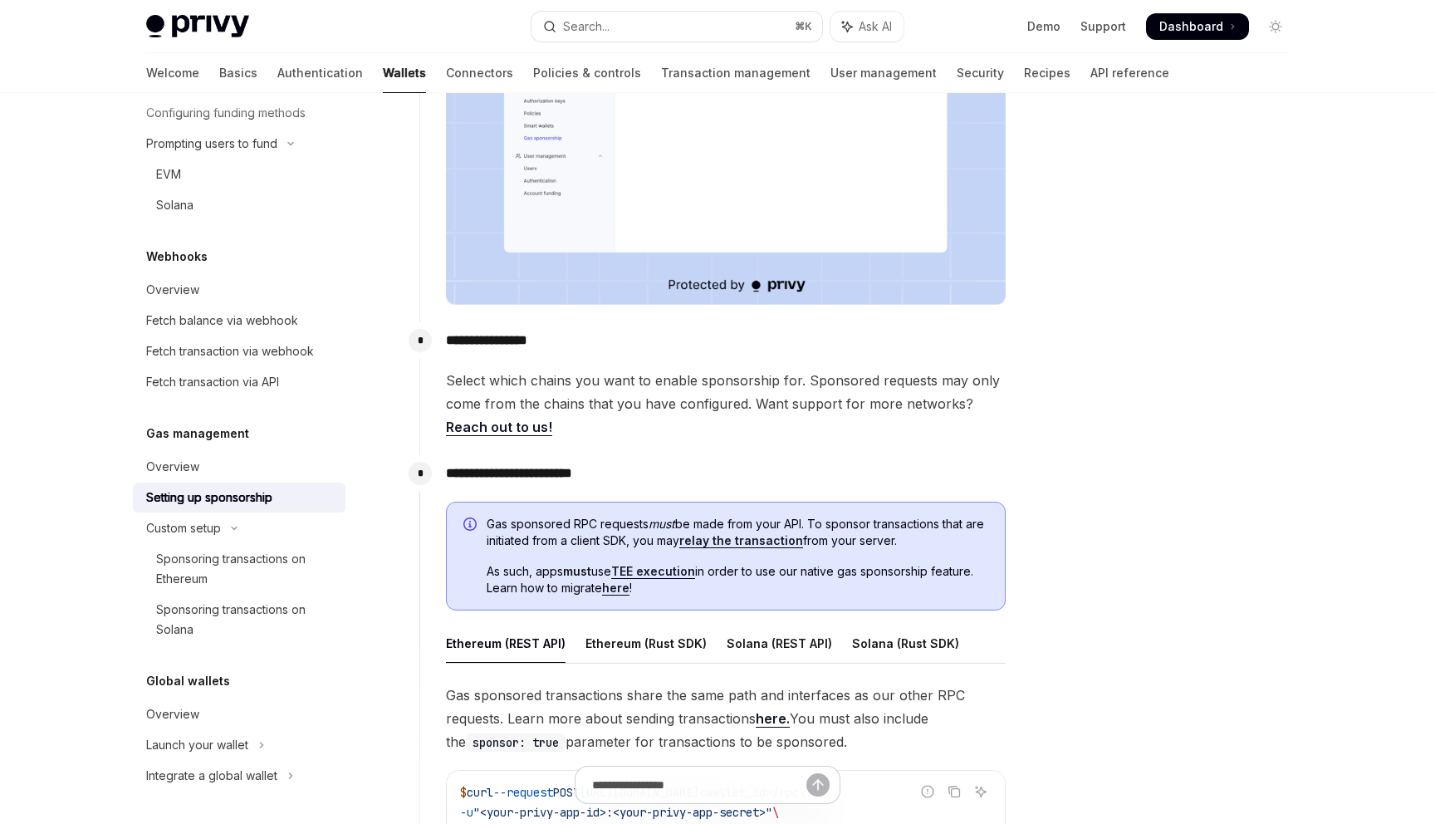
scroll to position [845, 0]
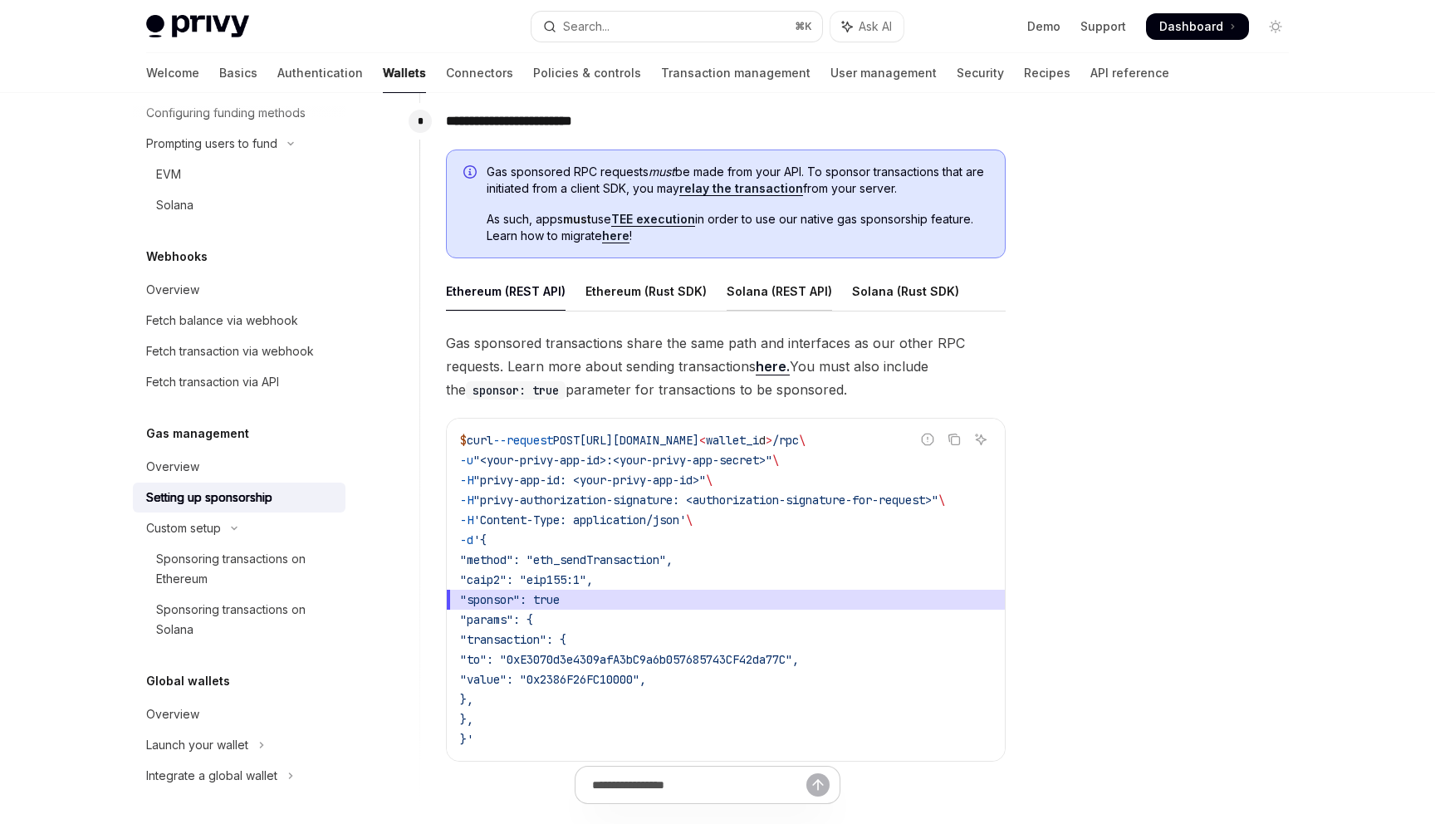
click at [752, 297] on div "Solana (REST API)" at bounding box center [779, 291] width 105 height 39
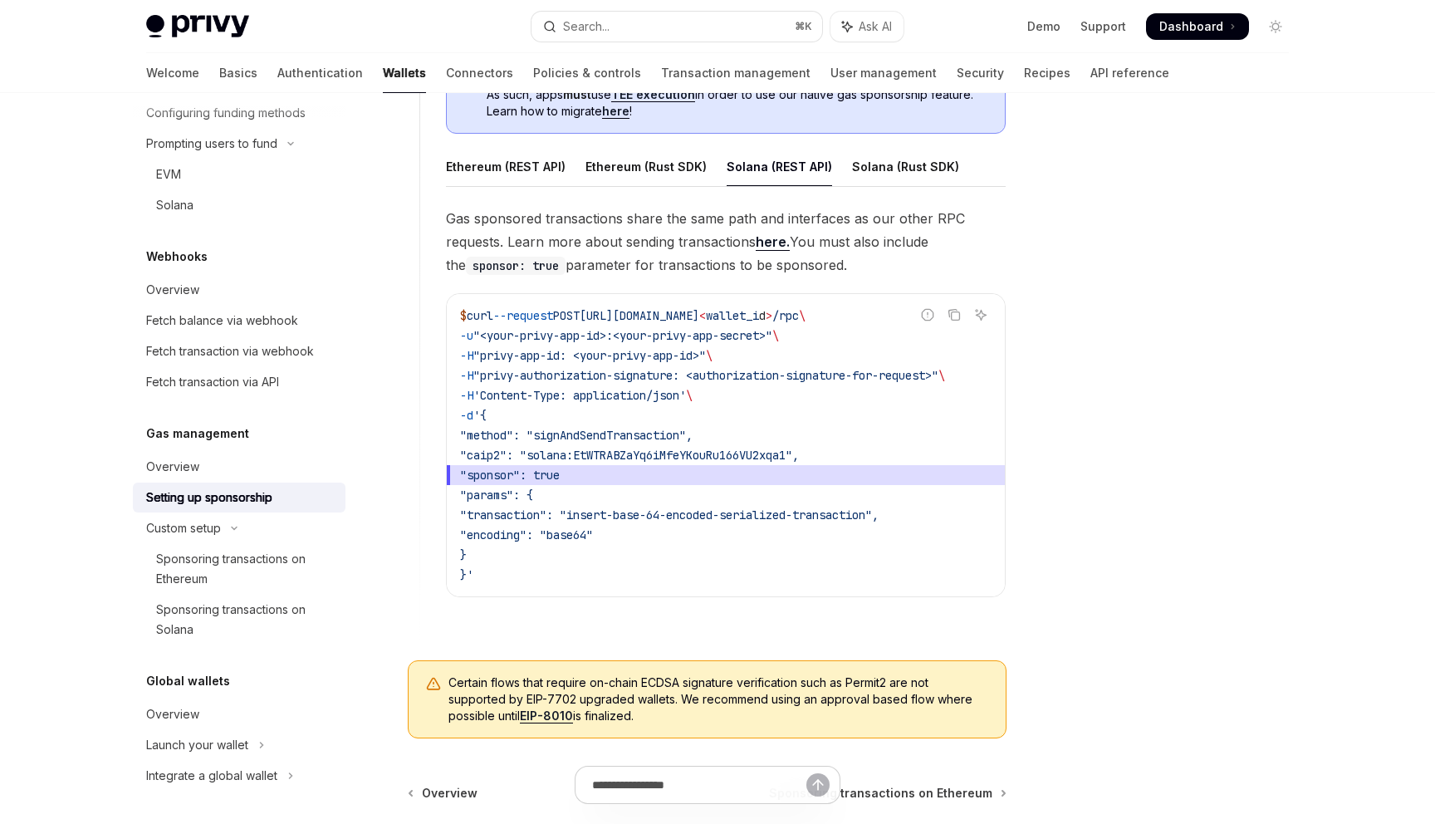
scroll to position [968, 0]
click at [229, 538] on button "Custom setup" at bounding box center [239, 528] width 213 height 30
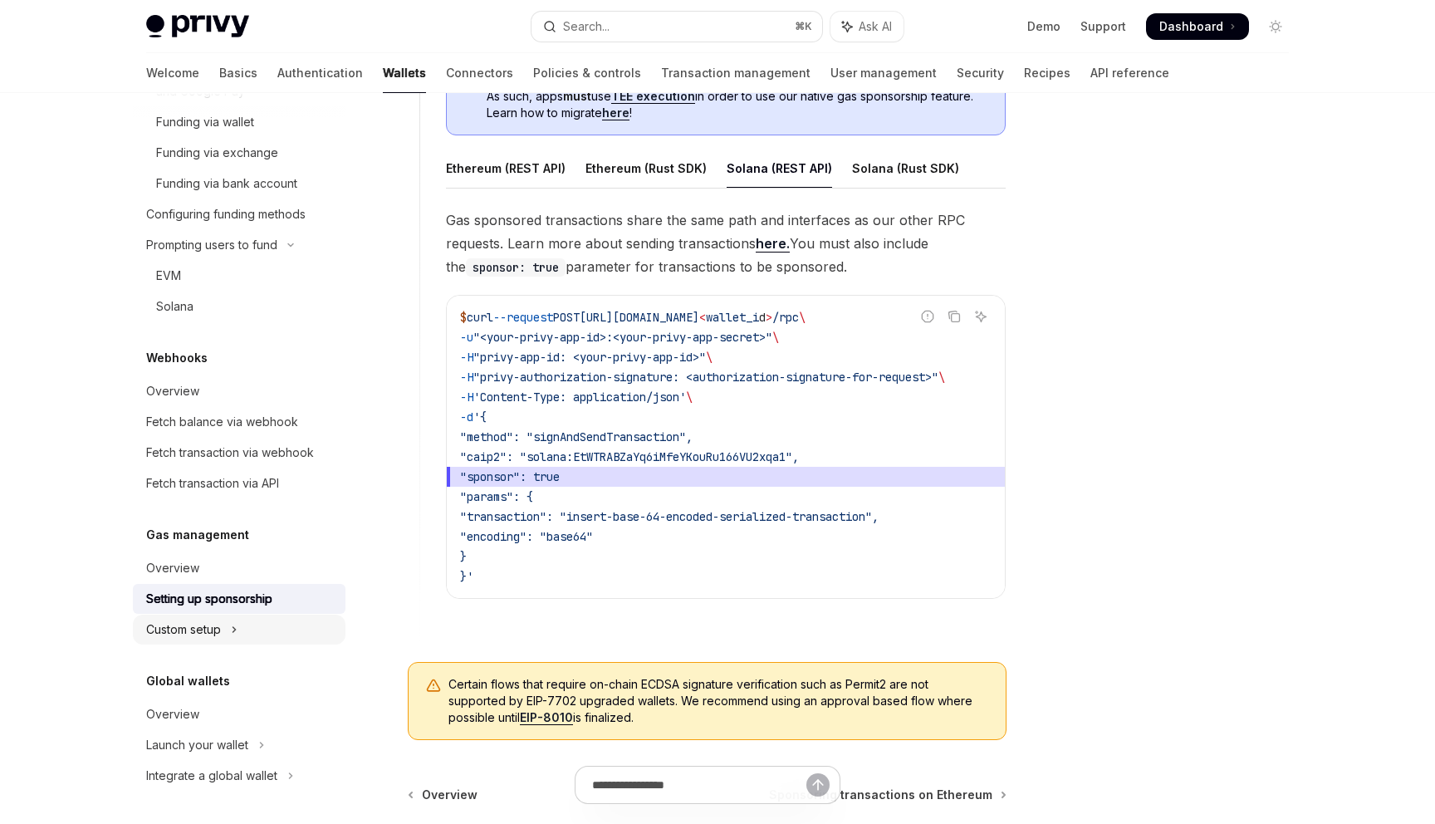
scroll to position [1000, 0]
click at [226, 605] on div "Setting up sponsorship" at bounding box center [209, 599] width 126 height 20
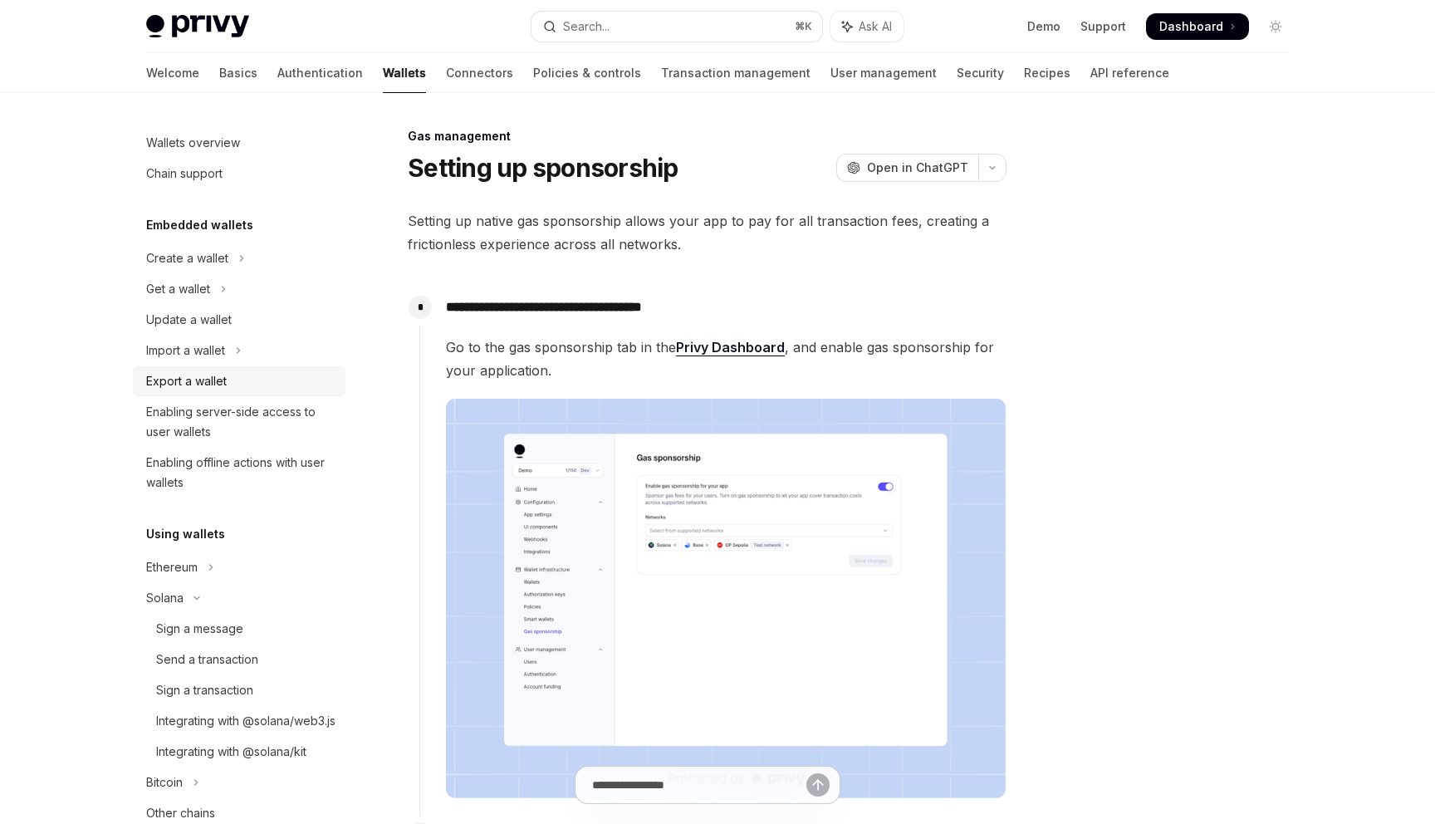
click at [218, 368] on link "Export a wallet" at bounding box center [239, 381] width 213 height 30
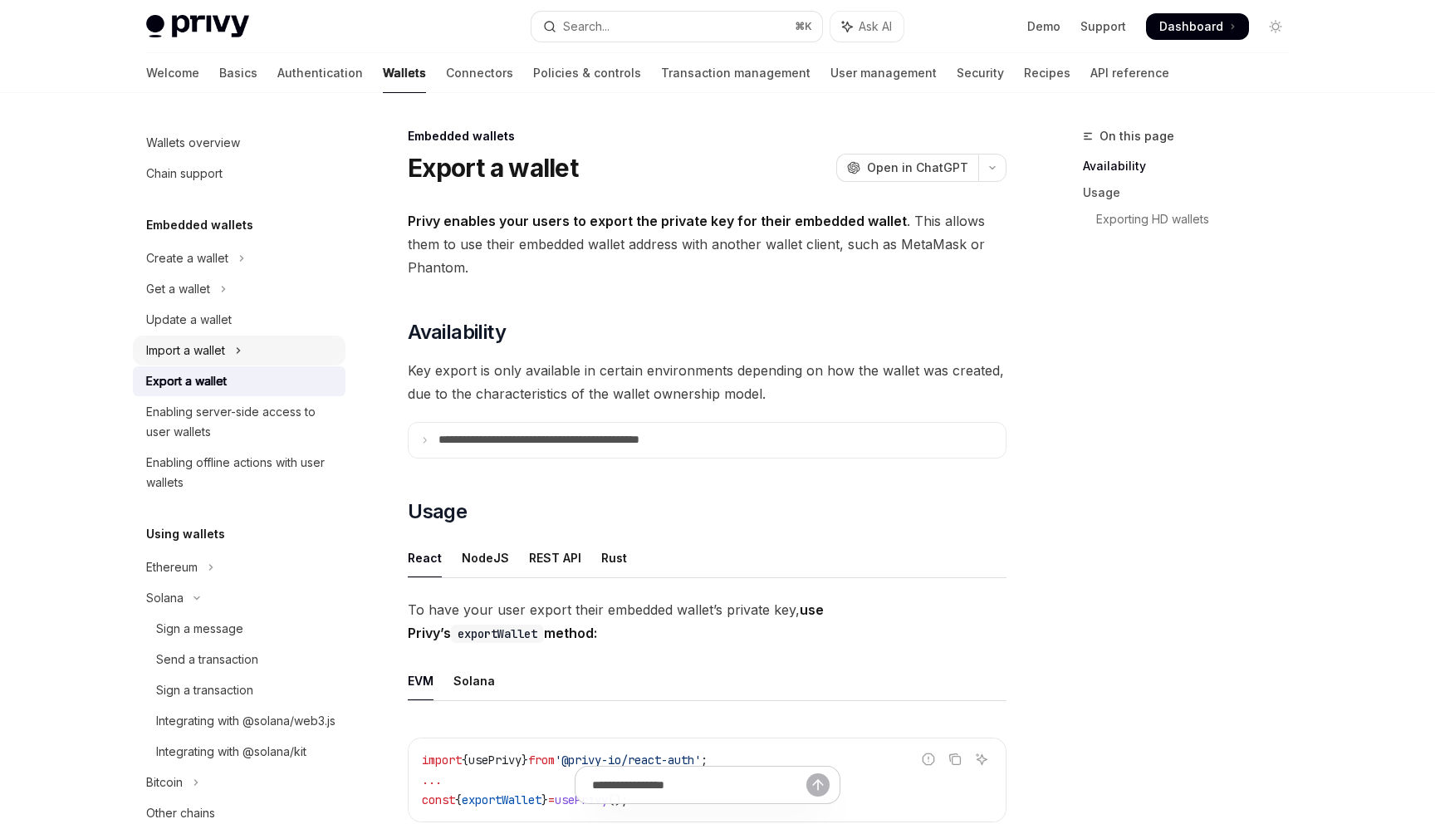
click at [223, 355] on div "Import a wallet" at bounding box center [185, 351] width 79 height 20
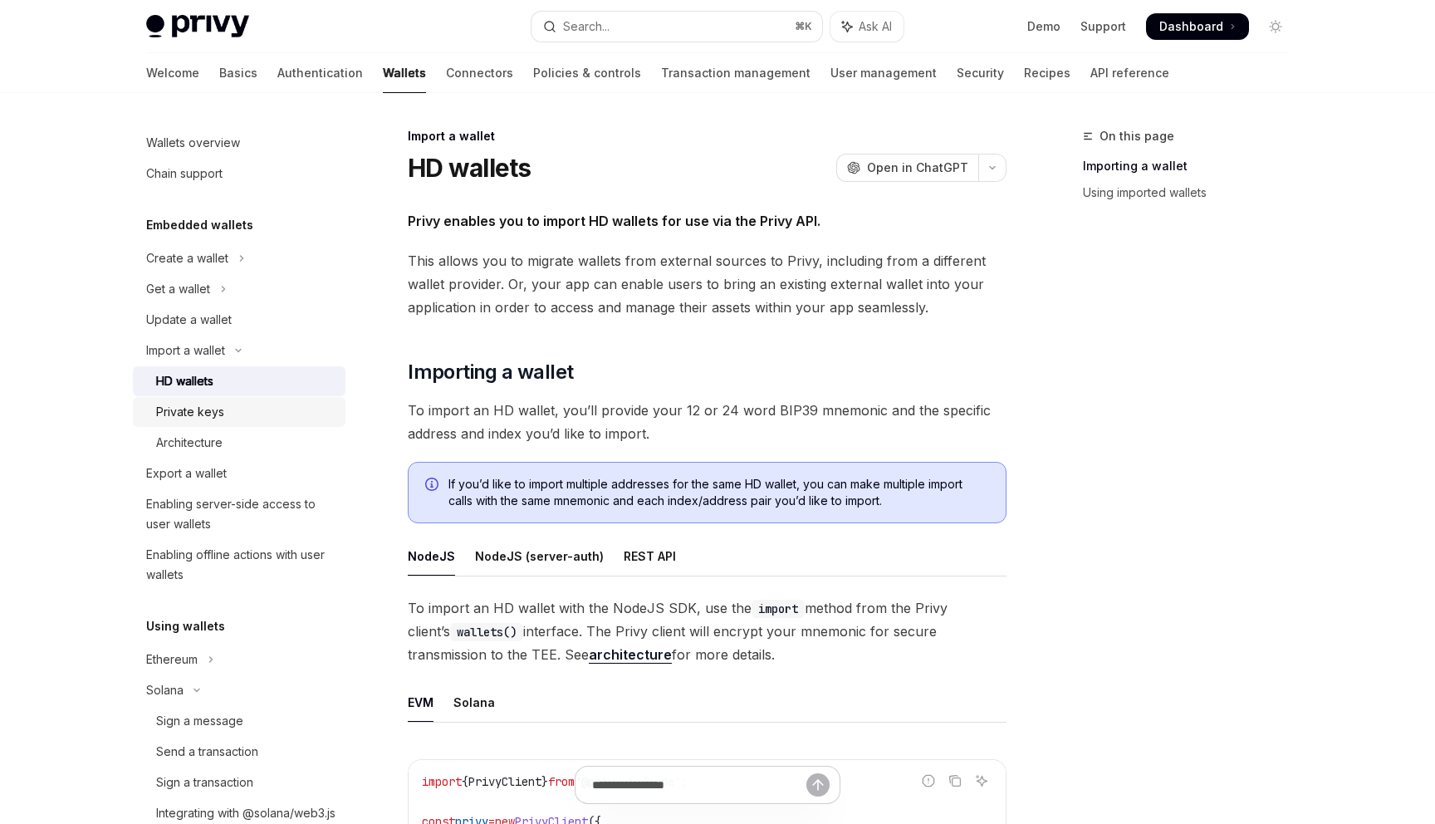
click at [228, 417] on div "Private keys" at bounding box center [245, 412] width 179 height 20
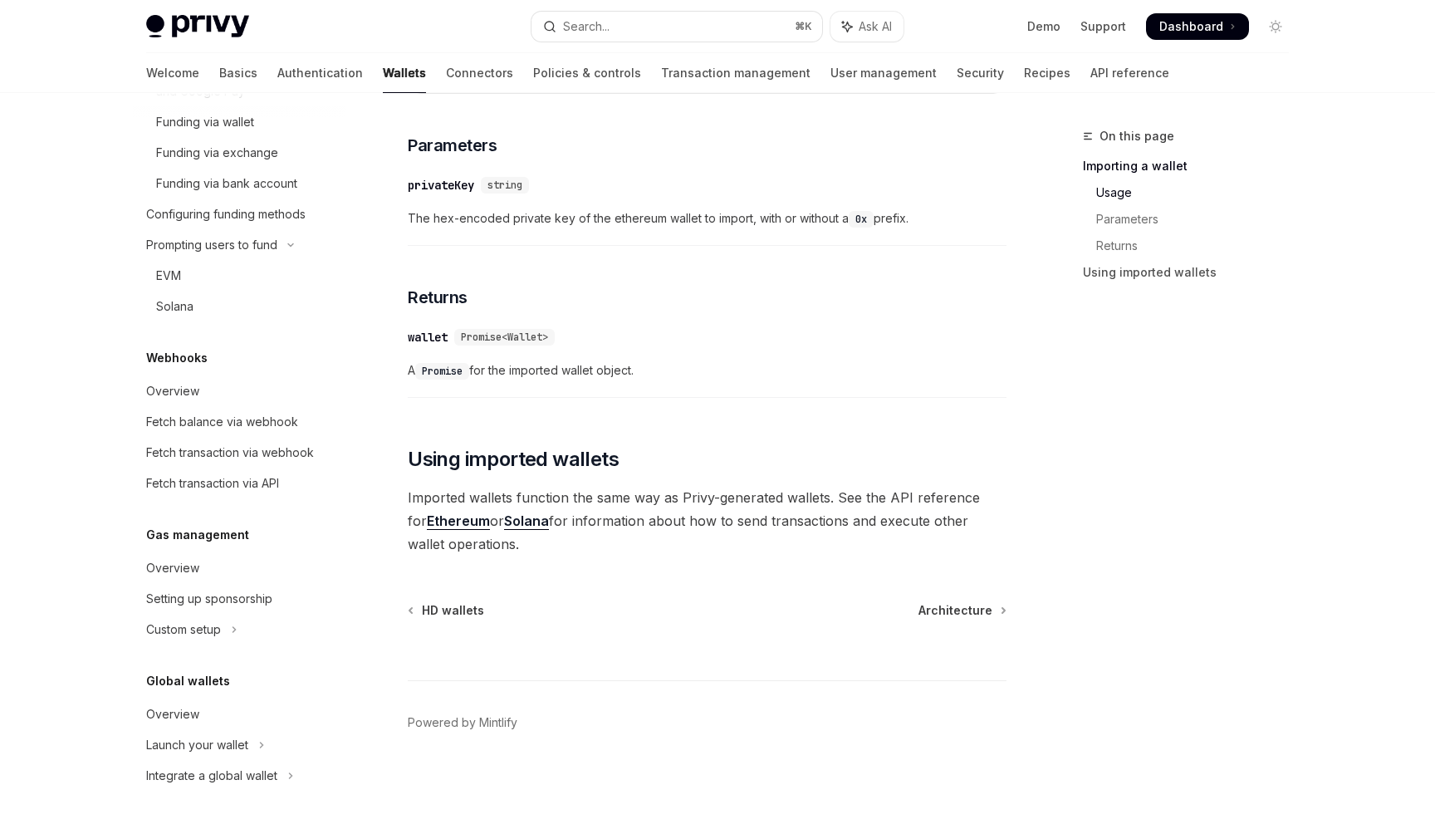
scroll to position [1092, 0]
click at [233, 453] on div "Fetch transaction via webhook" at bounding box center [230, 453] width 168 height 20
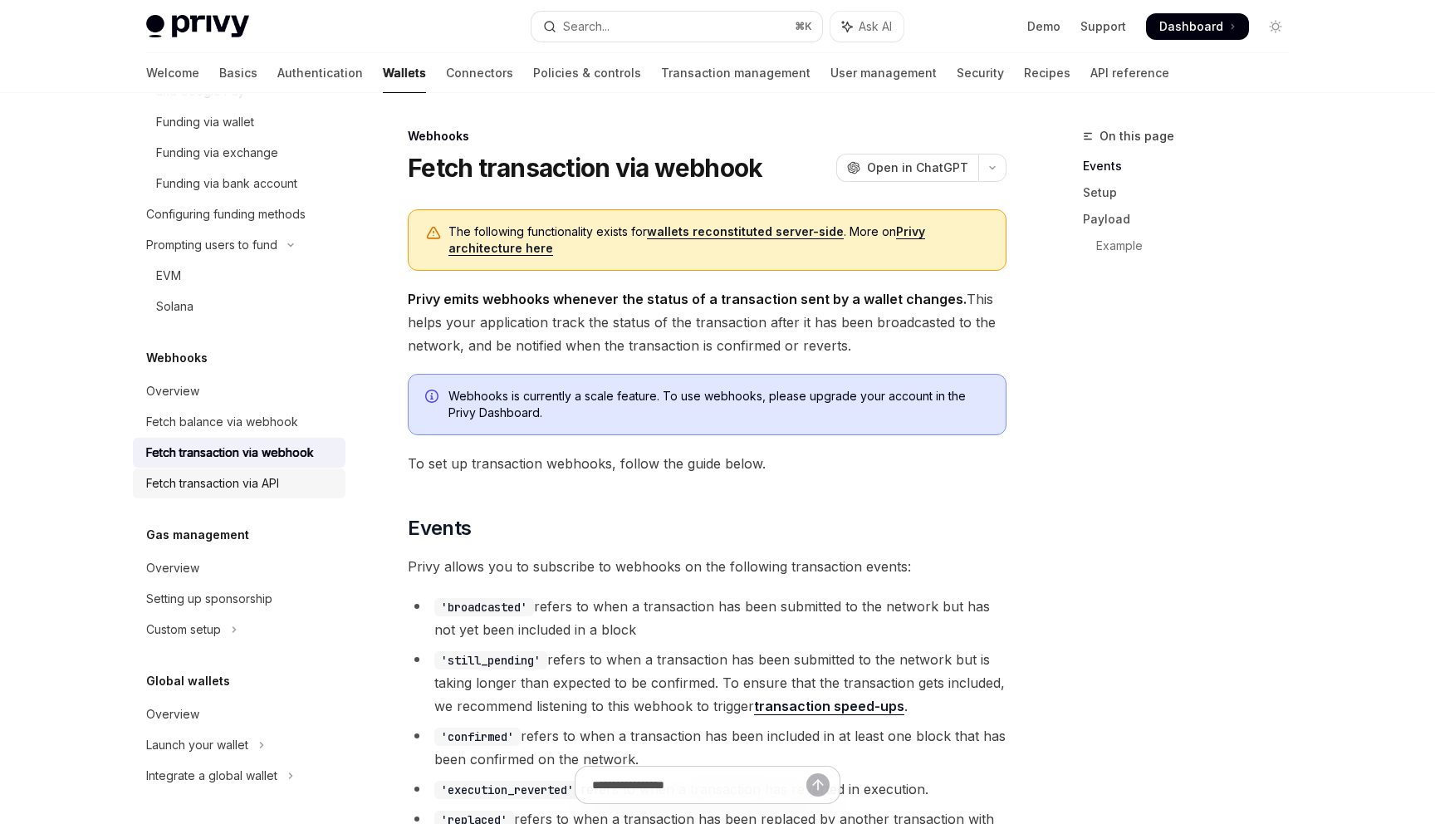
click at [232, 483] on div "Fetch transaction via API" at bounding box center [212, 483] width 133 height 20
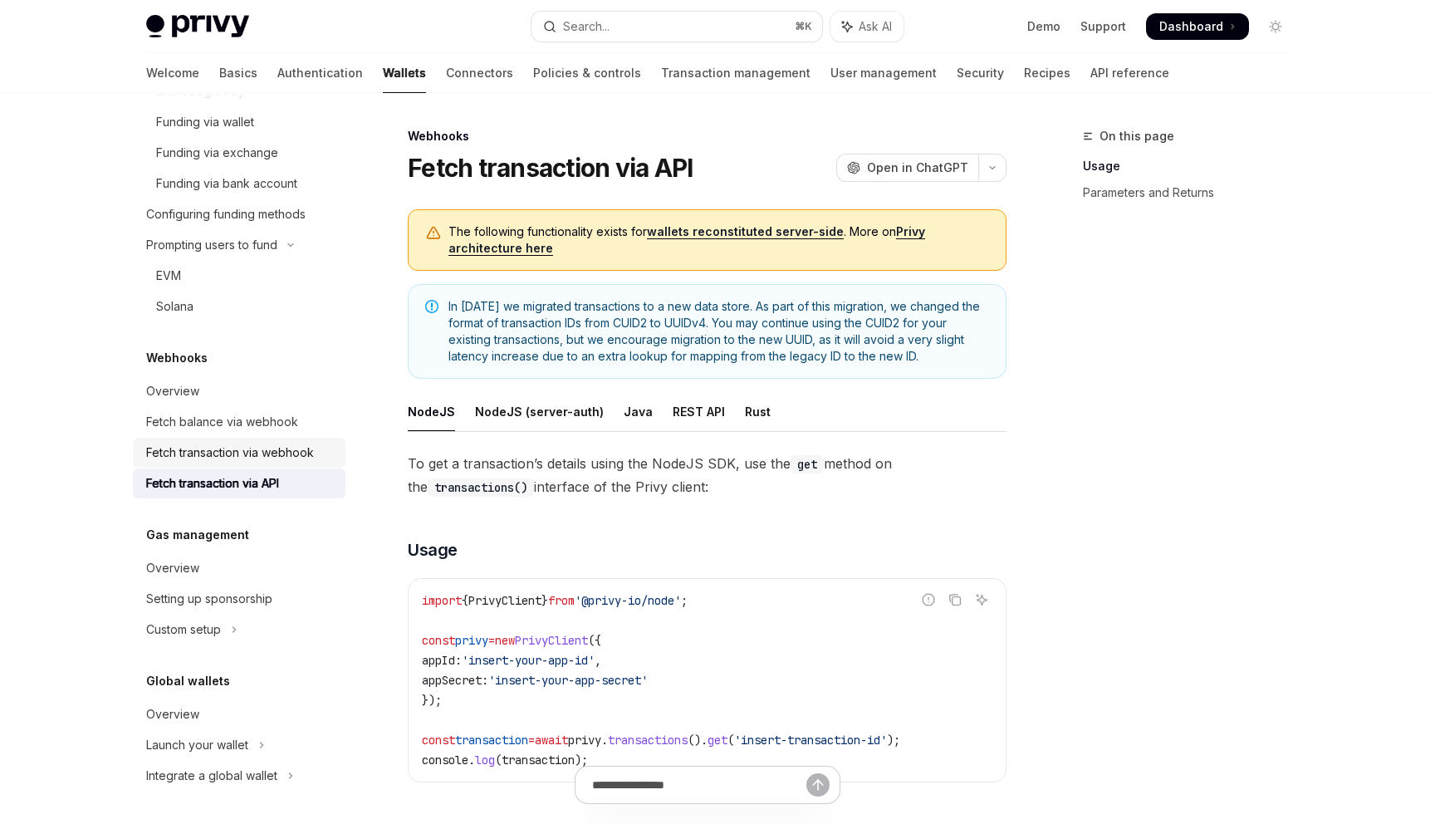
click at [238, 463] on link "Fetch transaction via webhook" at bounding box center [239, 453] width 213 height 30
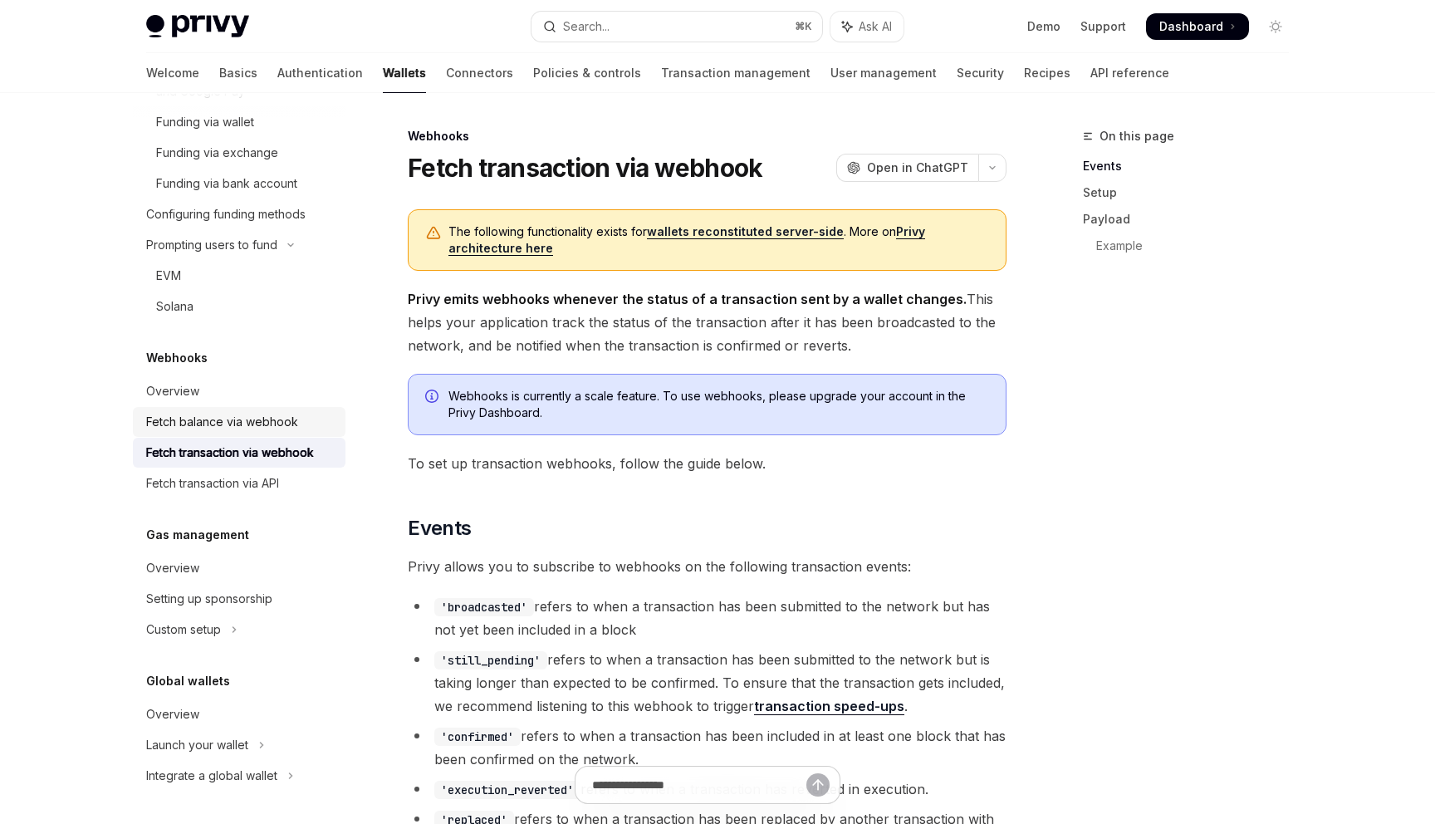
click at [238, 429] on div "Fetch balance via webhook" at bounding box center [222, 422] width 152 height 20
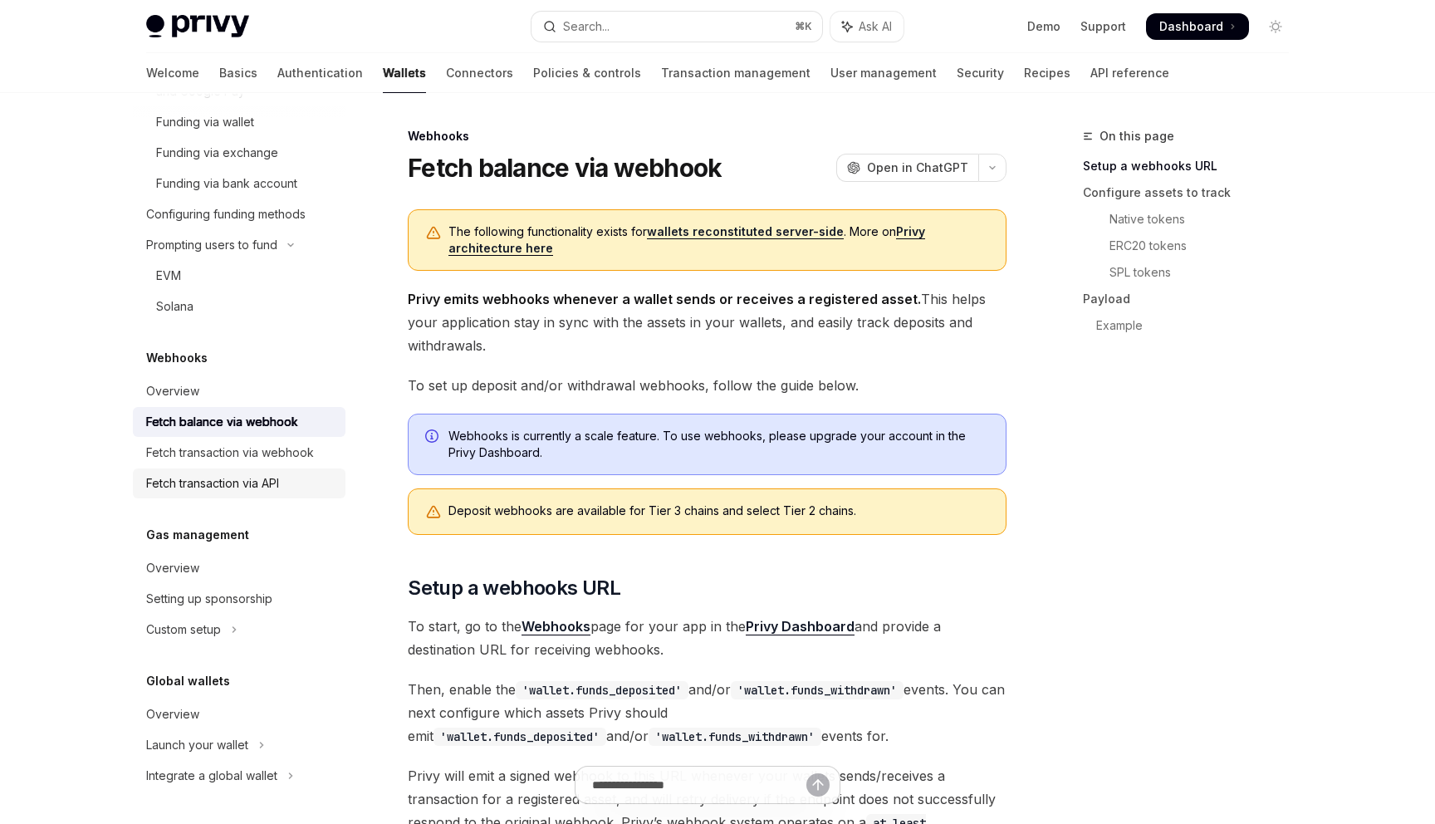
click at [238, 470] on link "Fetch transaction via API" at bounding box center [239, 483] width 213 height 30
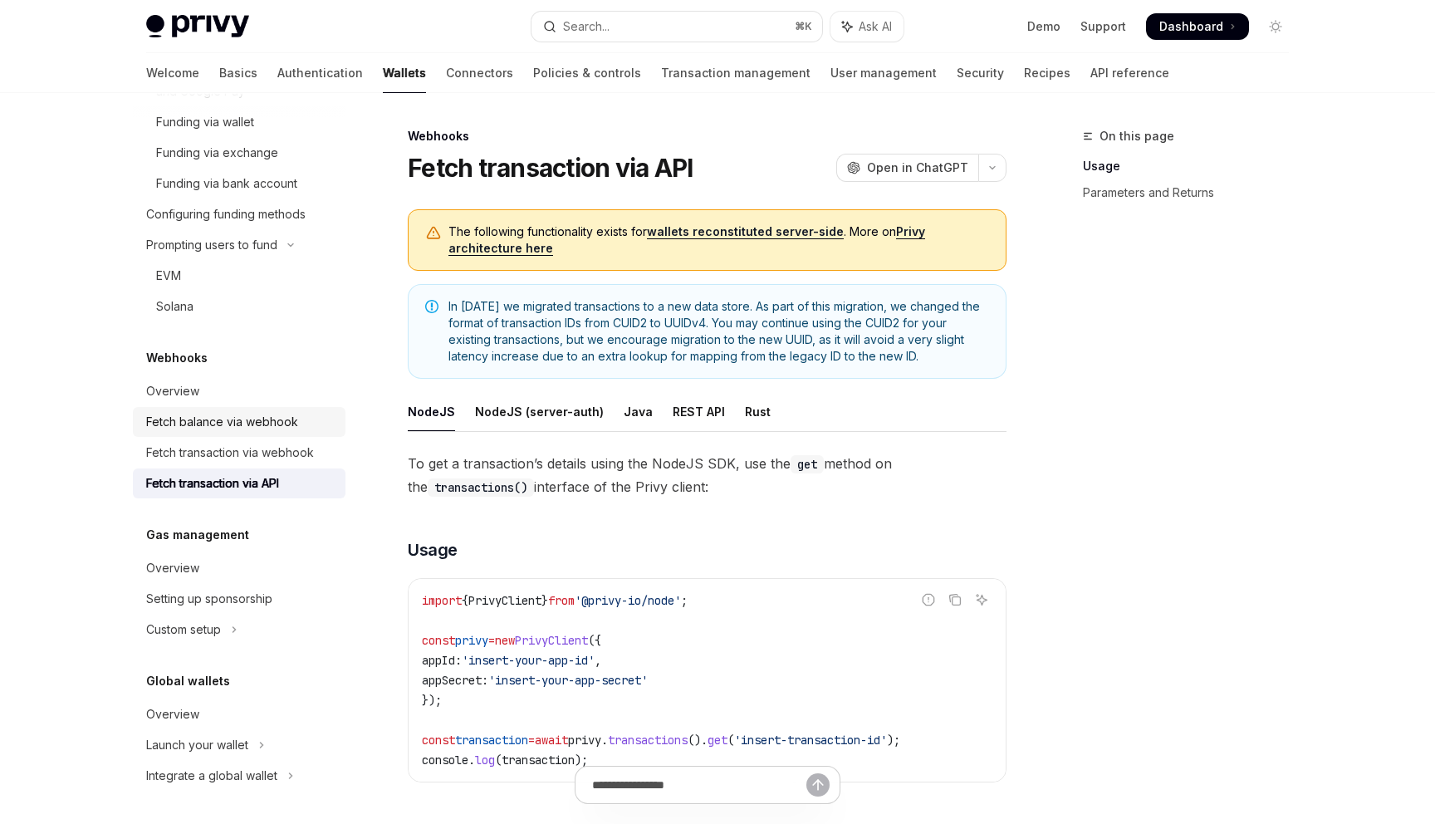
click at [235, 425] on div "Fetch balance via webhook" at bounding box center [222, 422] width 152 height 20
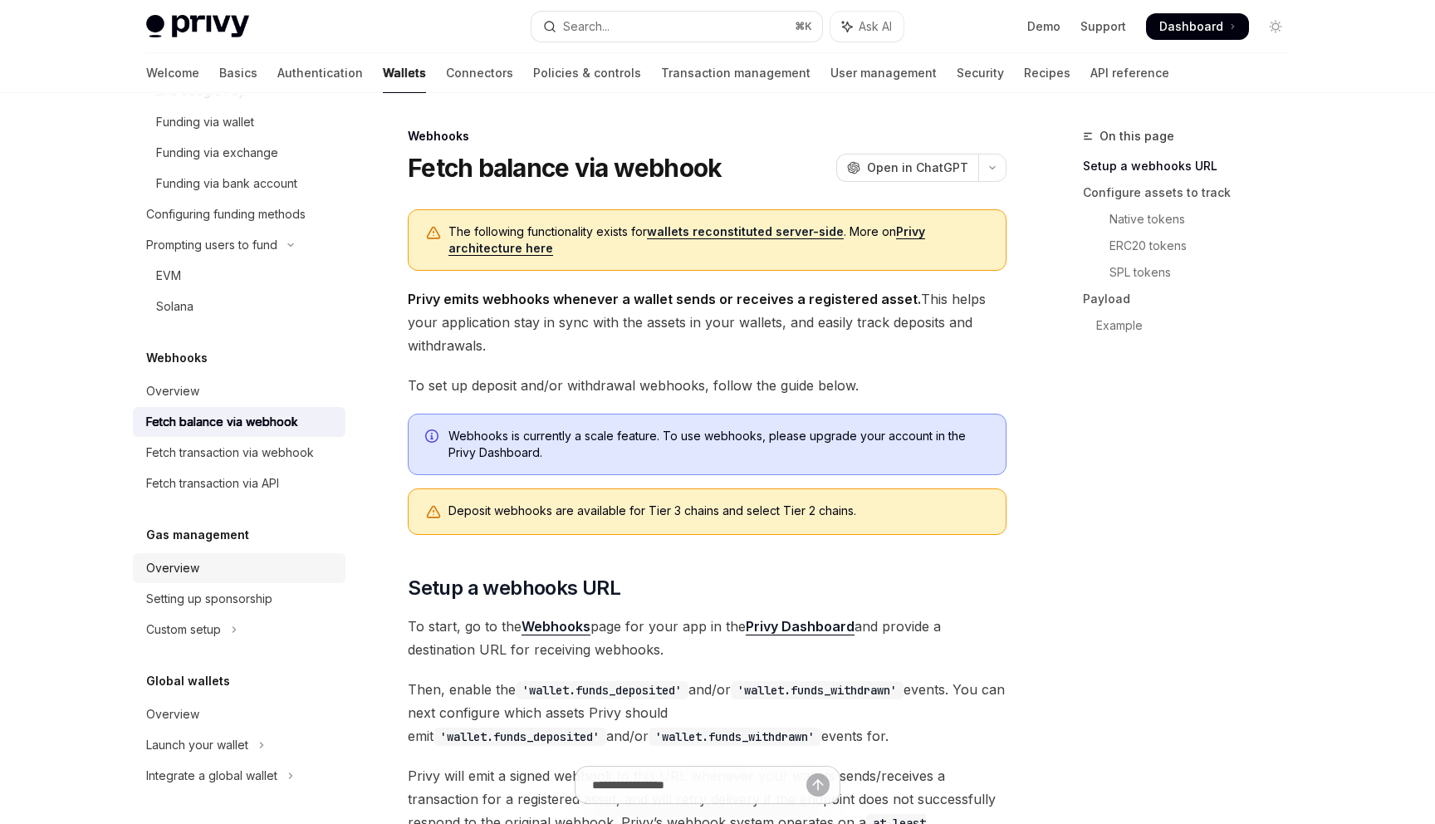
click at [194, 561] on div "Overview" at bounding box center [172, 568] width 53 height 20
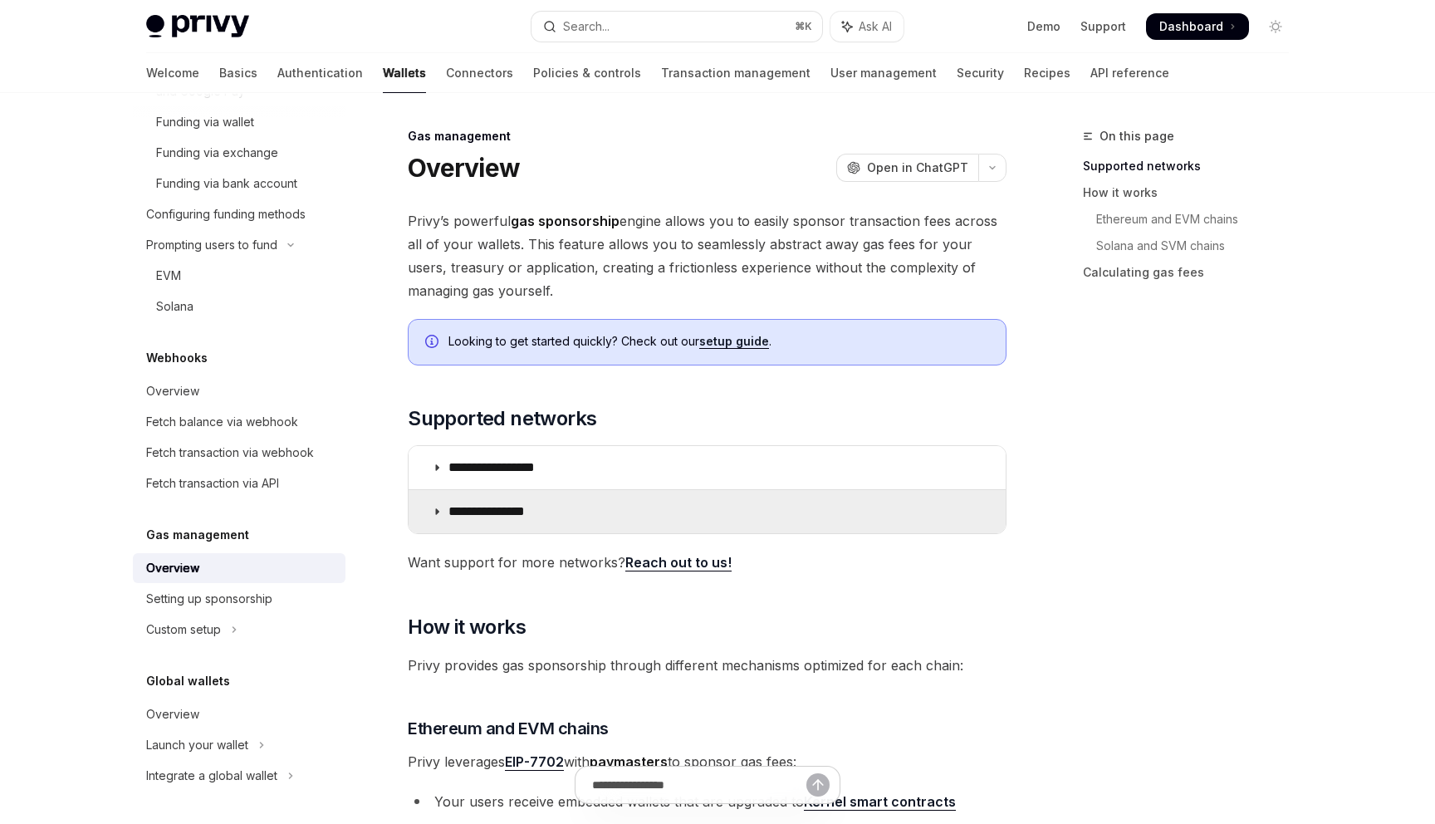
click at [506, 514] on p "**********" at bounding box center [500, 511] width 105 height 17
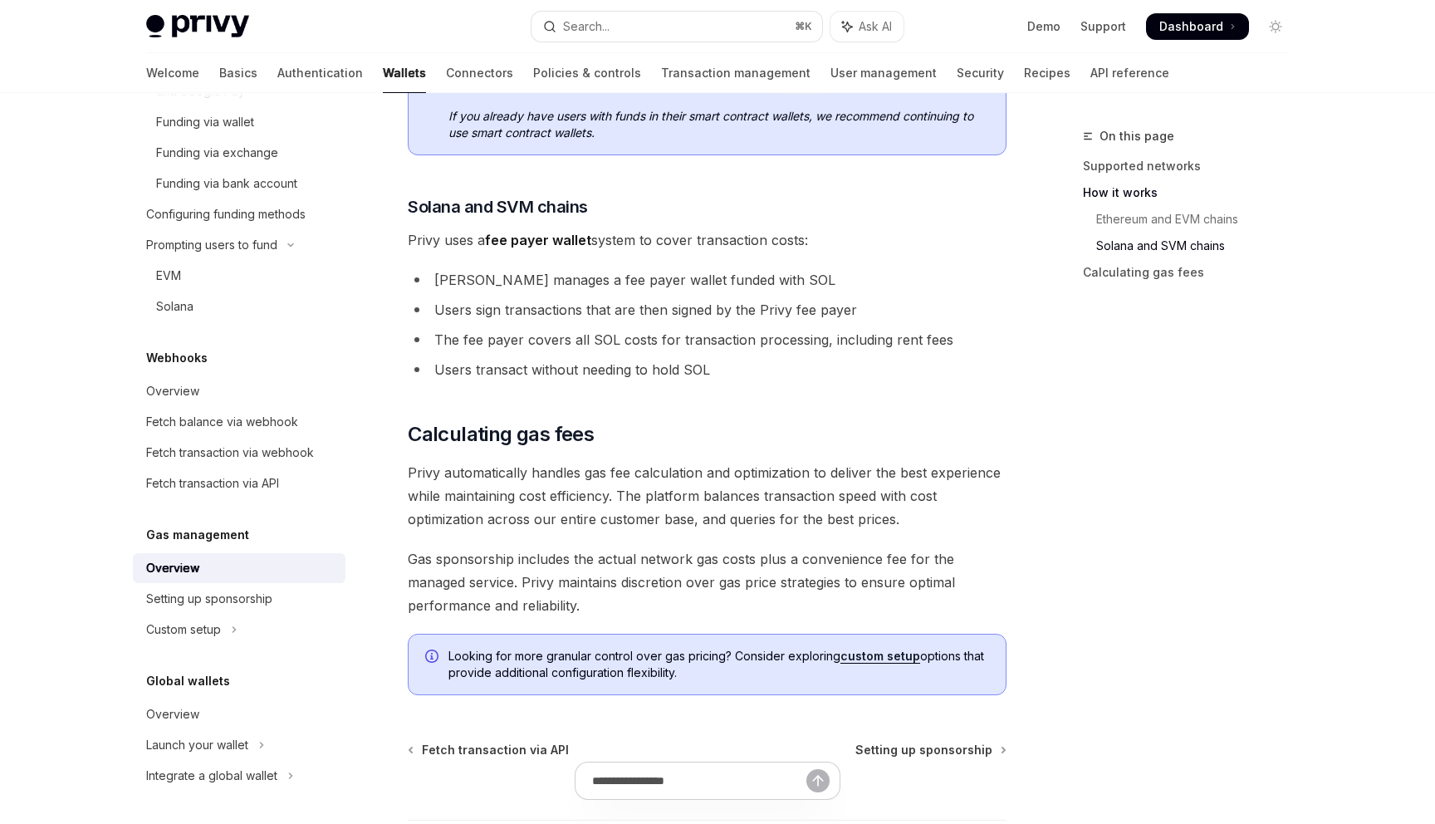
scroll to position [1320, 0]
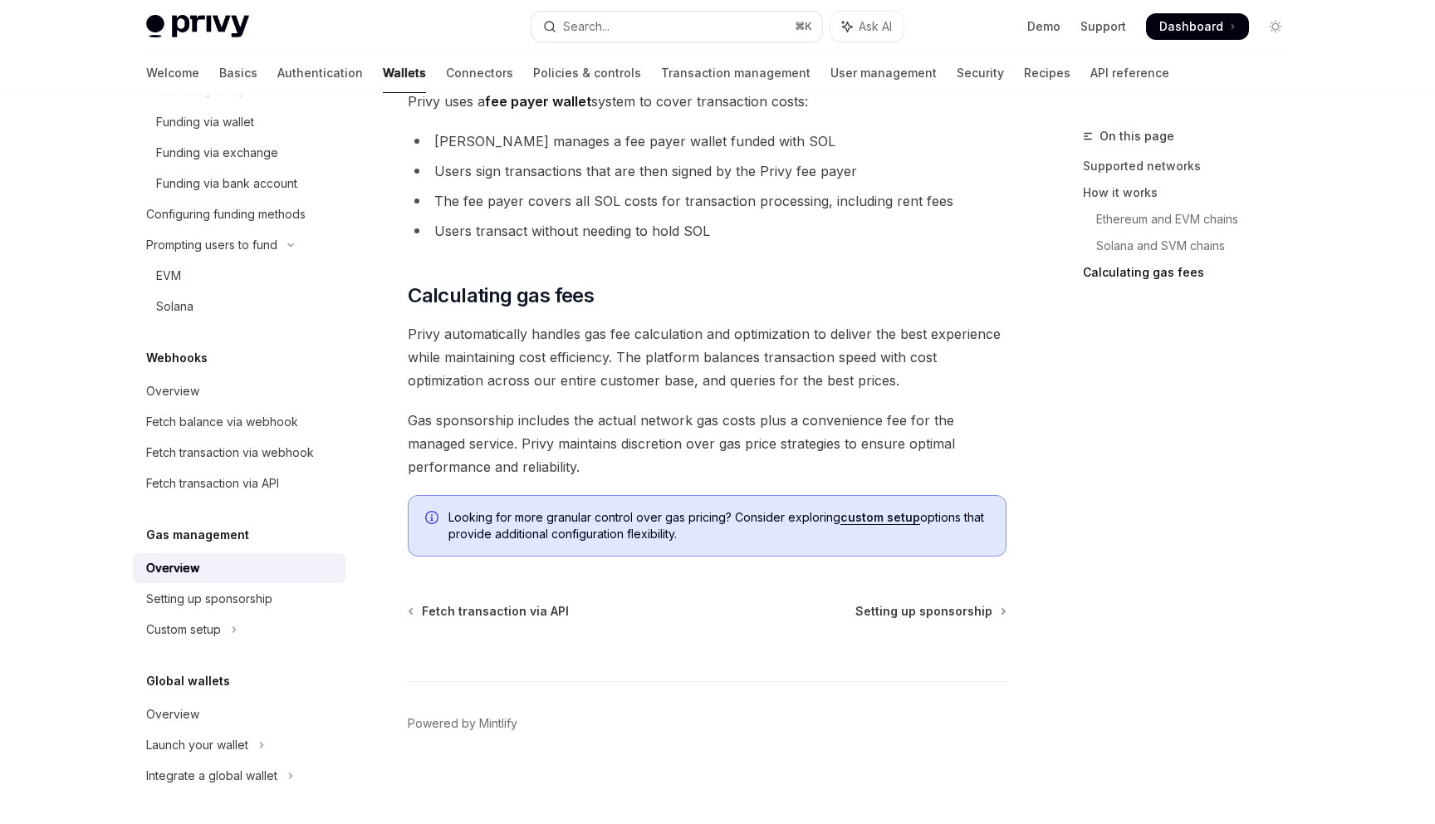
click at [219, 640] on button "Custom setup" at bounding box center [239, 630] width 213 height 30
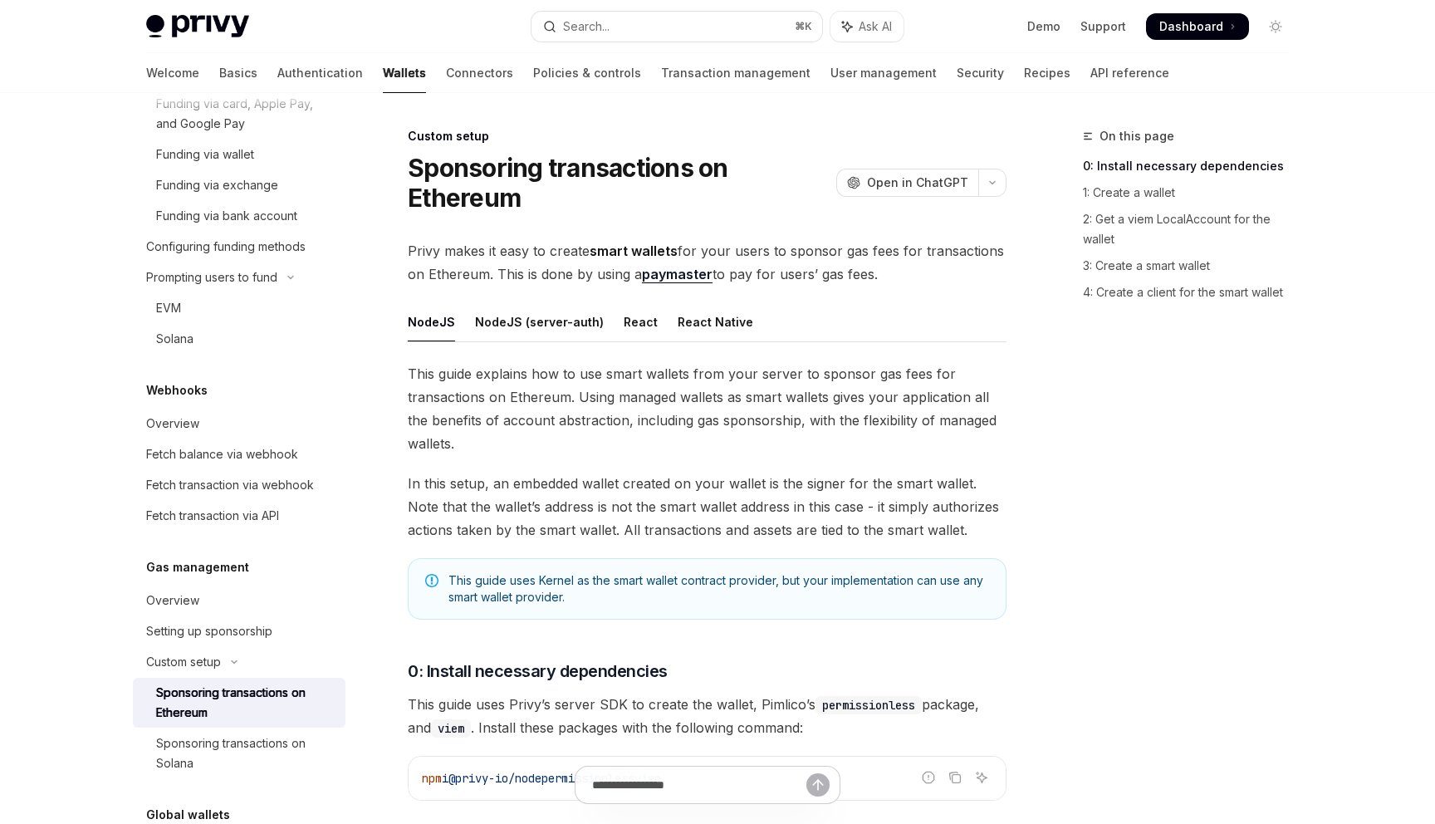
scroll to position [1035, 0]
click at [201, 778] on div "Sponsoring transactions on Solana" at bounding box center [245, 758] width 179 height 40
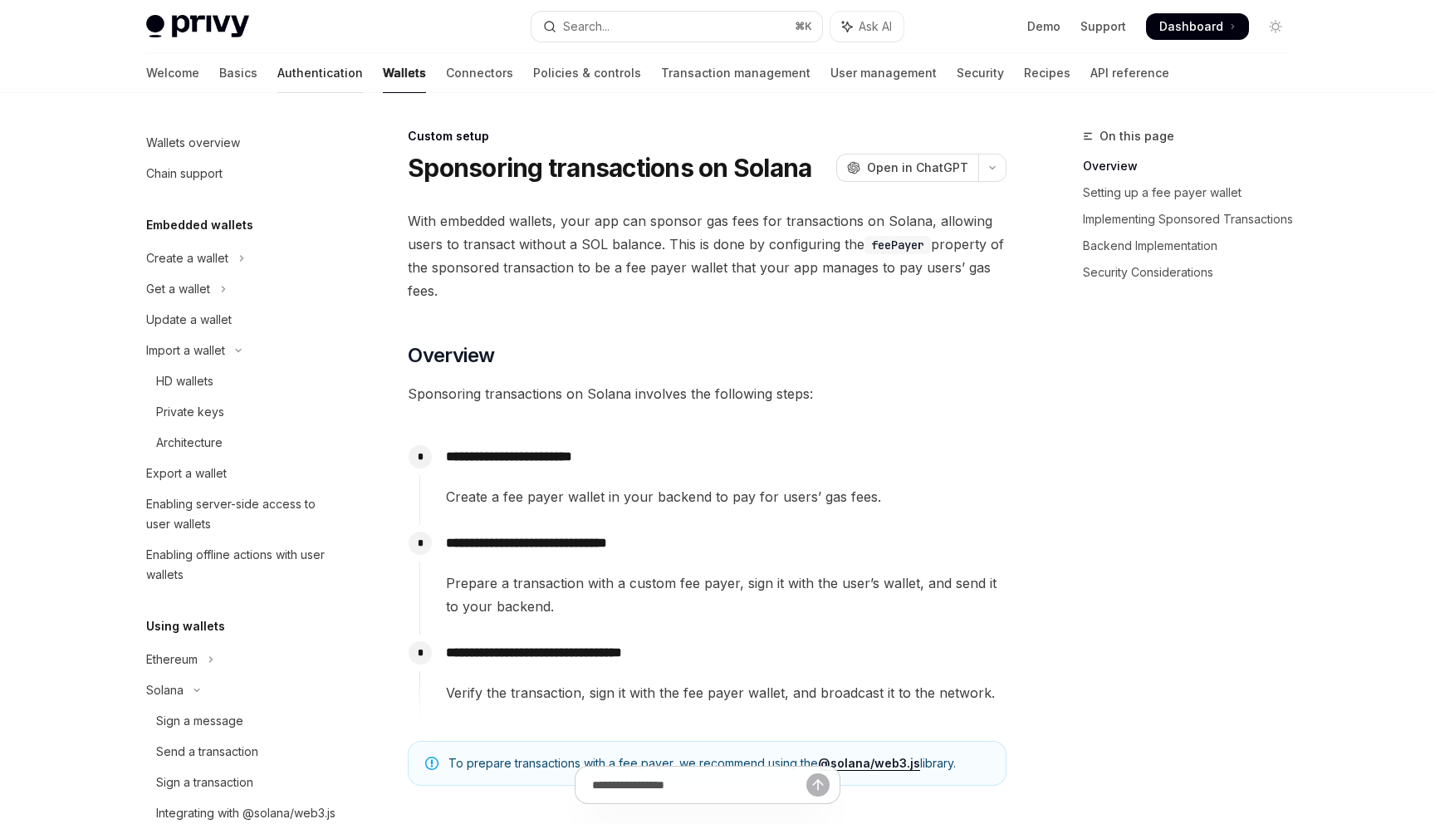
click at [277, 82] on link "Authentication" at bounding box center [320, 73] width 86 height 40
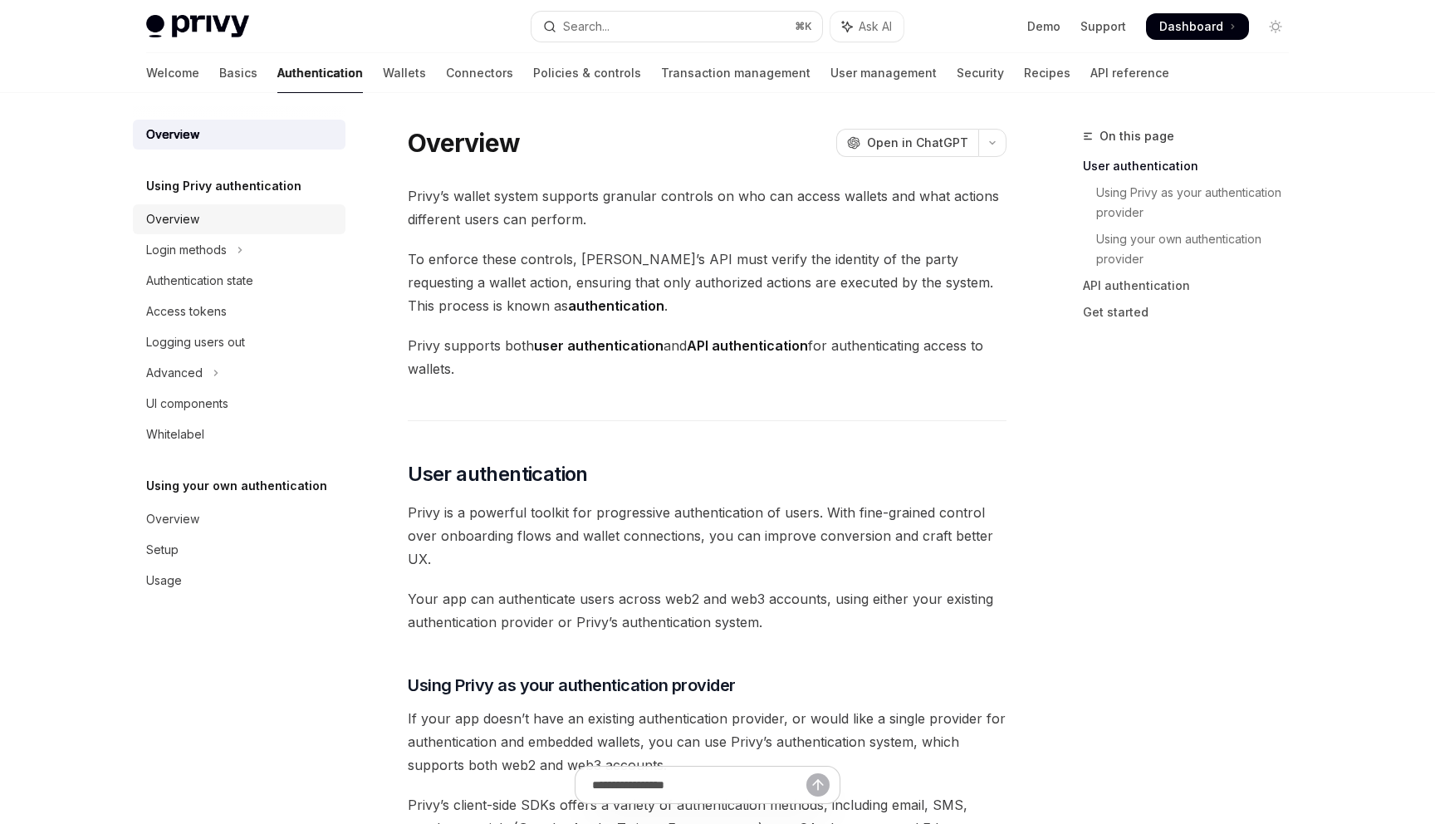
click at [225, 228] on div "Overview" at bounding box center [240, 219] width 189 height 20
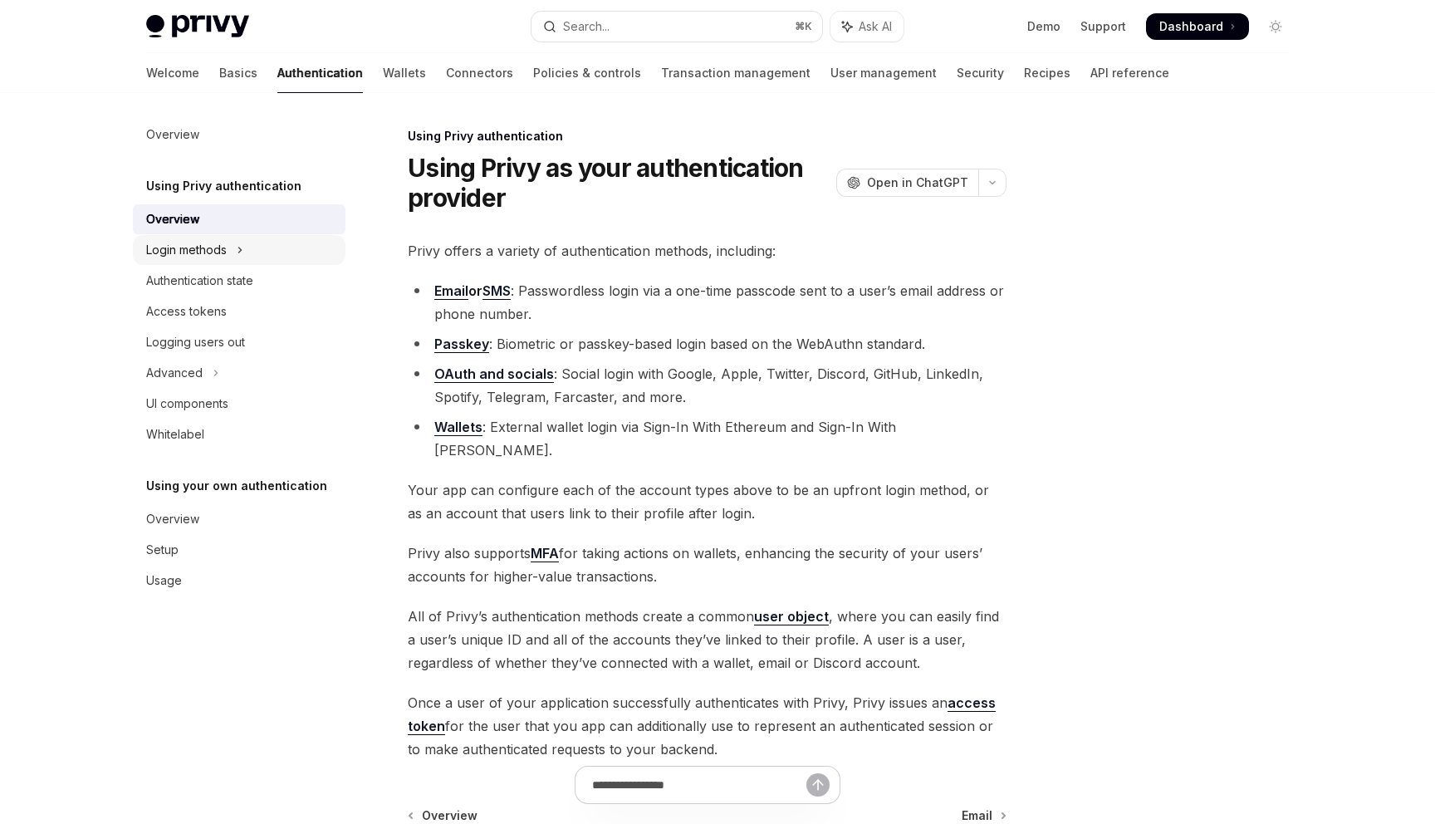
click at [225, 261] on button "Login methods" at bounding box center [239, 250] width 213 height 30
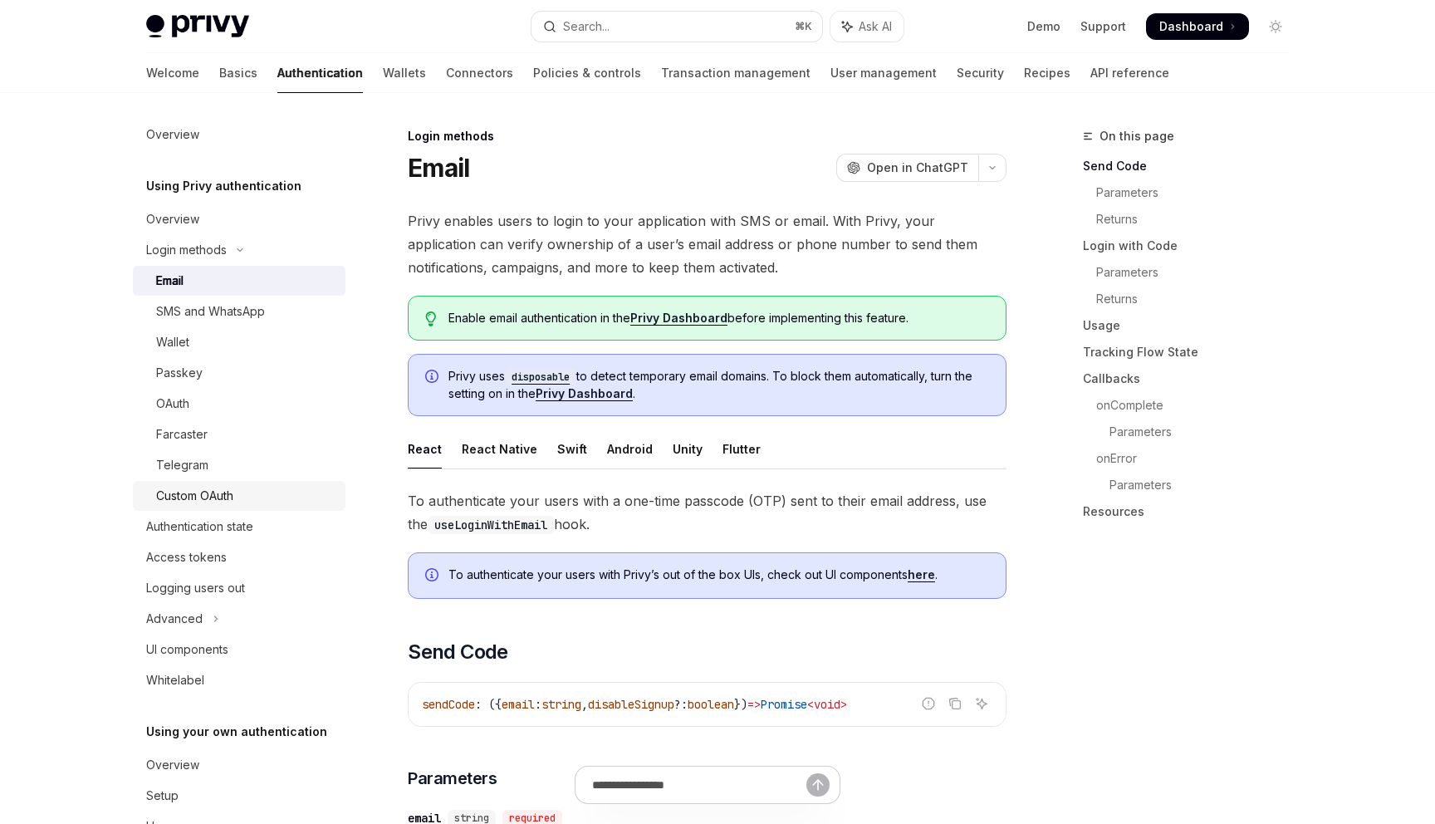
click at [181, 502] on div "Custom OAuth" at bounding box center [194, 496] width 77 height 20
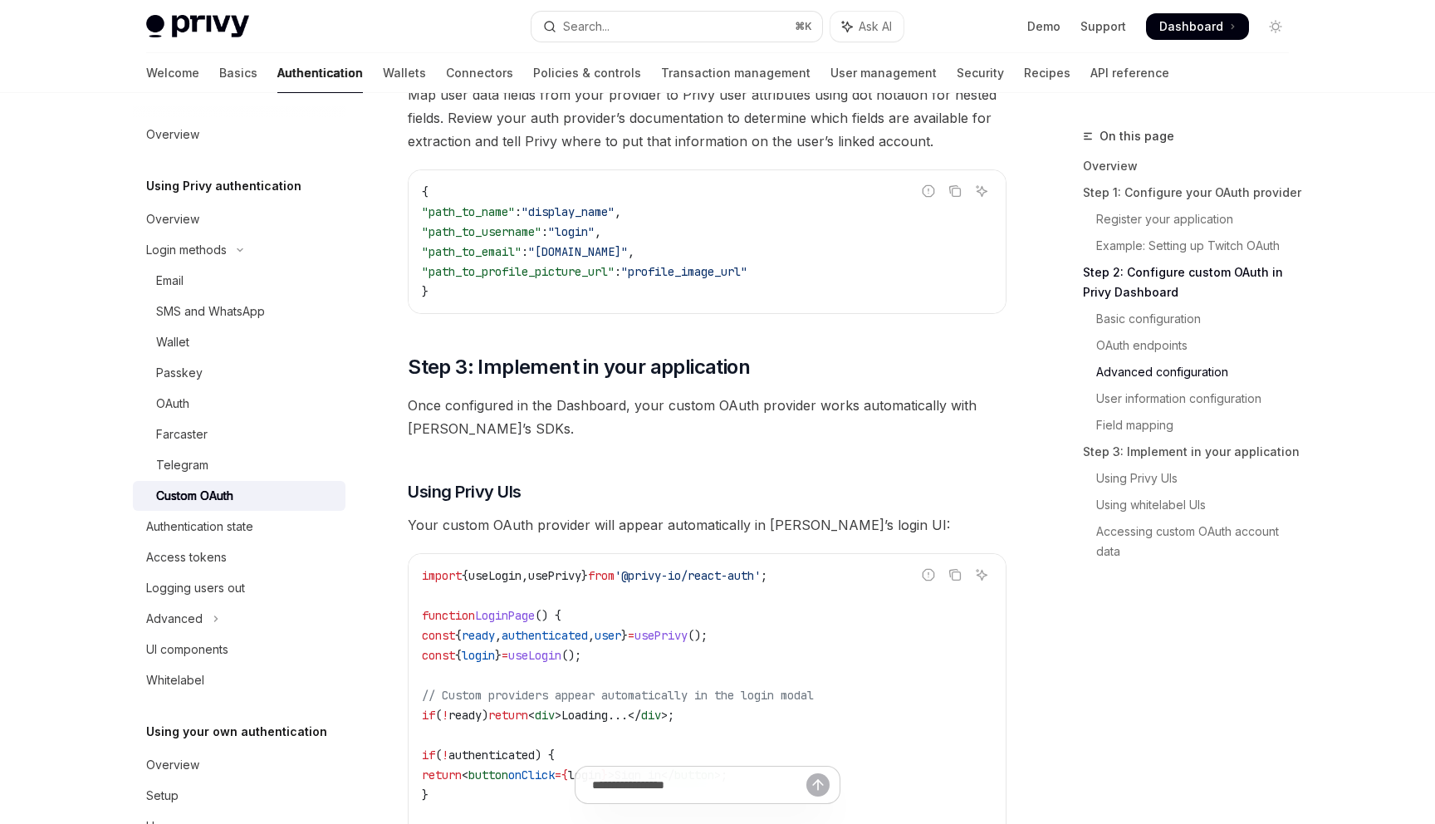
scroll to position [4106, 0]
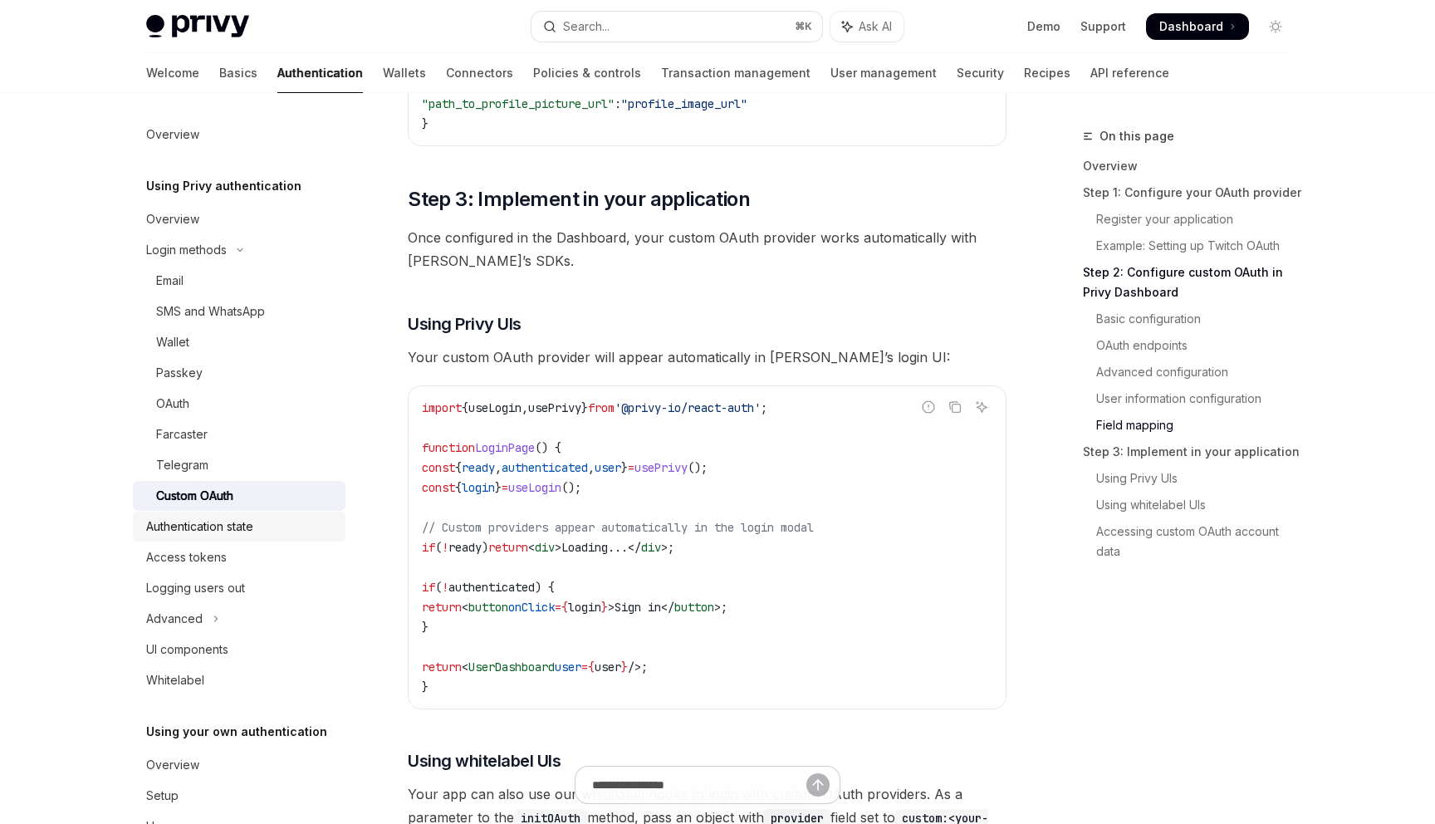
click at [253, 532] on div "Authentication state" at bounding box center [199, 527] width 107 height 20
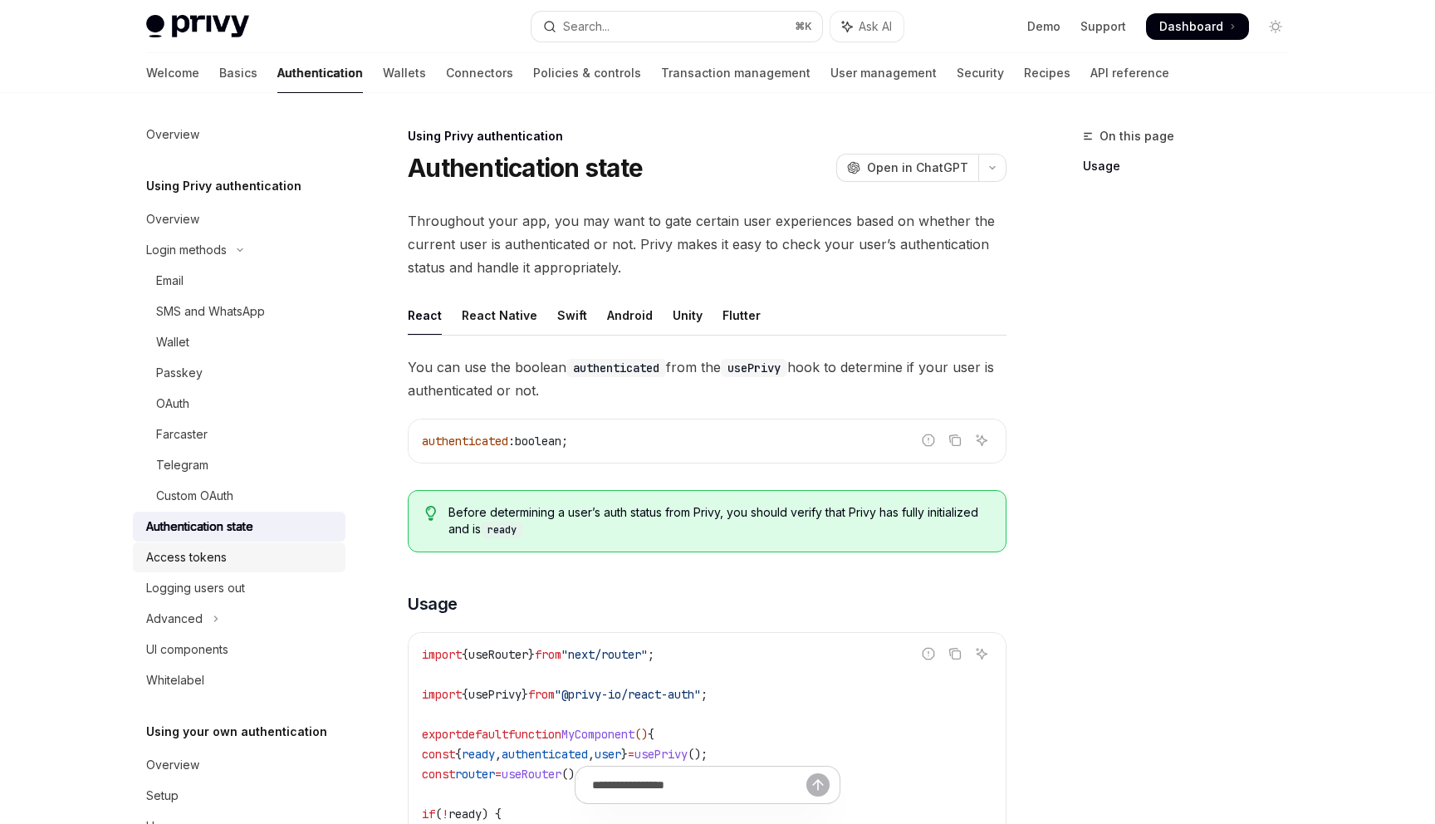
click at [250, 553] on div "Access tokens" at bounding box center [240, 557] width 189 height 20
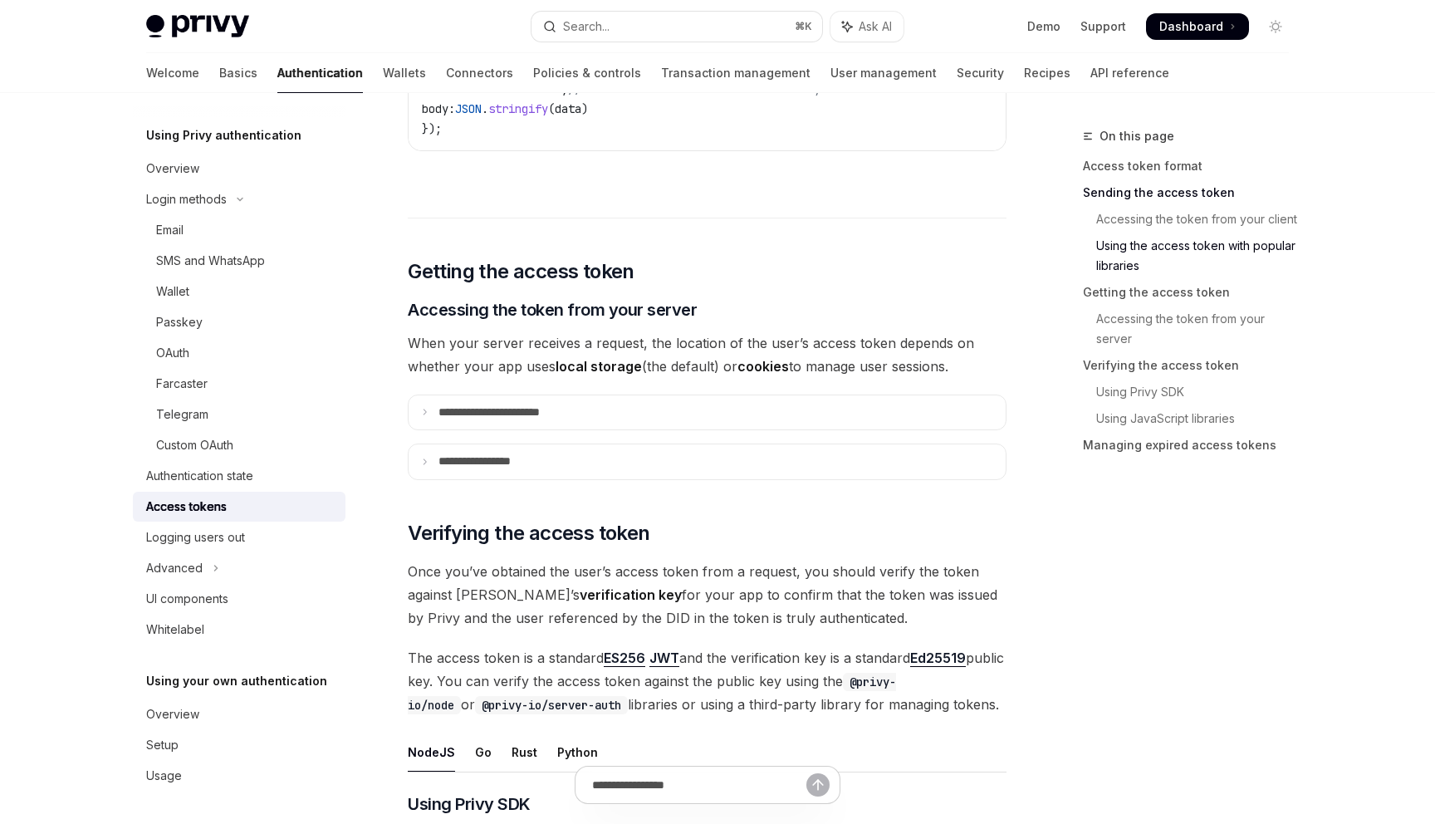
scroll to position [2104, 0]
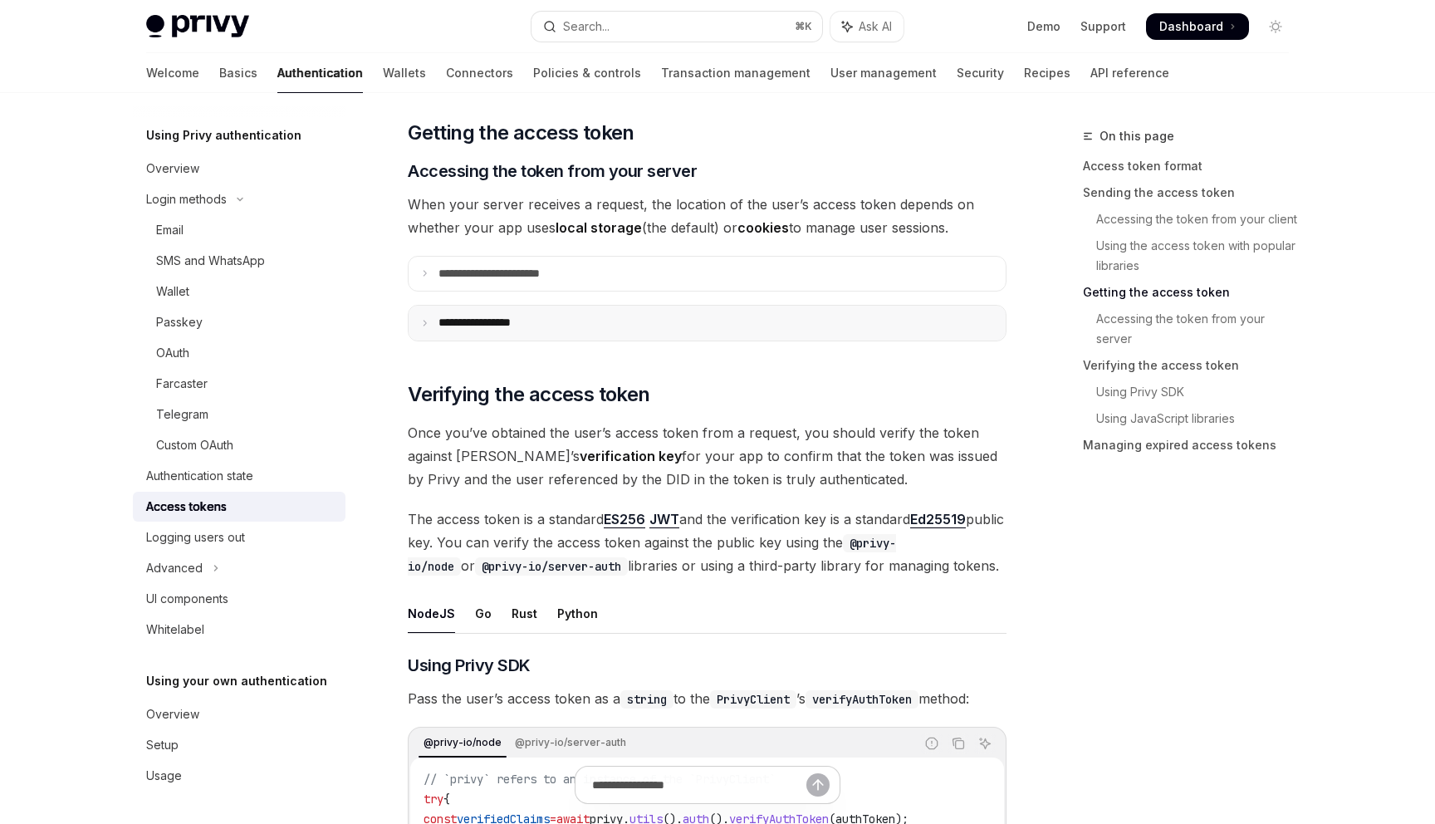
click at [569, 321] on summary "**********" at bounding box center [707, 323] width 597 height 35
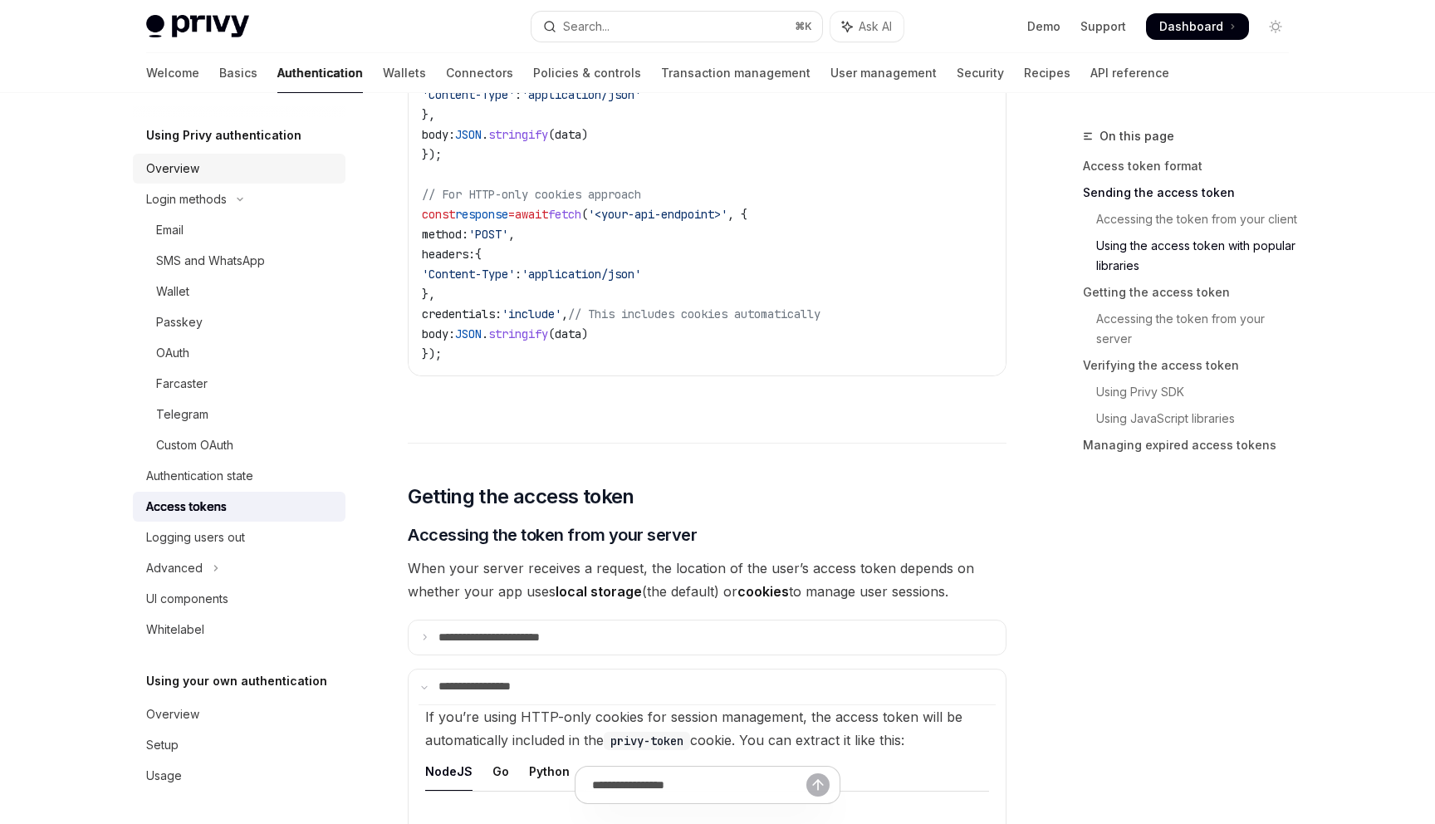
scroll to position [0, 0]
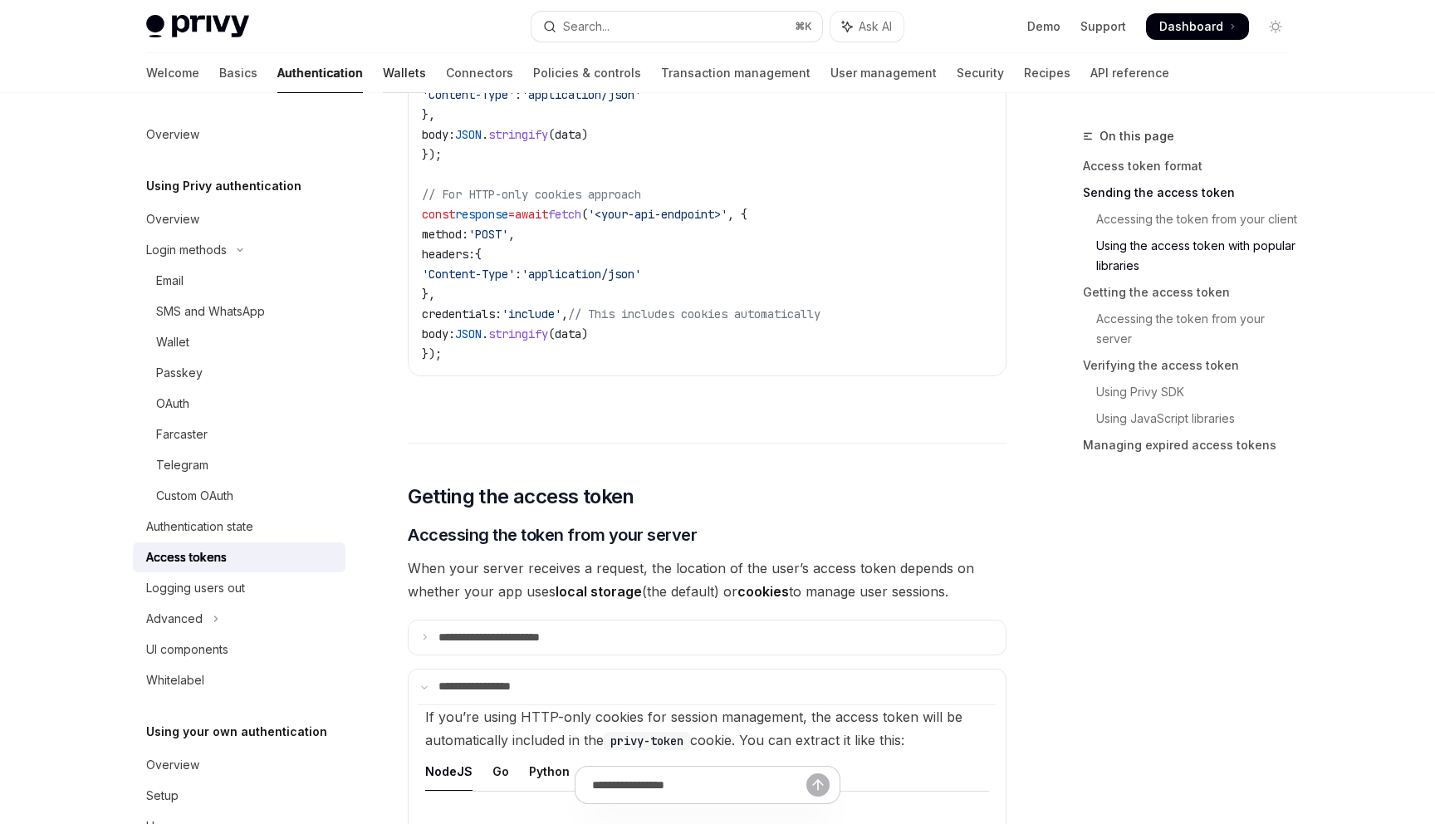
click at [383, 60] on link "Wallets" at bounding box center [404, 73] width 43 height 40
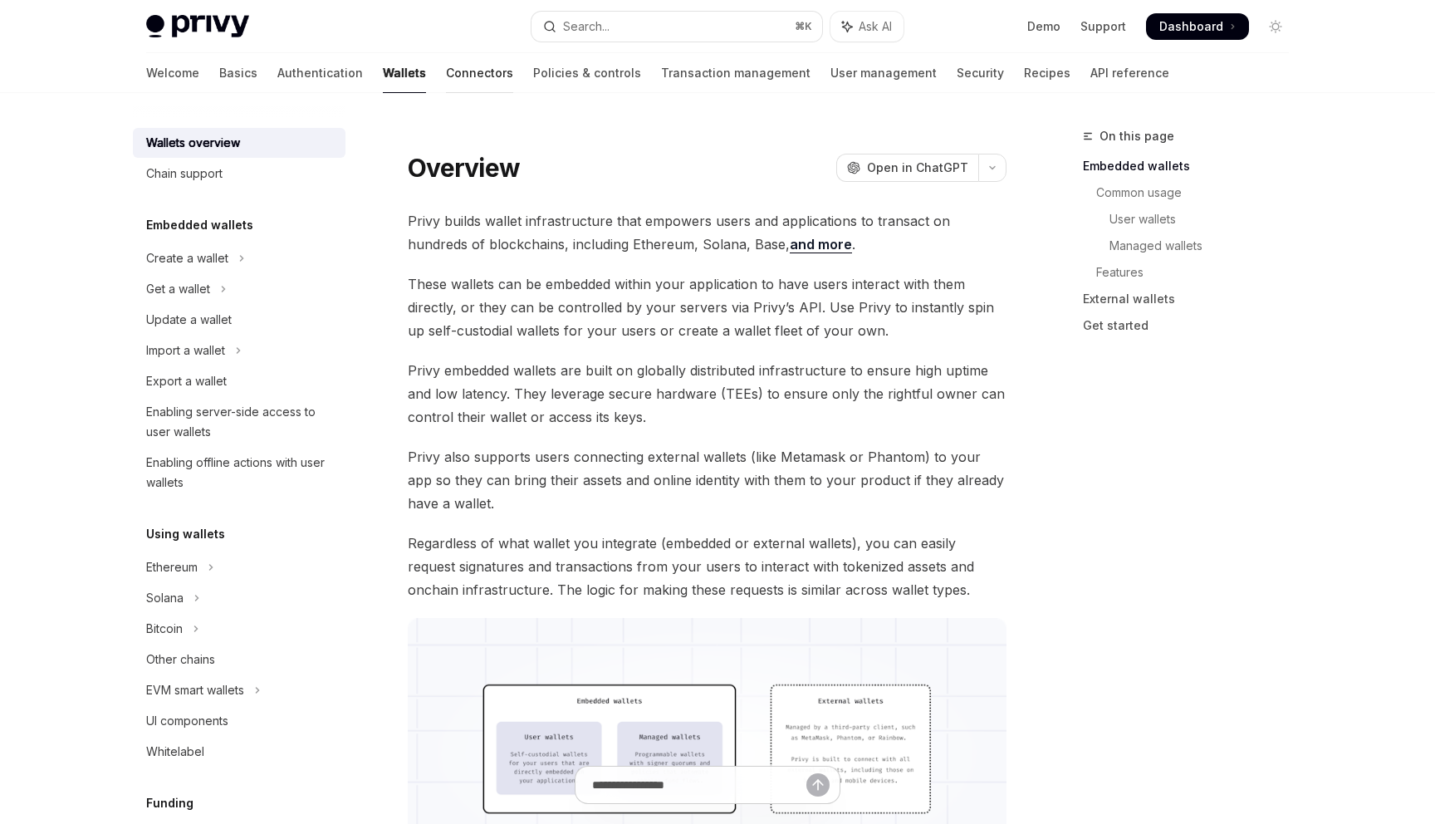
click at [446, 92] on div at bounding box center [479, 93] width 67 height 2
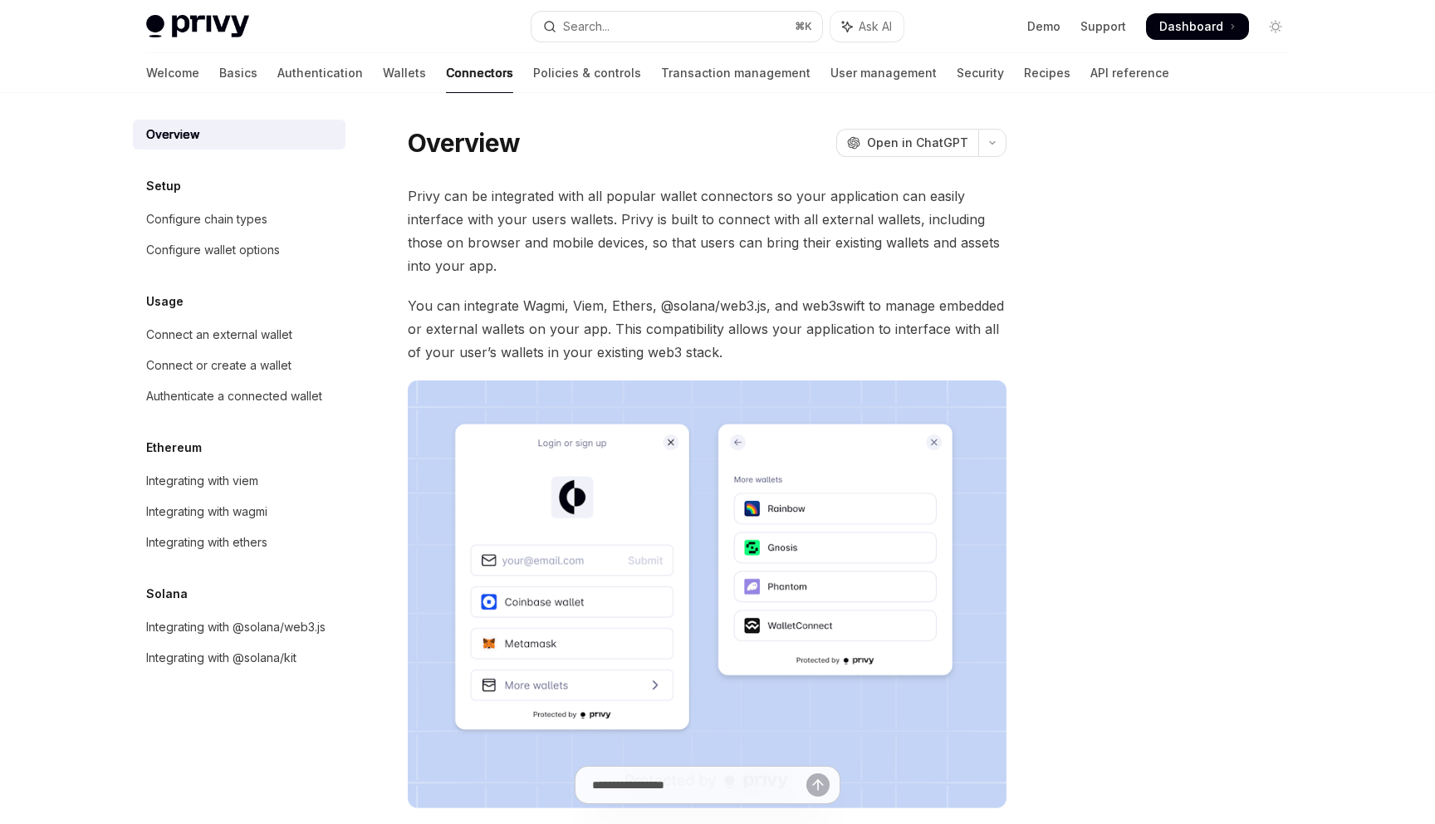
click at [212, 203] on div "Setup Configure chain types Configure wallet options" at bounding box center [239, 220] width 213 height 89
click at [217, 221] on div "Configure chain types" at bounding box center [206, 219] width 121 height 20
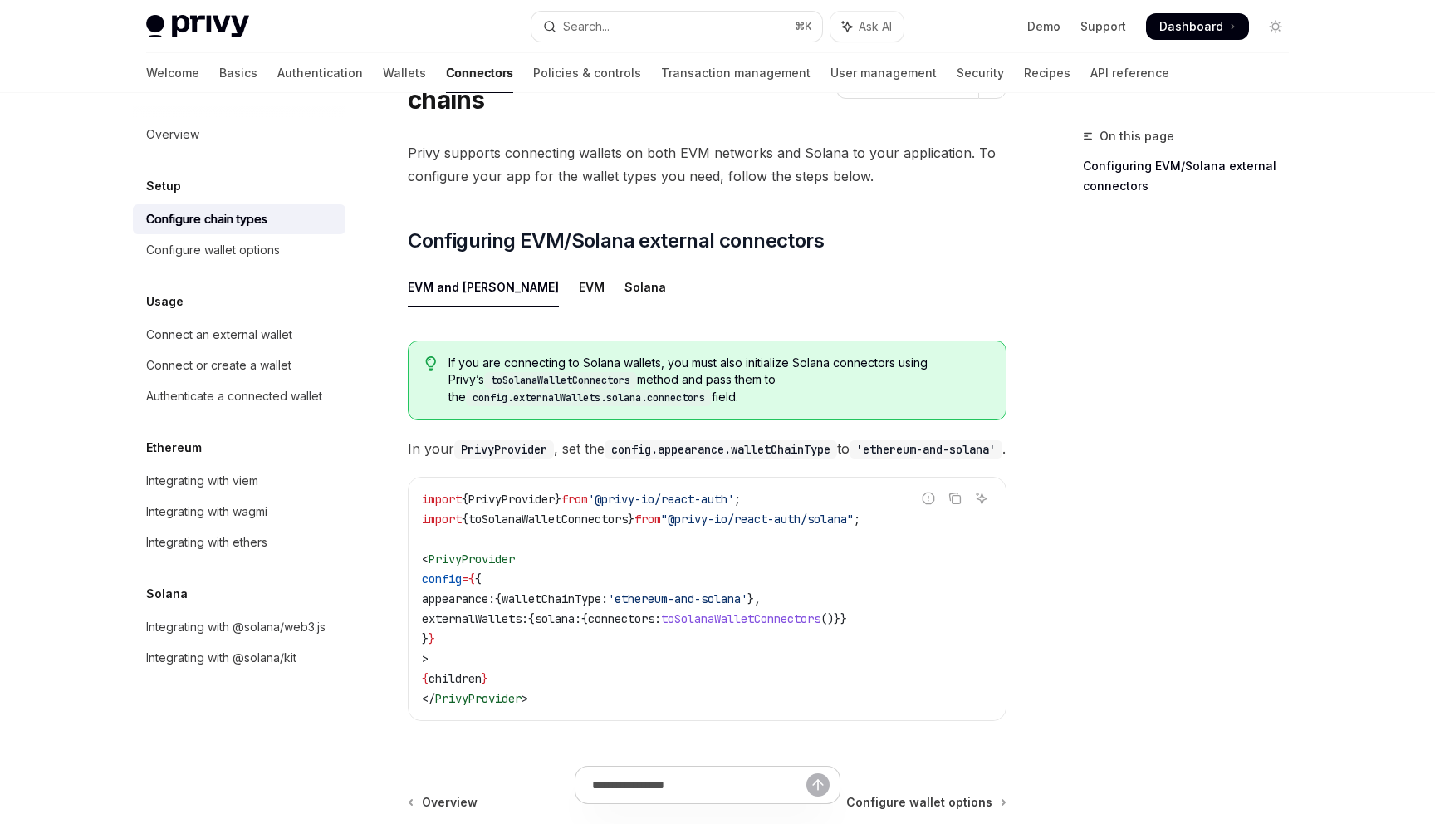
scroll to position [74, 0]
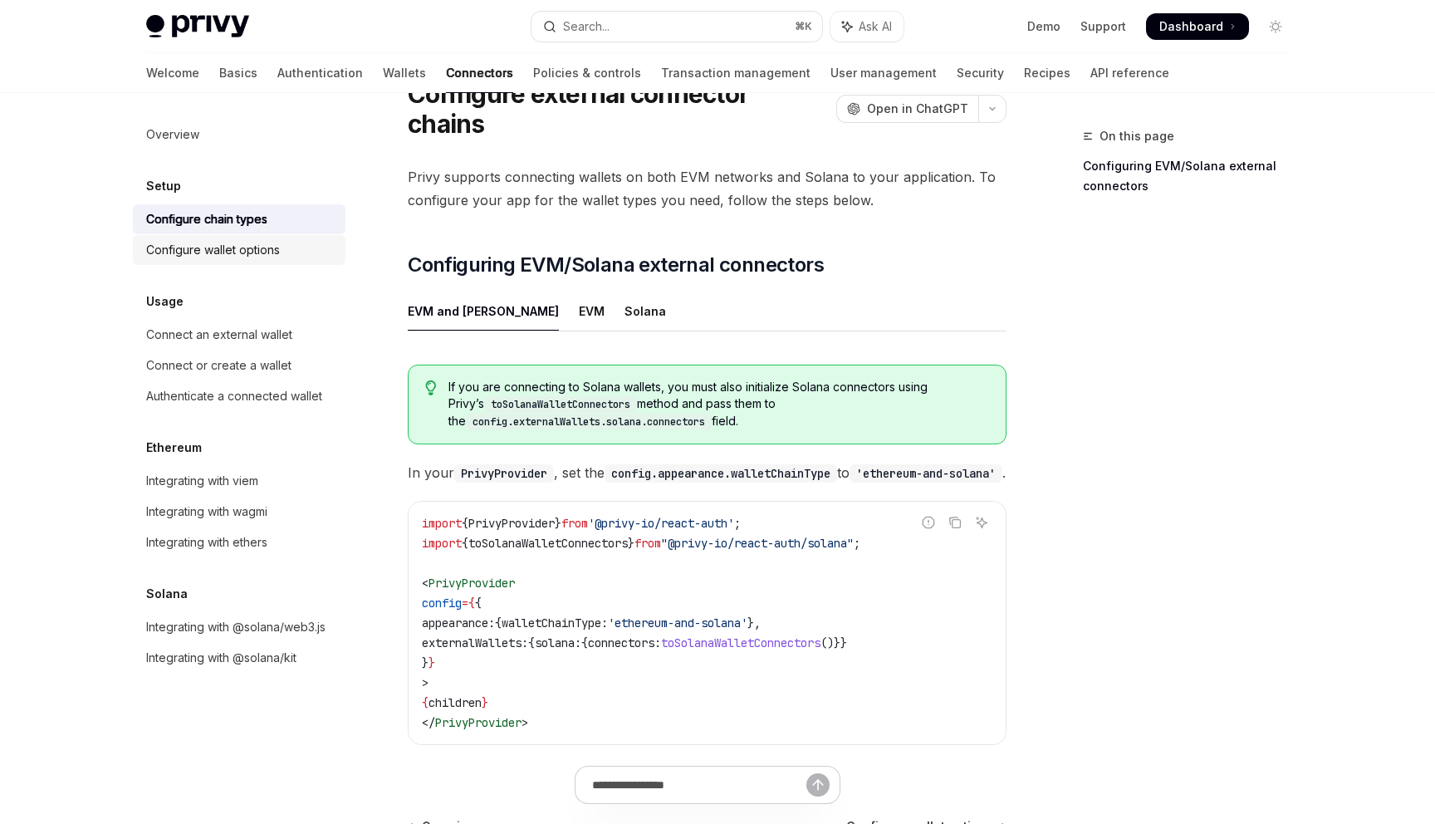
click at [252, 248] on div "Configure wallet options" at bounding box center [213, 250] width 134 height 20
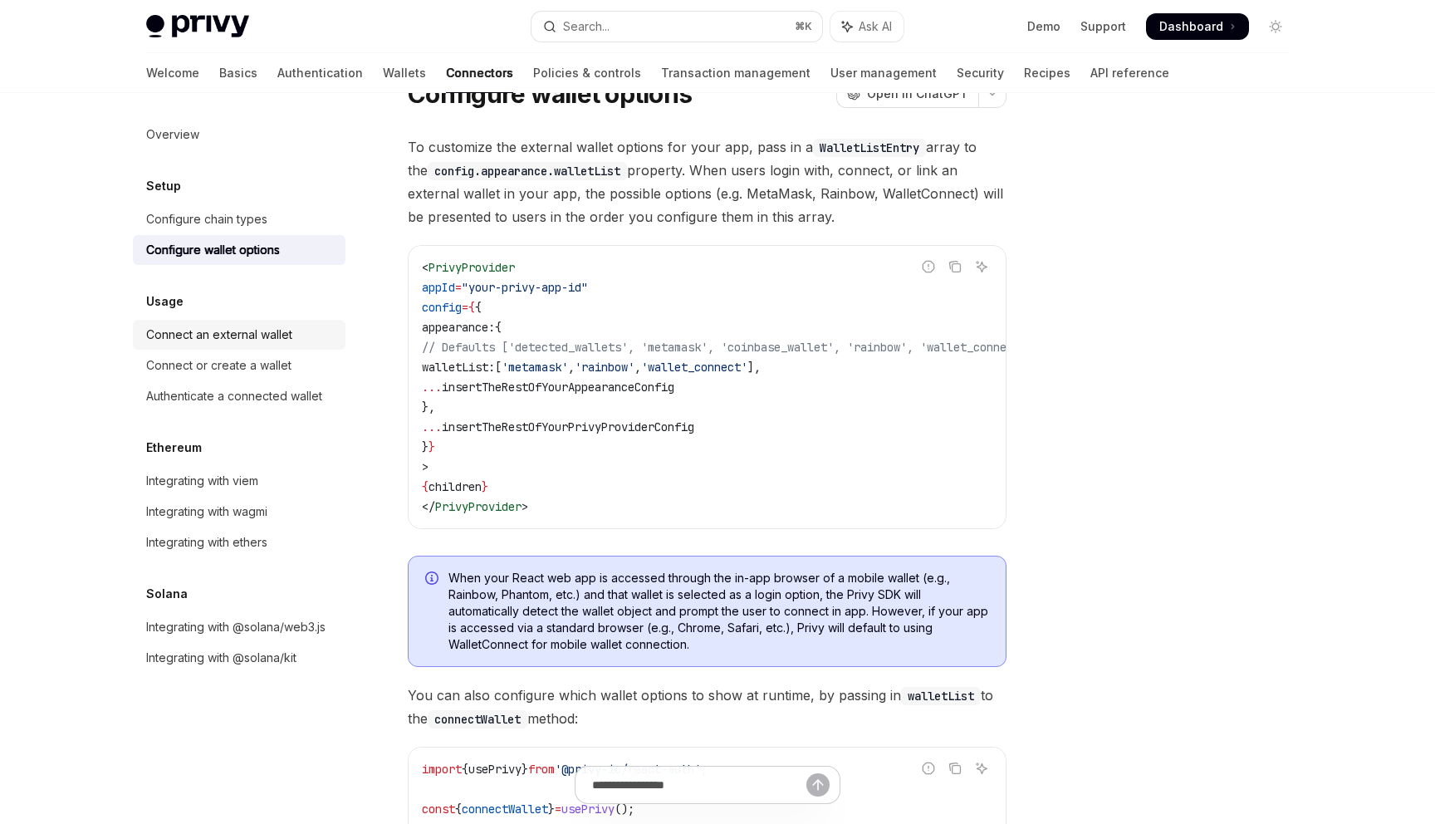
click at [263, 332] on div "Connect an external wallet" at bounding box center [219, 335] width 146 height 20
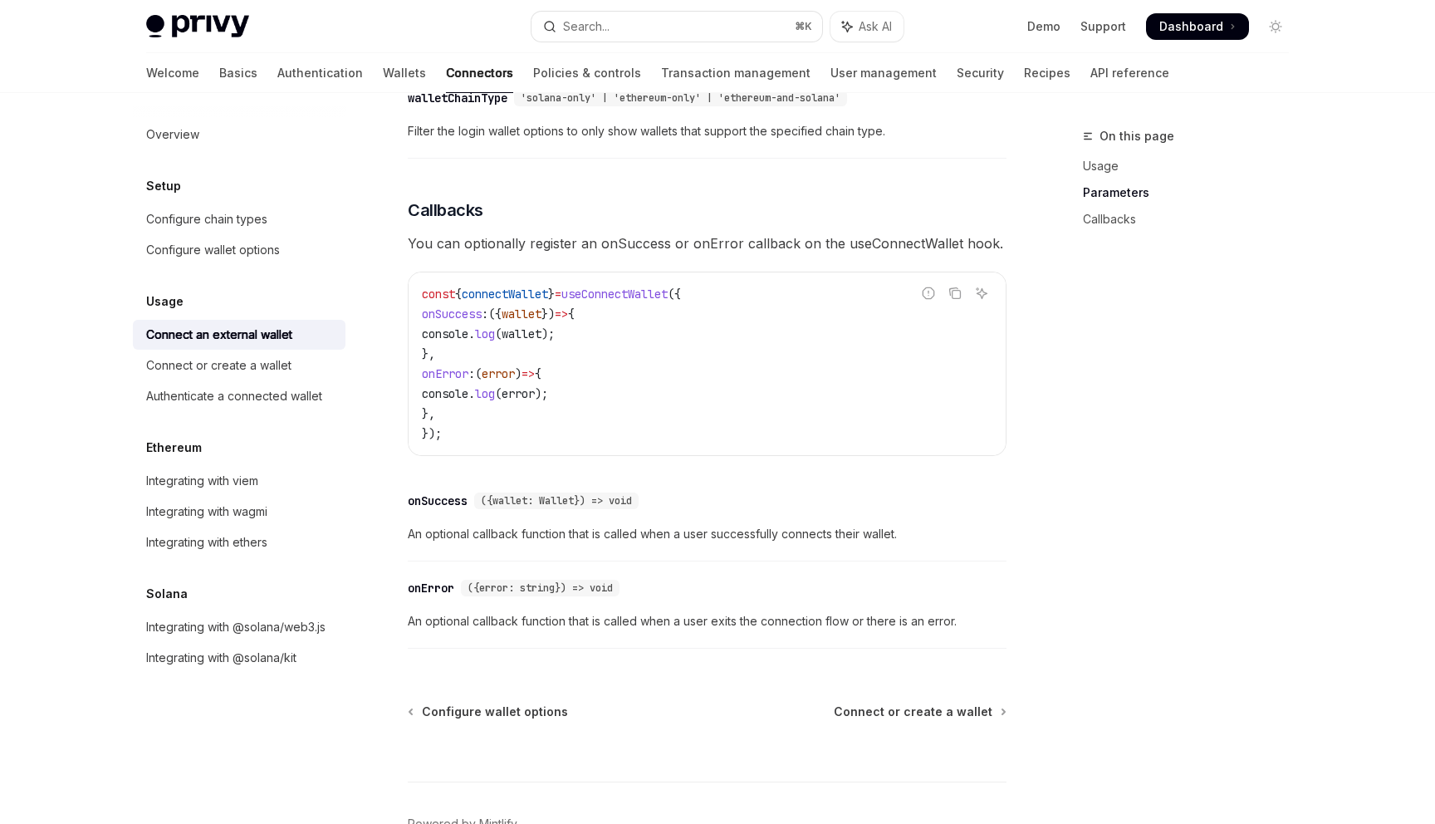
scroll to position [1003, 0]
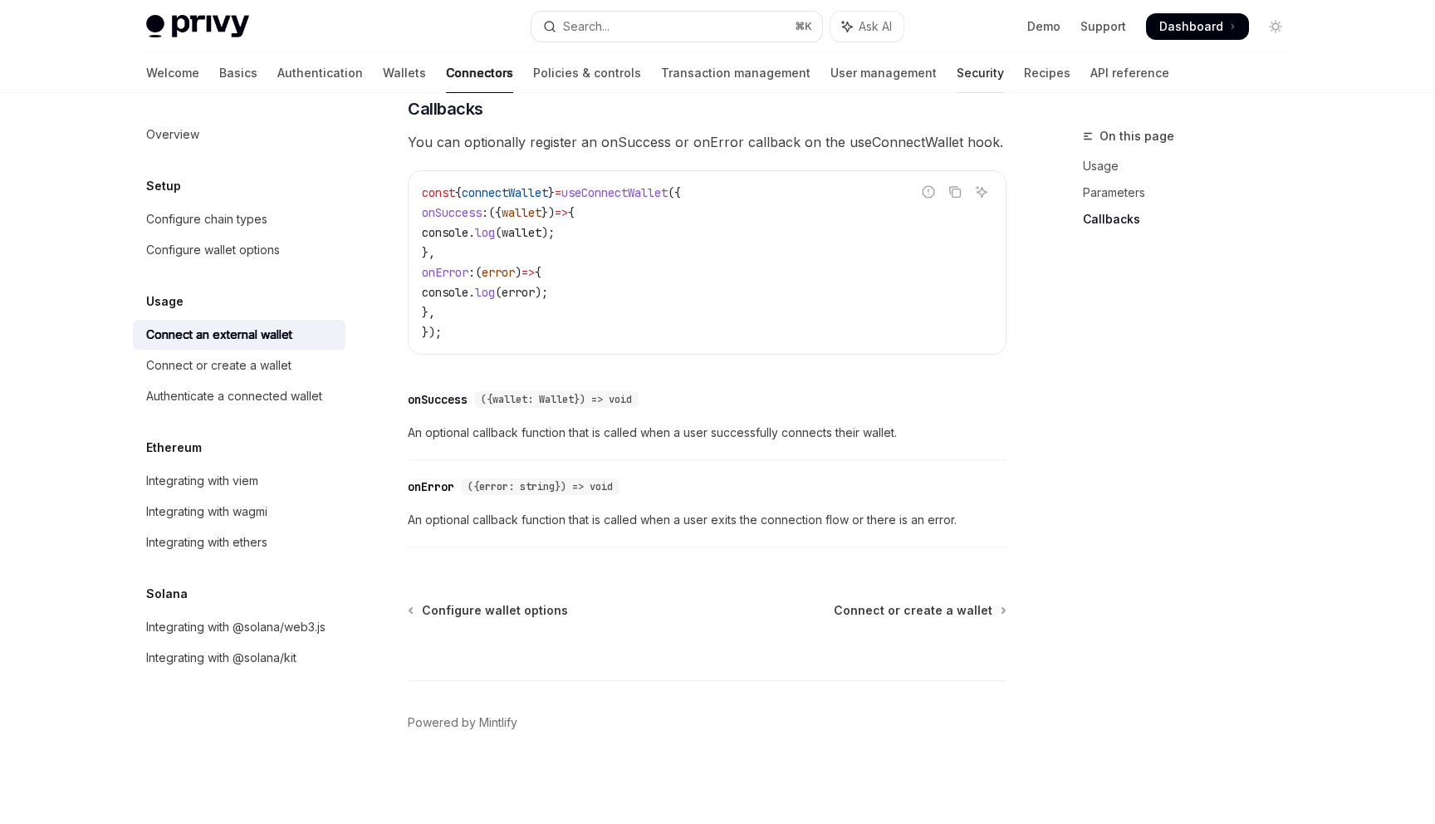
click at [957, 62] on link "Security" at bounding box center [980, 73] width 47 height 40
type textarea "*"
